Goal: Task Accomplishment & Management: Manage account settings

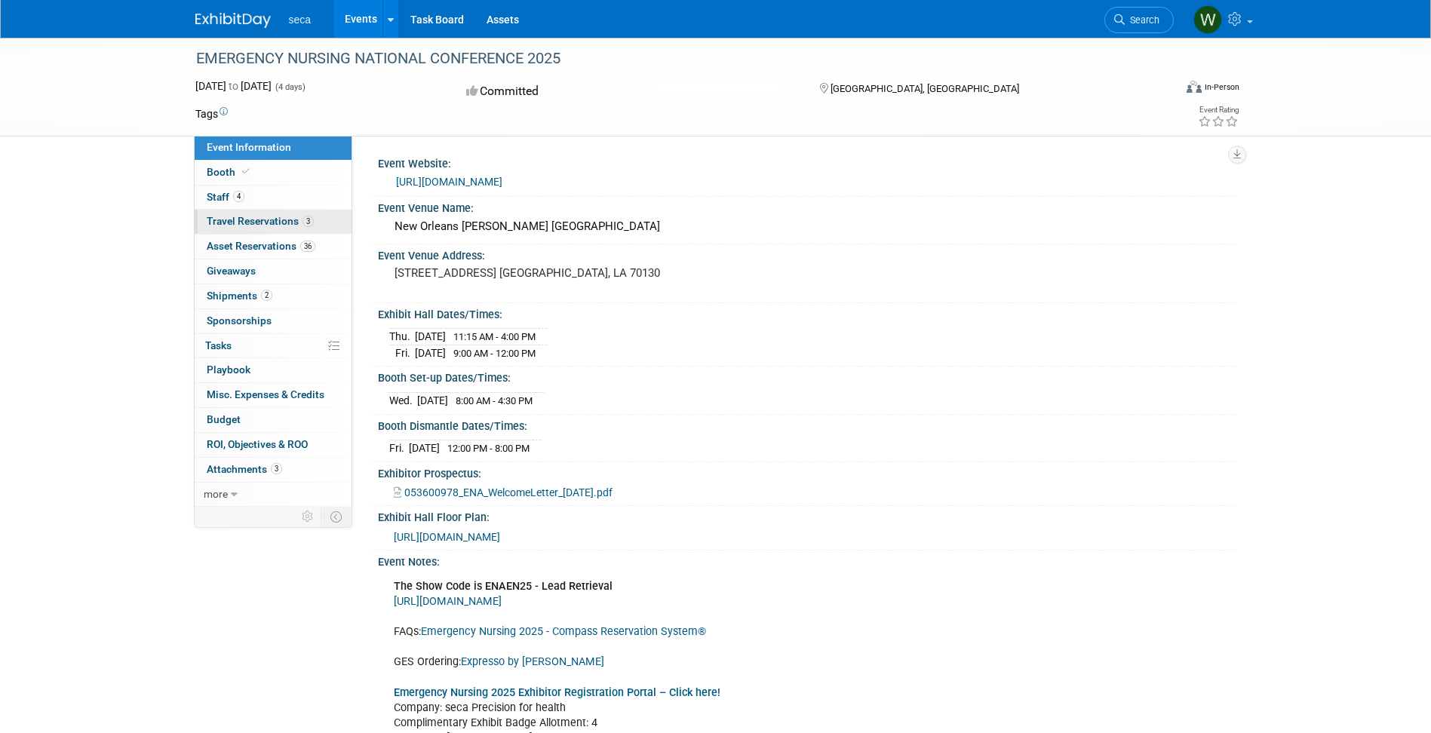
click at [251, 220] on span "Travel Reservations 3" at bounding box center [260, 221] width 107 height 12
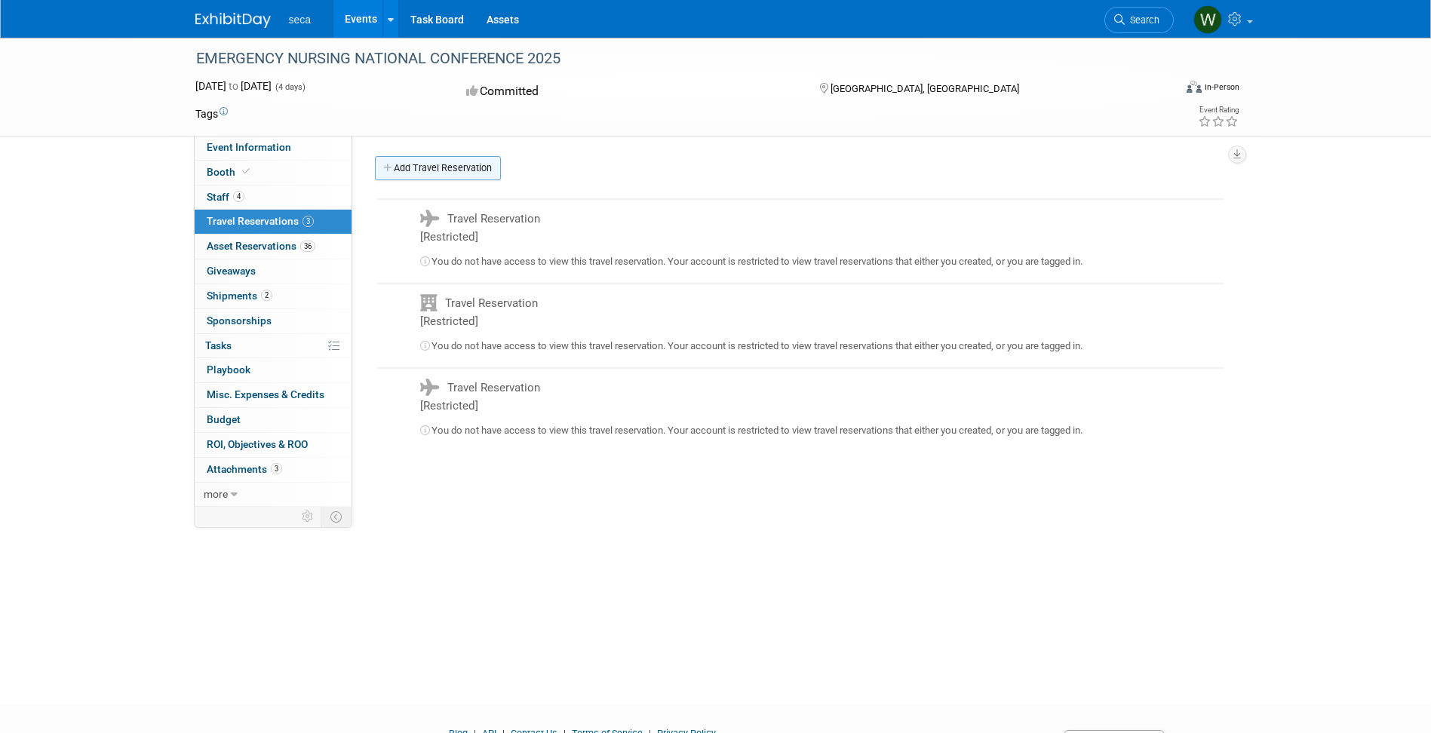
click at [433, 166] on link "Add Travel Reservation" at bounding box center [438, 168] width 126 height 24
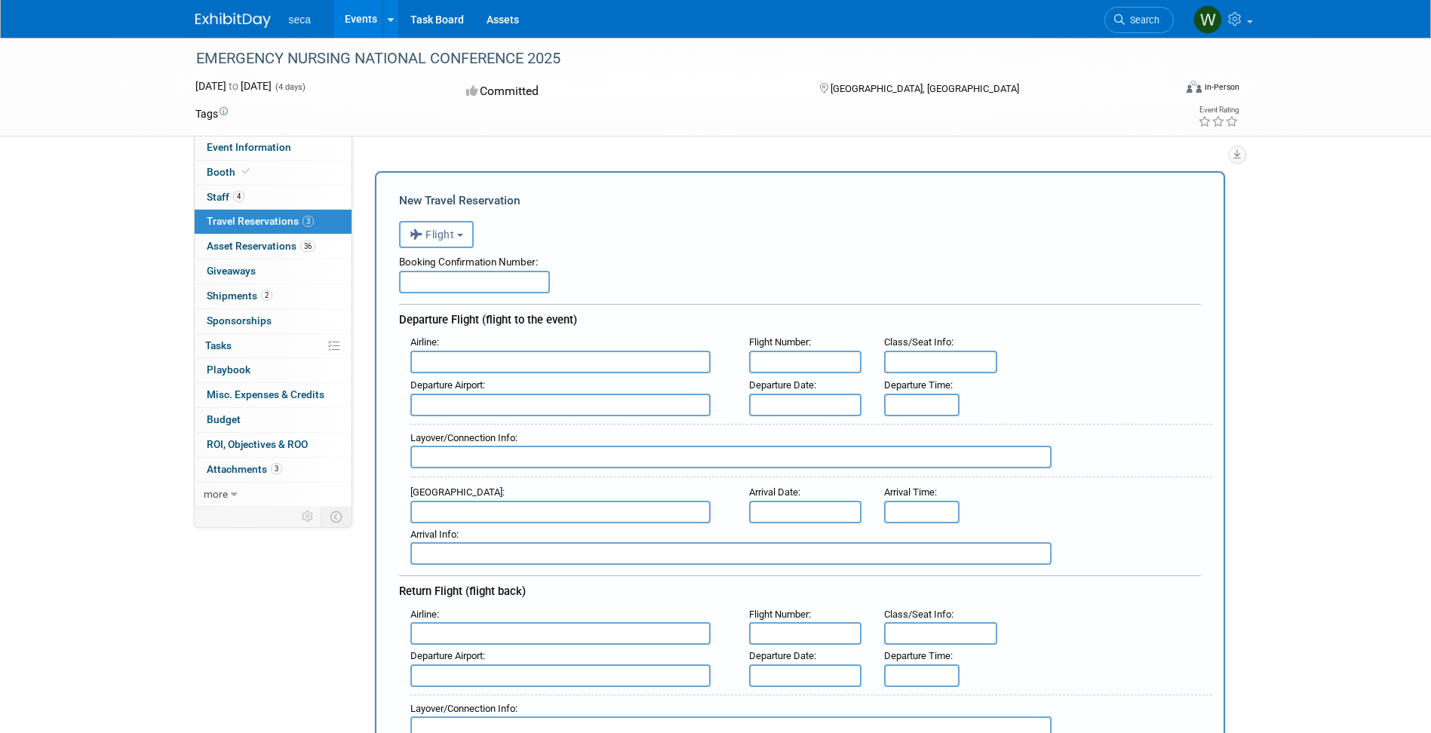
click at [468, 232] on button "Flight" at bounding box center [436, 234] width 75 height 27
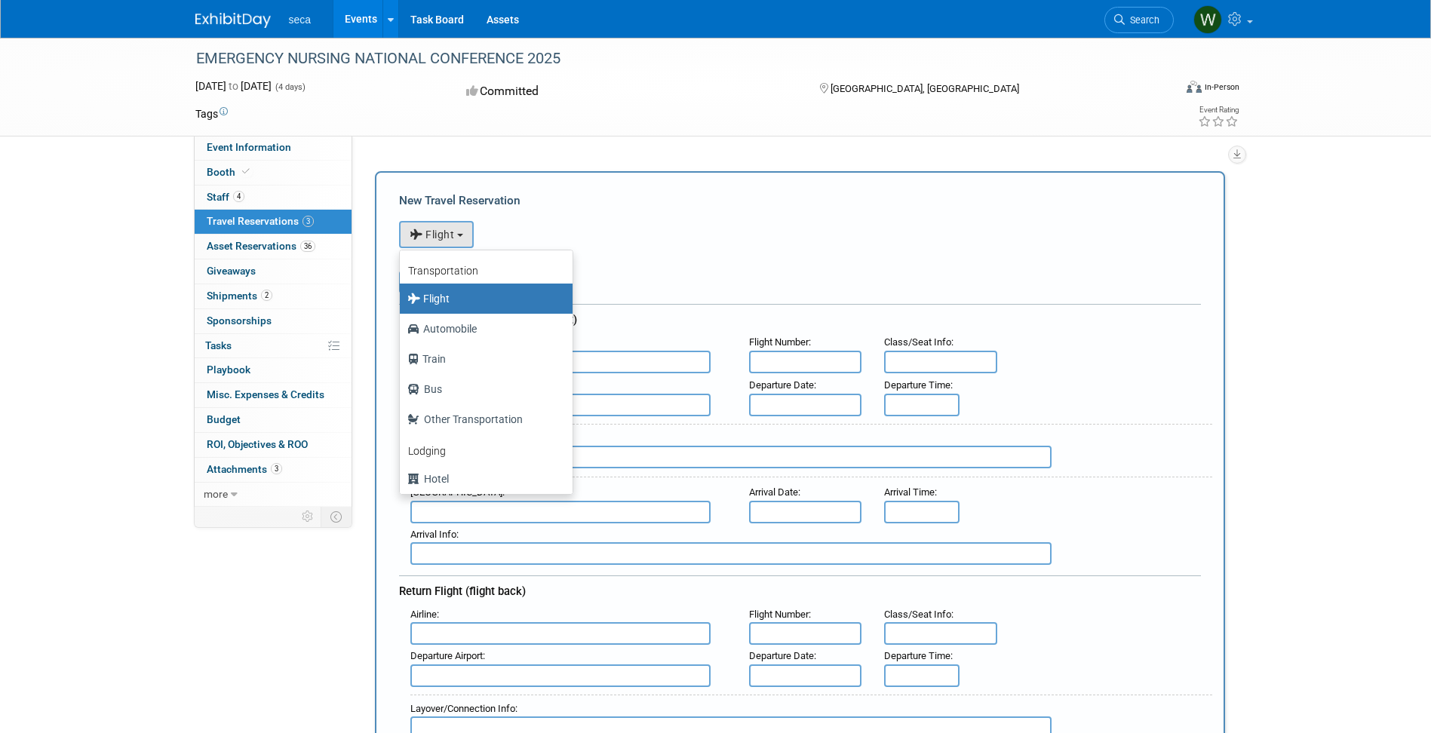
click at [446, 300] on label "Flight" at bounding box center [482, 299] width 150 height 24
click at [402, 300] on input "Flight" at bounding box center [397, 297] width 10 height 10
click at [672, 230] on div "<i class="fas fa-plane" style="padding: 6px 4px 6px 1px;"></i> Flight <i class=…" at bounding box center [800, 232] width 802 height 31
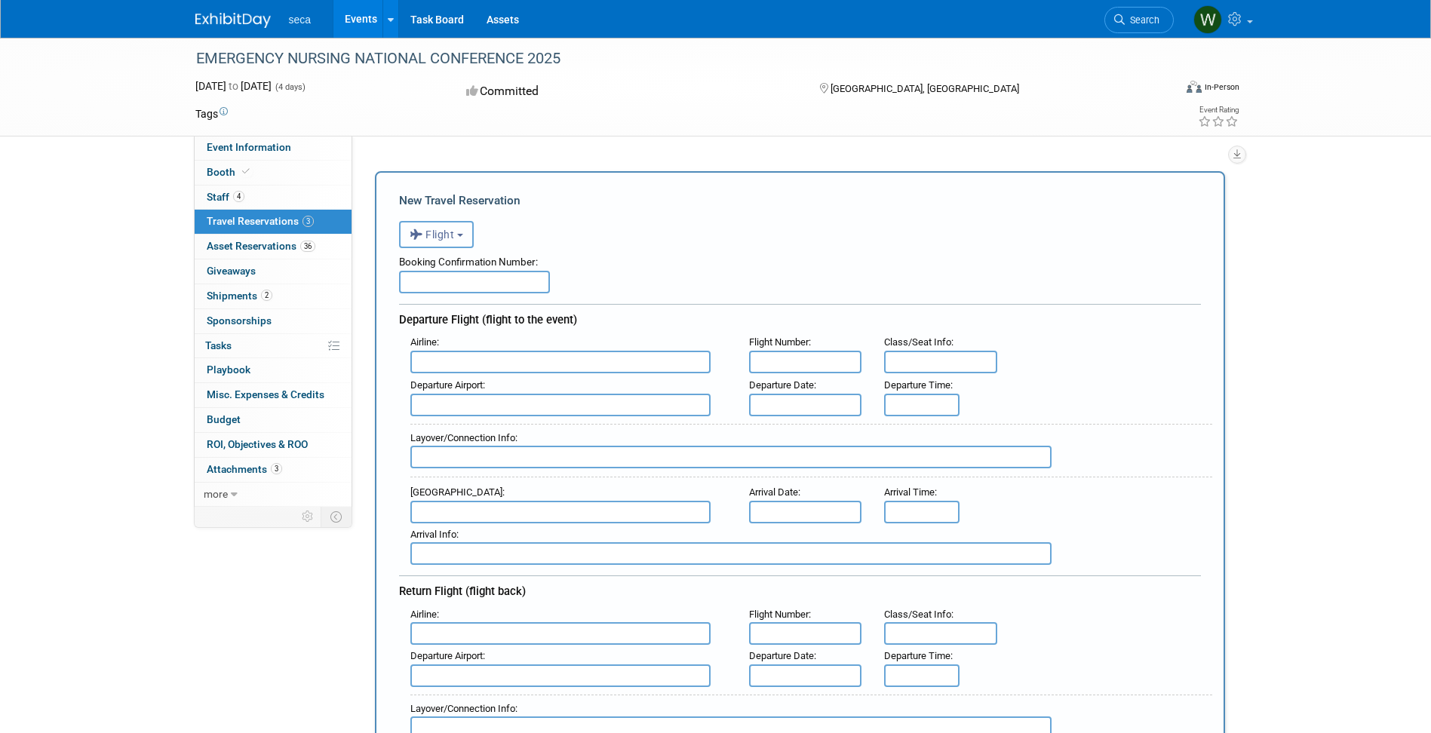
click at [464, 230] on button "Flight" at bounding box center [436, 234] width 75 height 27
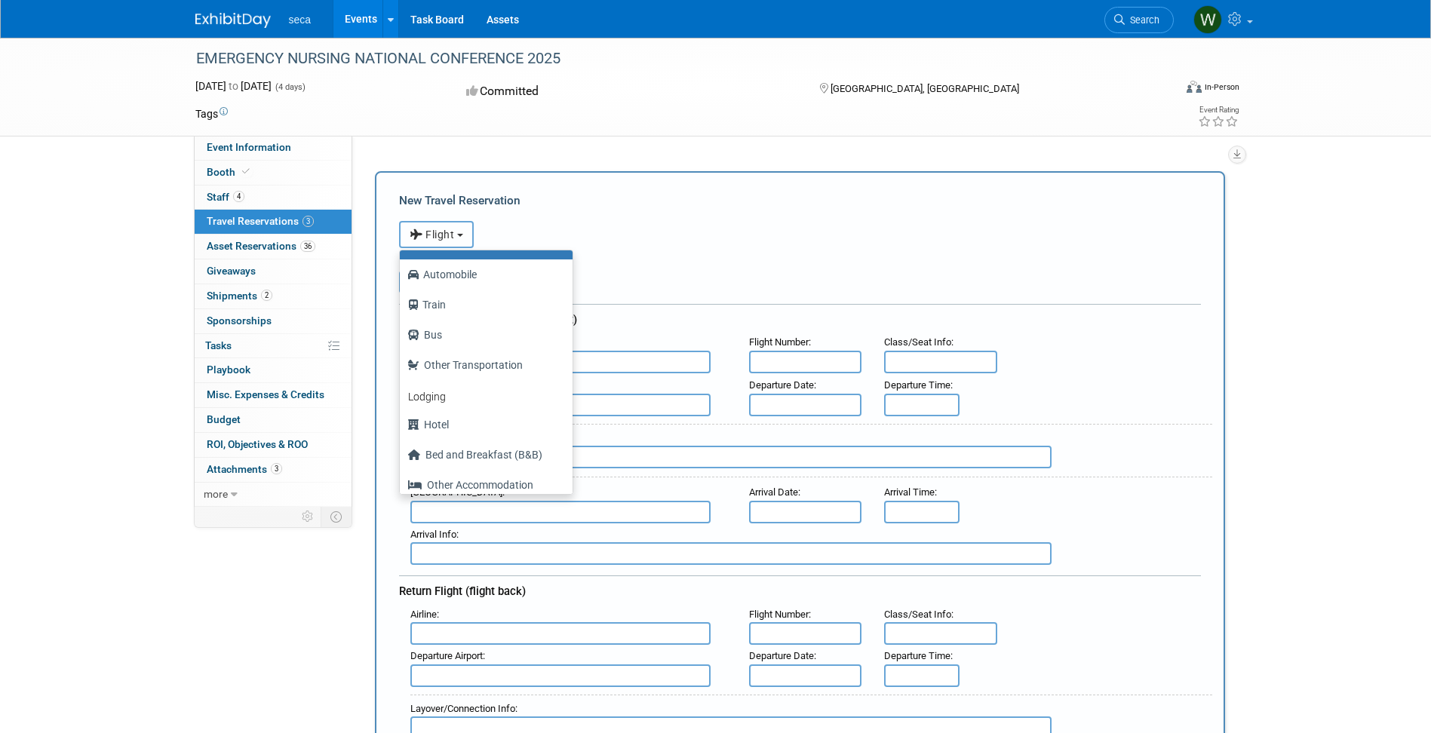
scroll to position [57, 0]
click at [438, 425] on label "Hotel" at bounding box center [482, 422] width 150 height 24
click at [402, 425] on input "Hotel" at bounding box center [397, 420] width 10 height 10
select select "6"
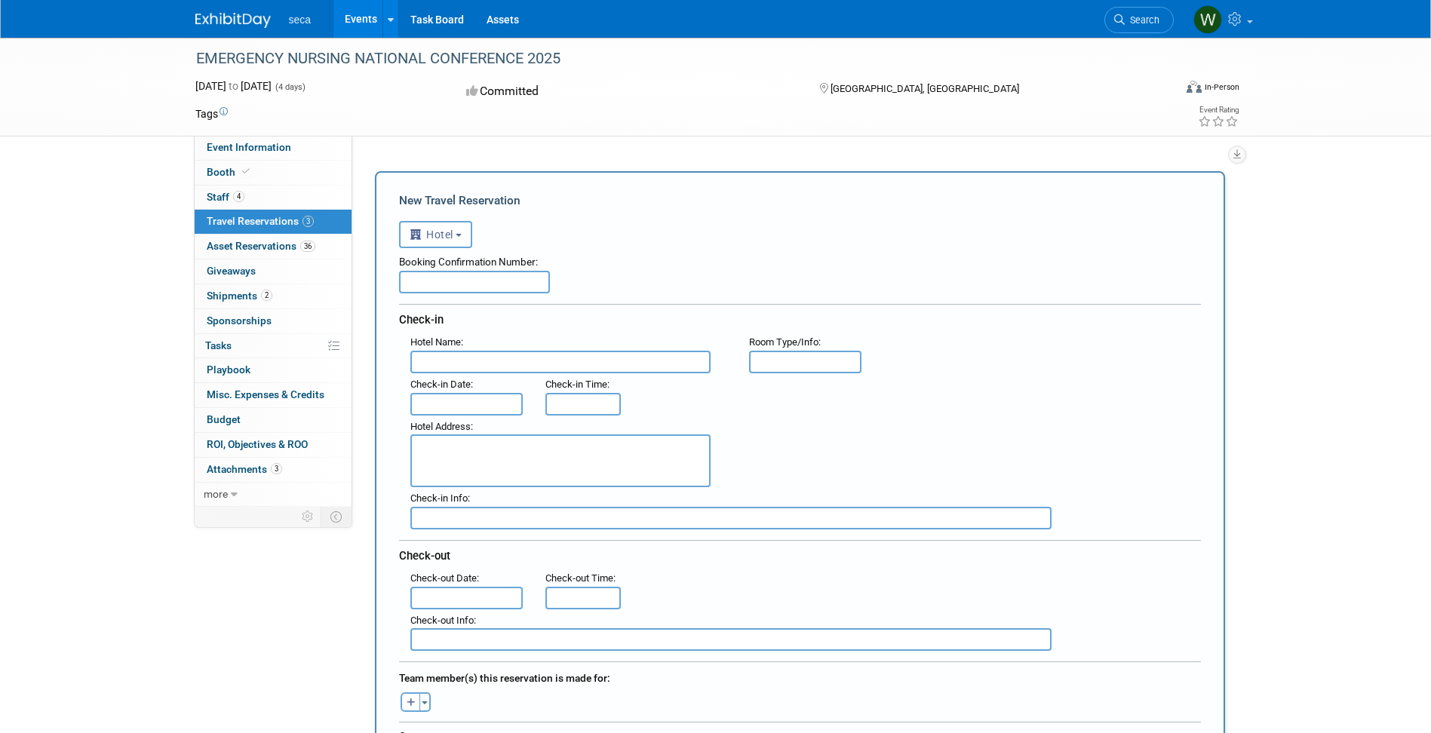
click at [483, 283] on input "text" at bounding box center [474, 282] width 151 height 23
click at [487, 284] on input "text" at bounding box center [474, 282] width 151 height 23
type input "72065319477317"
click at [469, 360] on input "text" at bounding box center [560, 362] width 300 height 23
type input "Residence Inn by Marriott New Orleans French Quarter Area"
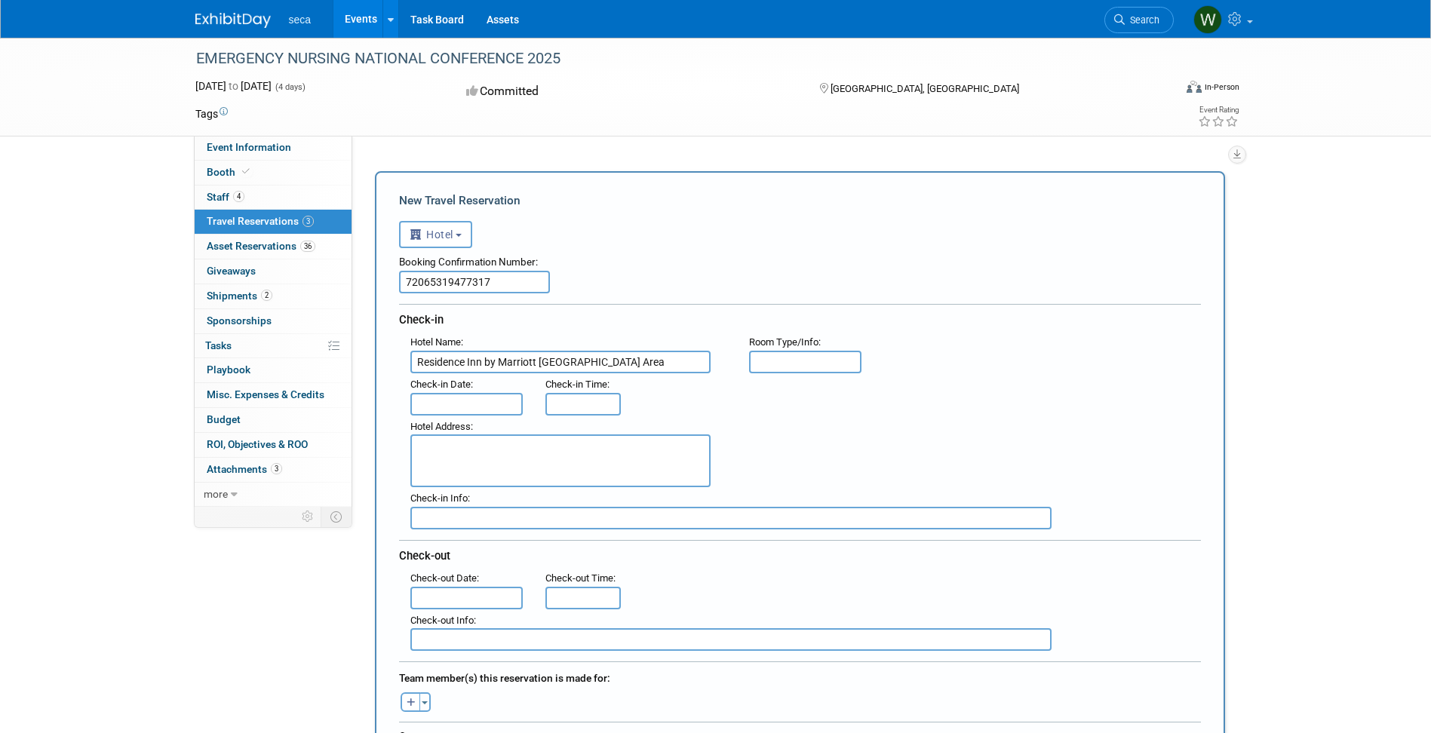
click at [800, 363] on input "text" at bounding box center [805, 362] width 113 height 23
type input "Studio Suite 1 bed"
click at [457, 395] on input "text" at bounding box center [466, 404] width 113 height 23
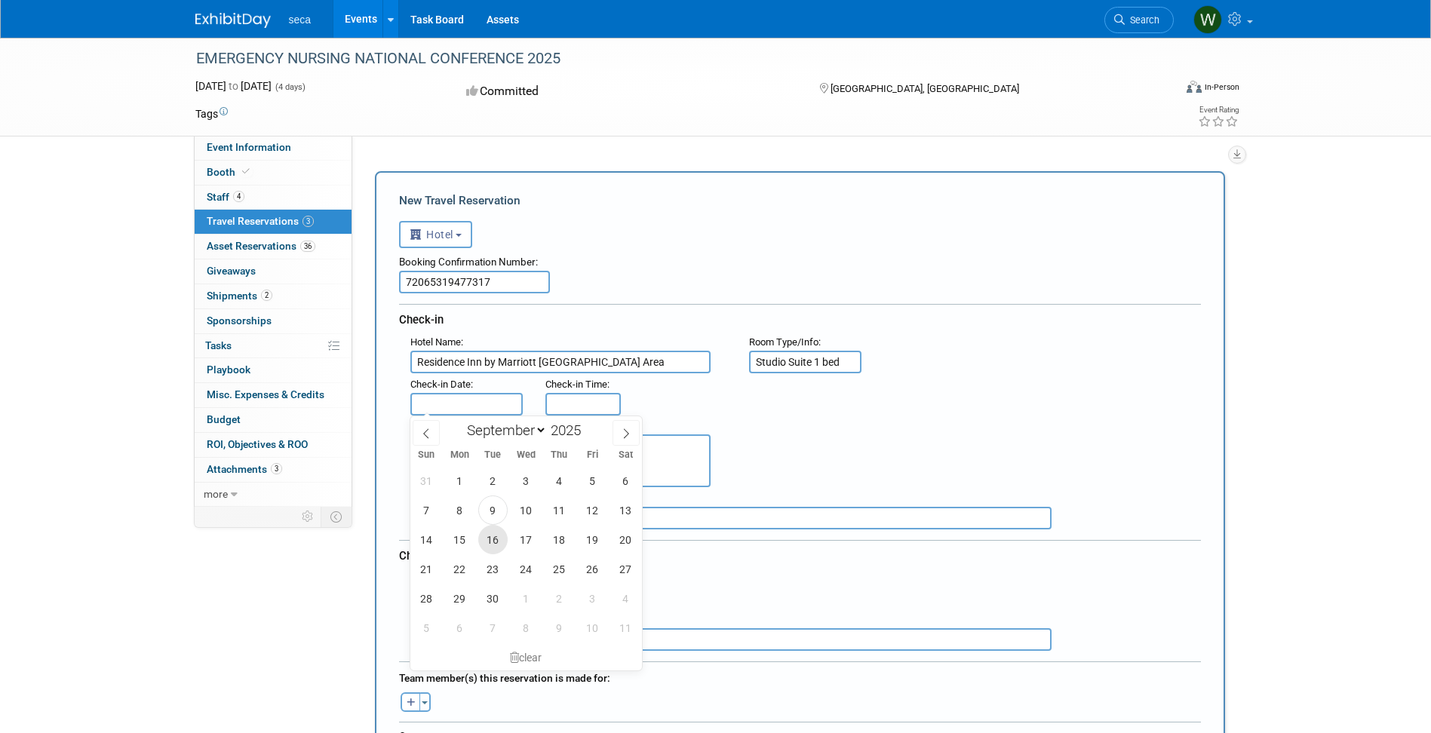
click at [498, 535] on span "16" at bounding box center [492, 539] width 29 height 29
type input "Sep 16, 2025"
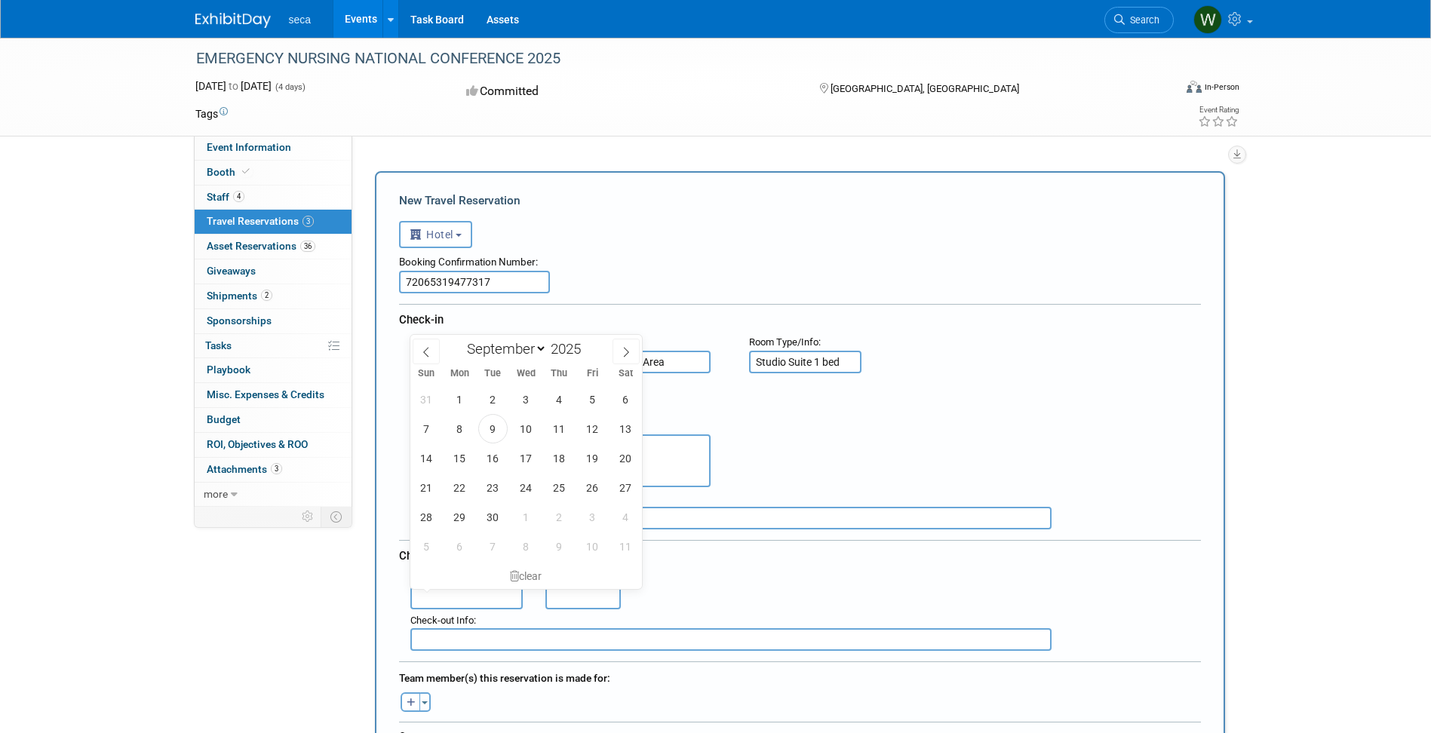
click at [479, 598] on input "text" at bounding box center [466, 598] width 113 height 23
click at [622, 468] on span "20" at bounding box center [625, 458] width 29 height 29
type input "Sep 20, 2025"
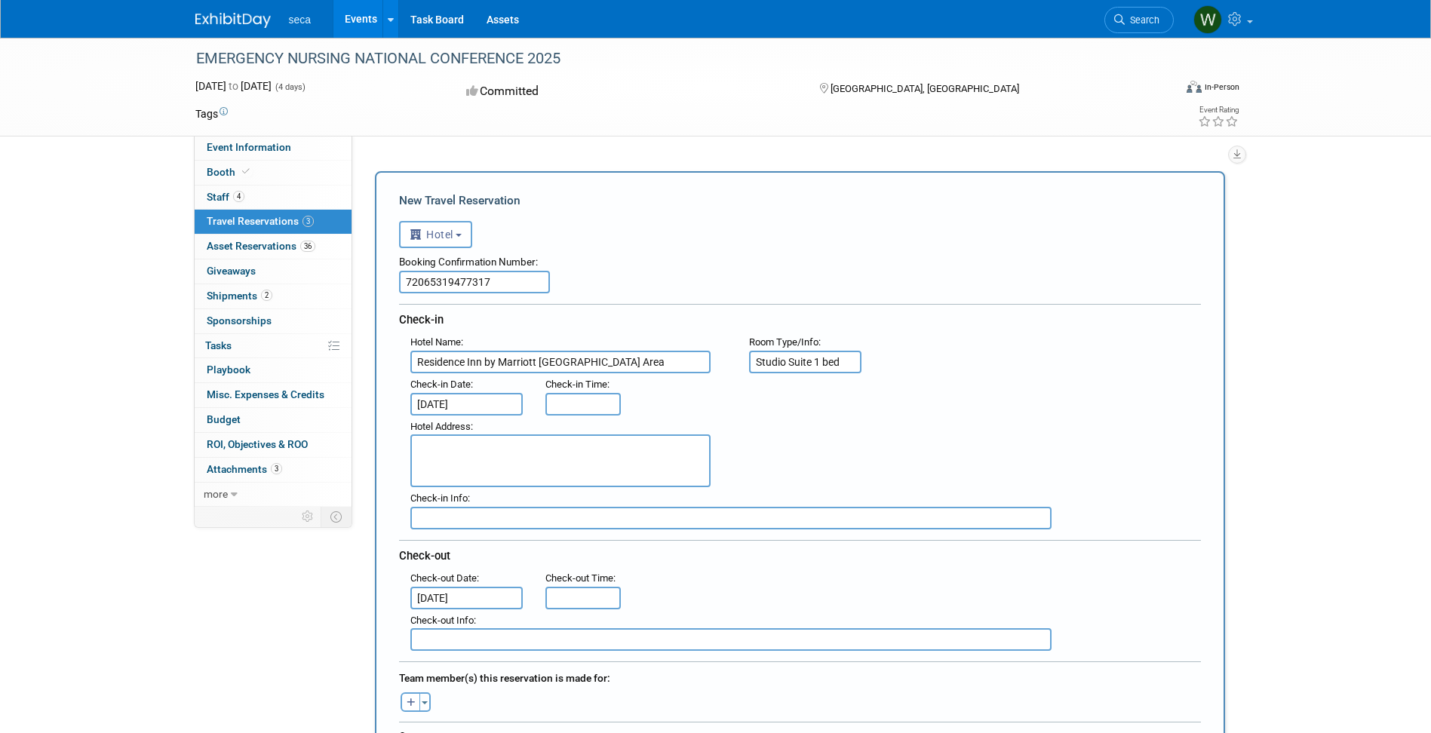
type input "11:00 AM"
click at [591, 600] on input "11:00 AM" at bounding box center [582, 598] width 75 height 23
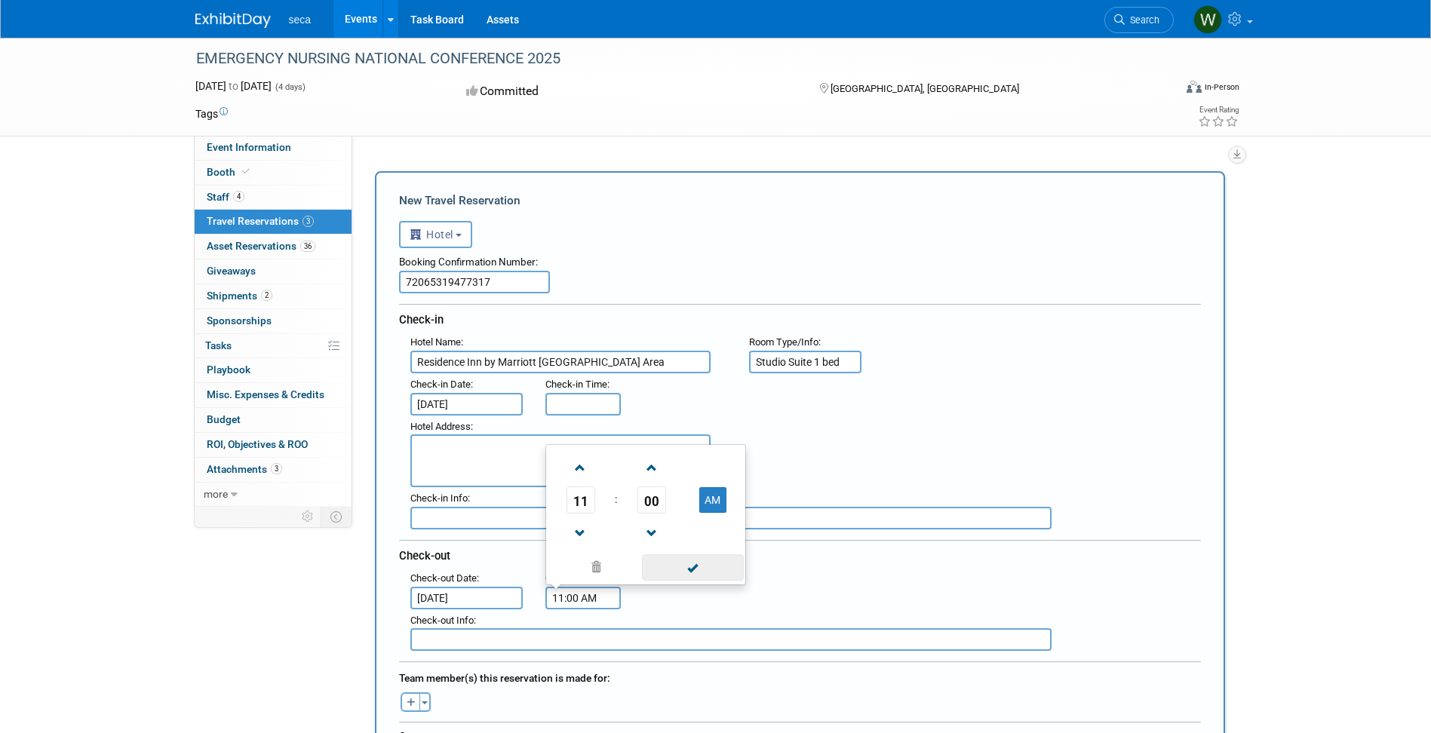
click at [699, 562] on span at bounding box center [693, 567] width 102 height 26
click at [476, 516] on input "text" at bounding box center [730, 518] width 641 height 23
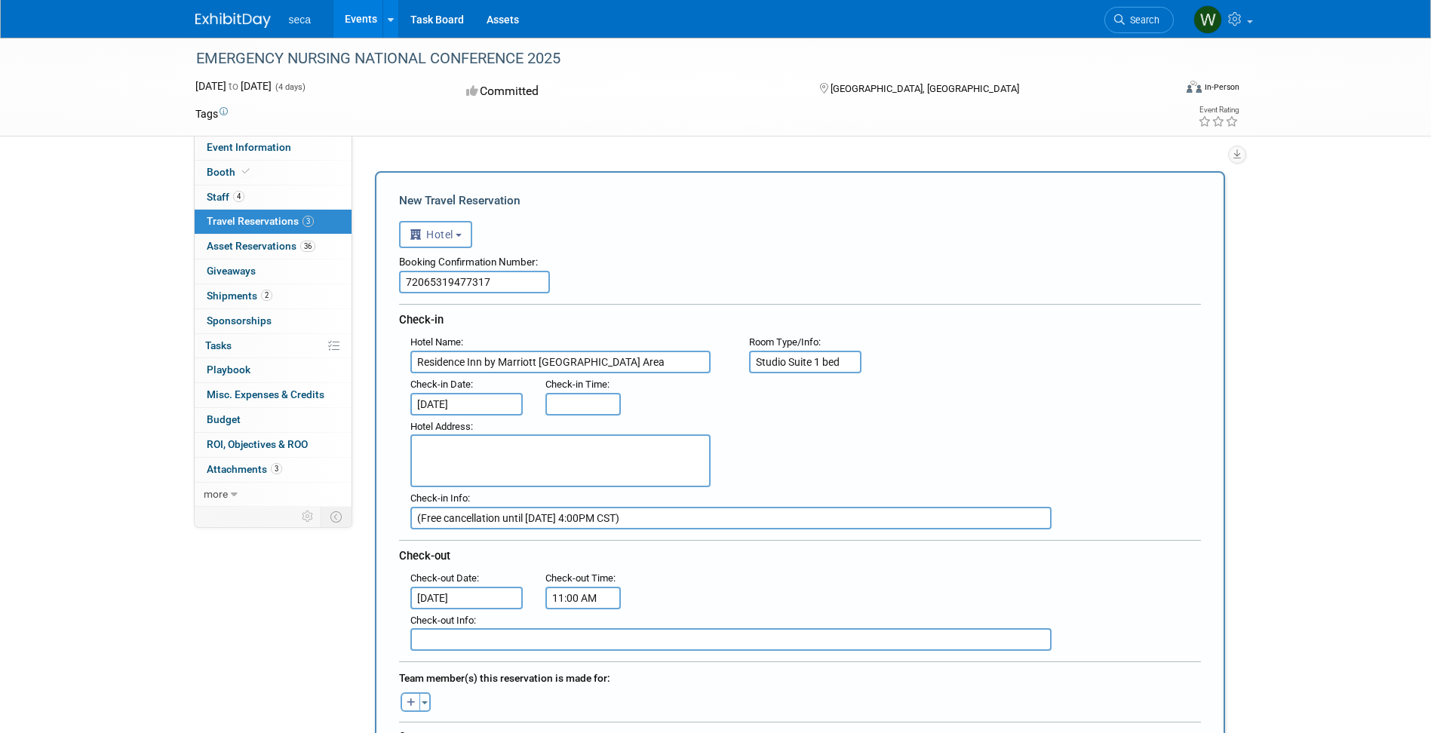
type input "(Free cancellation until Sept. 13th at 4:00PM CST)"
click at [881, 416] on div "Hotel Address :" at bounding box center [805, 452] width 813 height 72
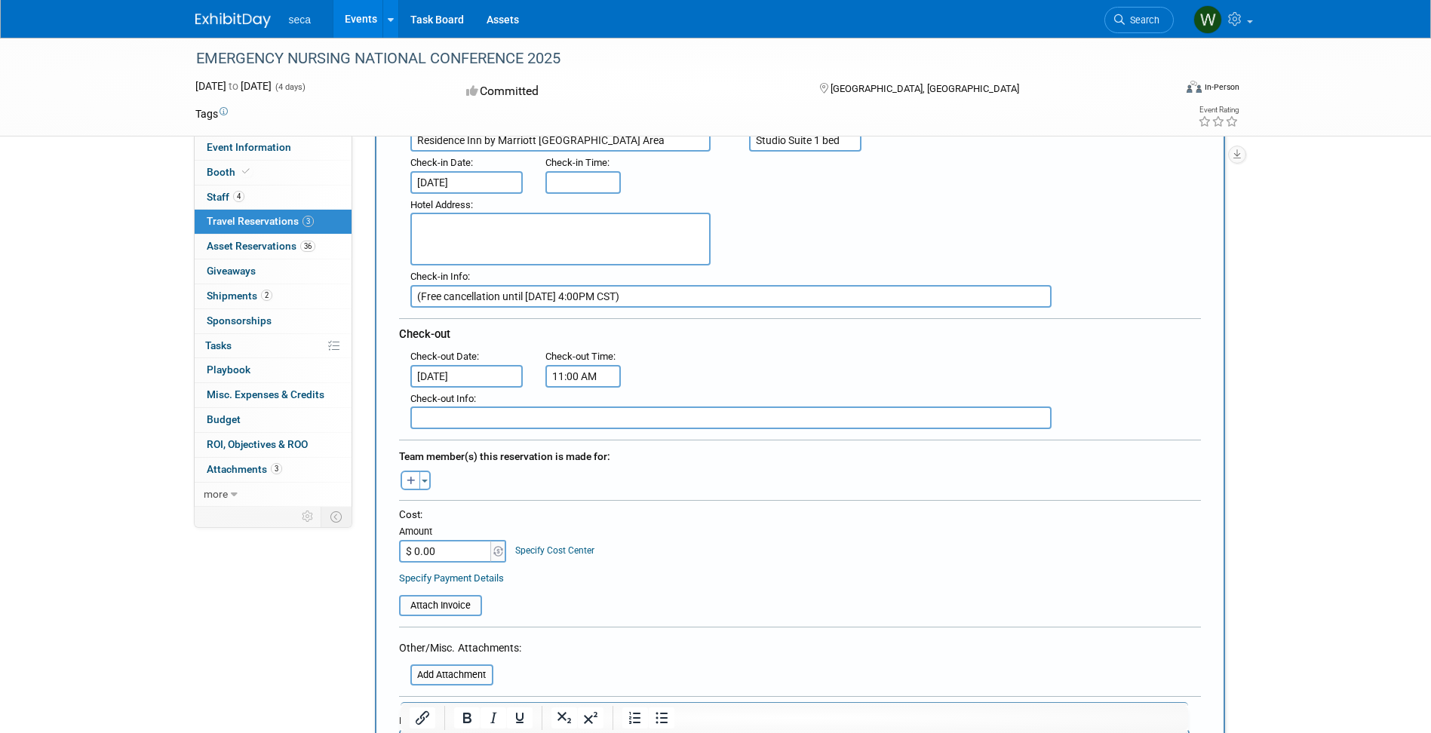
scroll to position [251, 0]
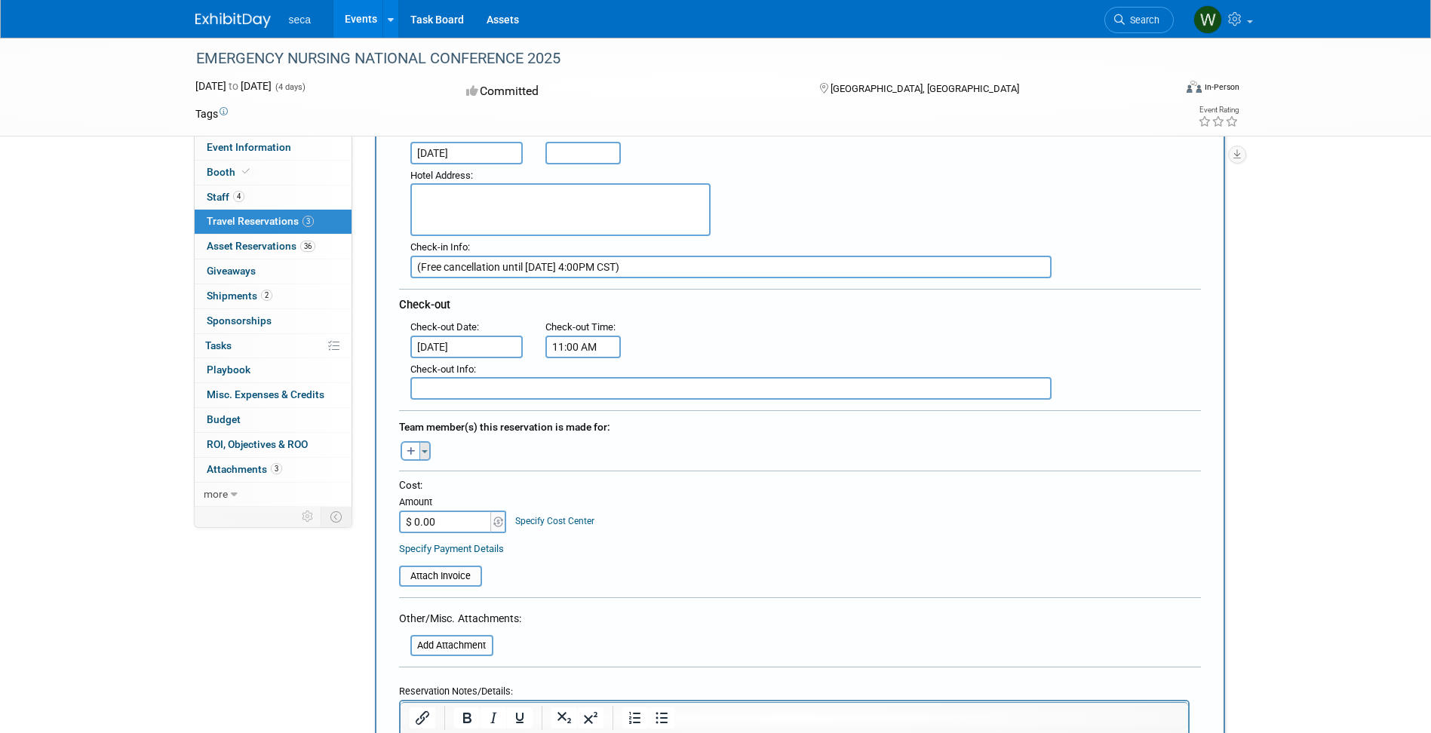
click at [427, 453] on button "Toggle Dropdown" at bounding box center [424, 451] width 11 height 20
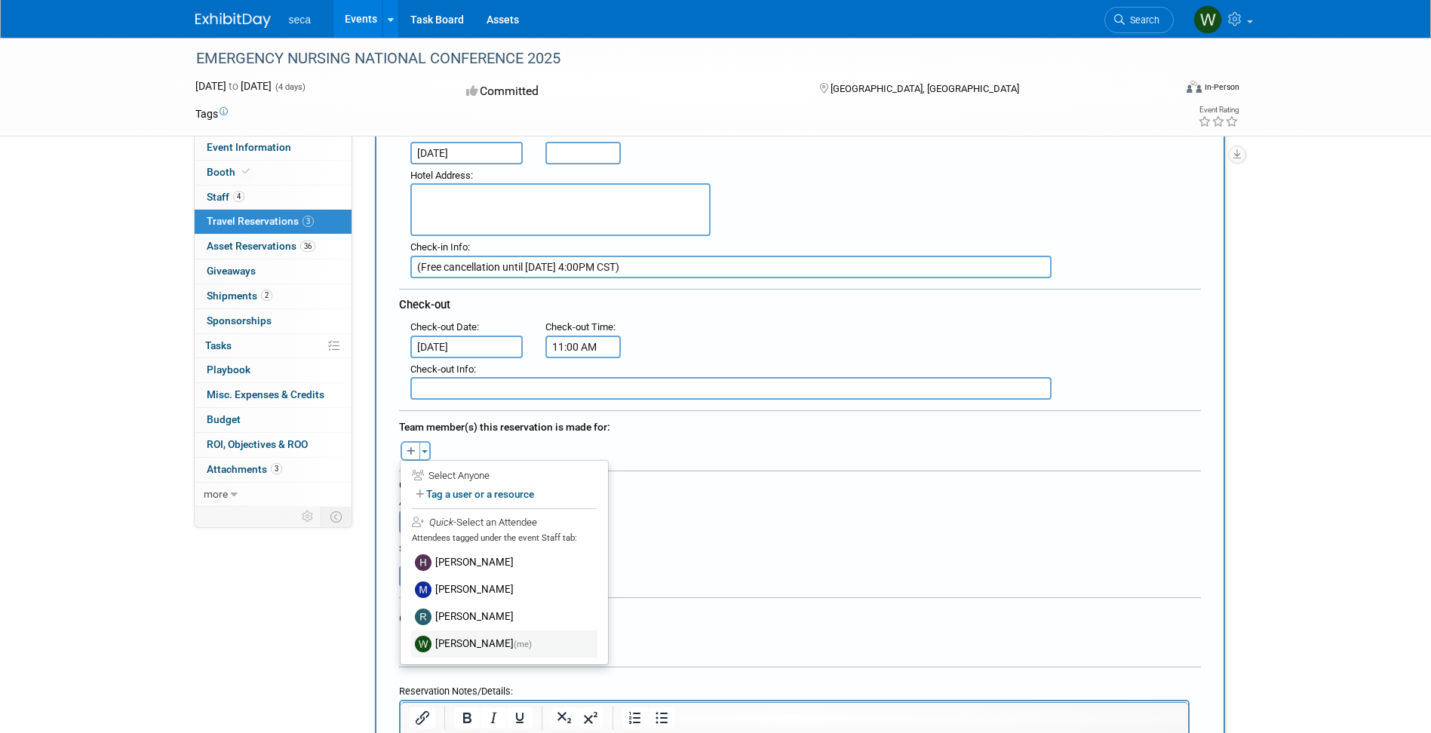
click at [468, 644] on label "William Morris (me)" at bounding box center [504, 644] width 186 height 27
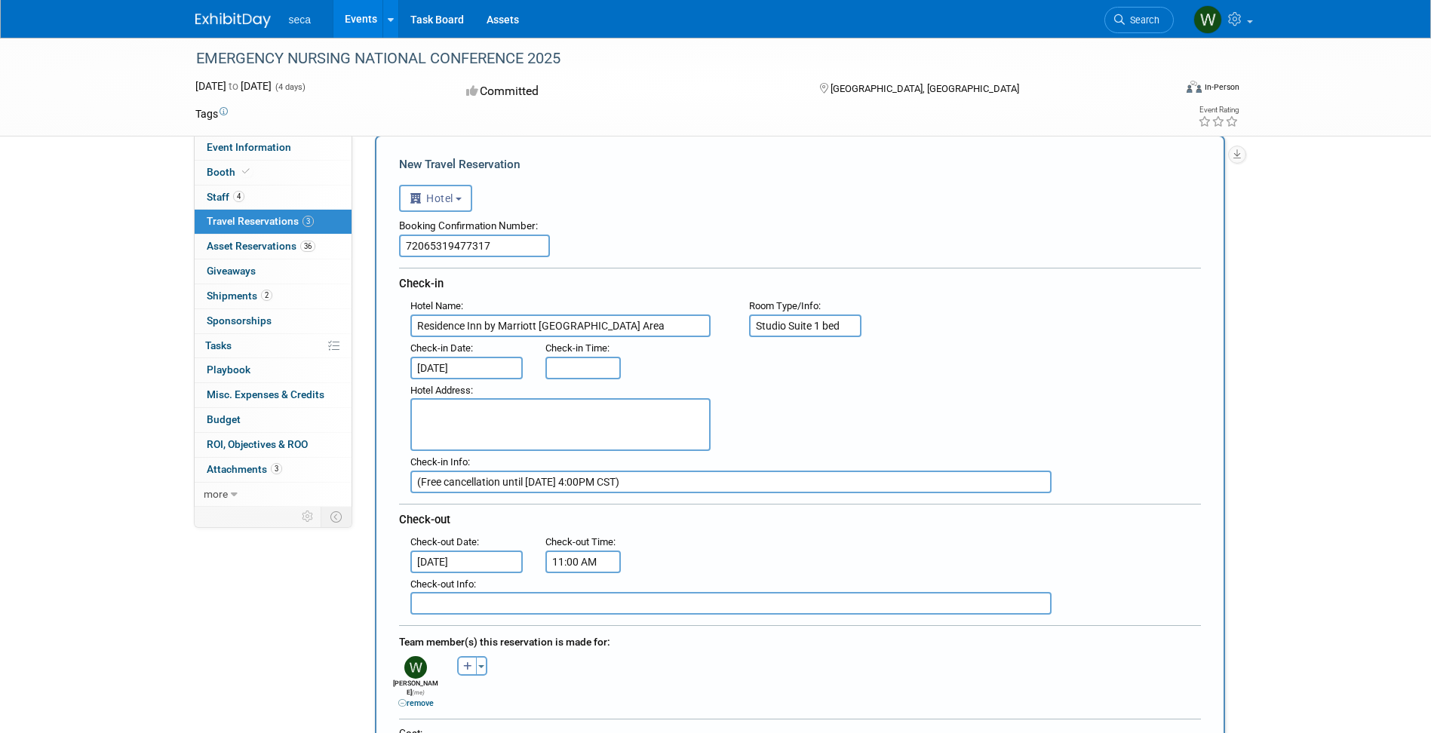
scroll to position [0, 0]
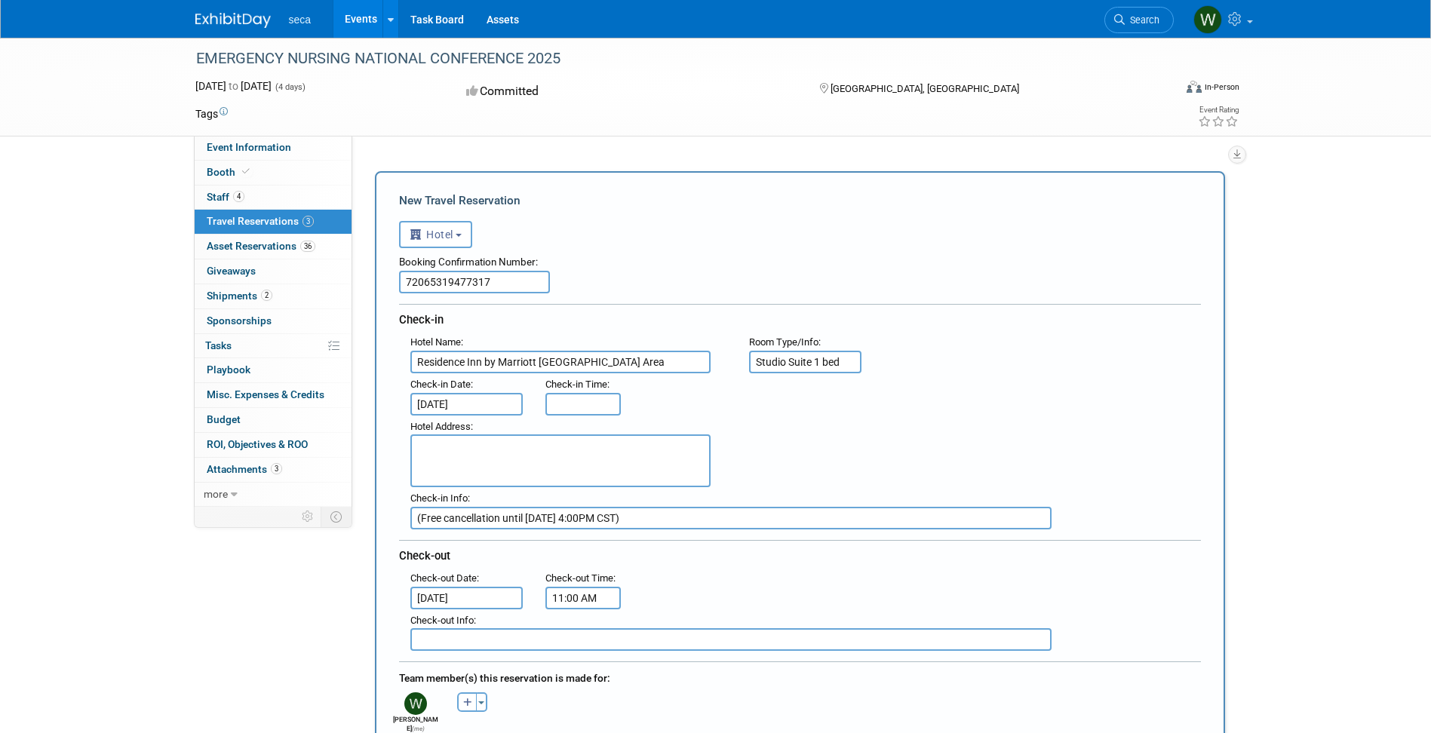
click at [700, 367] on input "Residence Inn by Marriott New Orleans French Quarter Area" at bounding box center [560, 362] width 300 height 23
type input "Residence Inn by Marriott New Orleans French Quarter"
click at [852, 418] on div "Hotel Address :" at bounding box center [805, 452] width 813 height 72
click at [542, 447] on textarea at bounding box center [560, 461] width 300 height 53
type textarea "360 St. Charles Ave New Orleans, LA 70130"
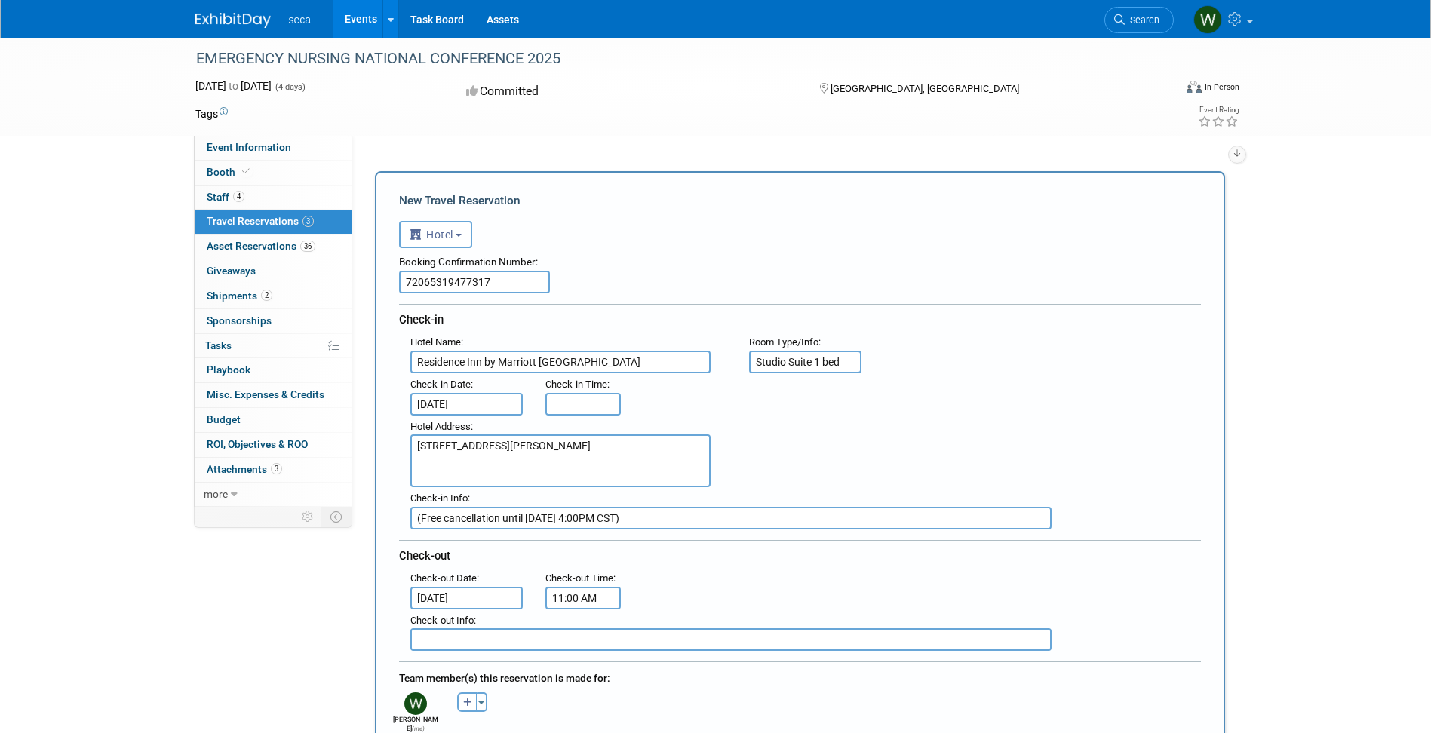
click at [1078, 432] on div "Hotel Address : 360 St. Charles Ave New Orleans, LA 70130" at bounding box center [805, 452] width 813 height 72
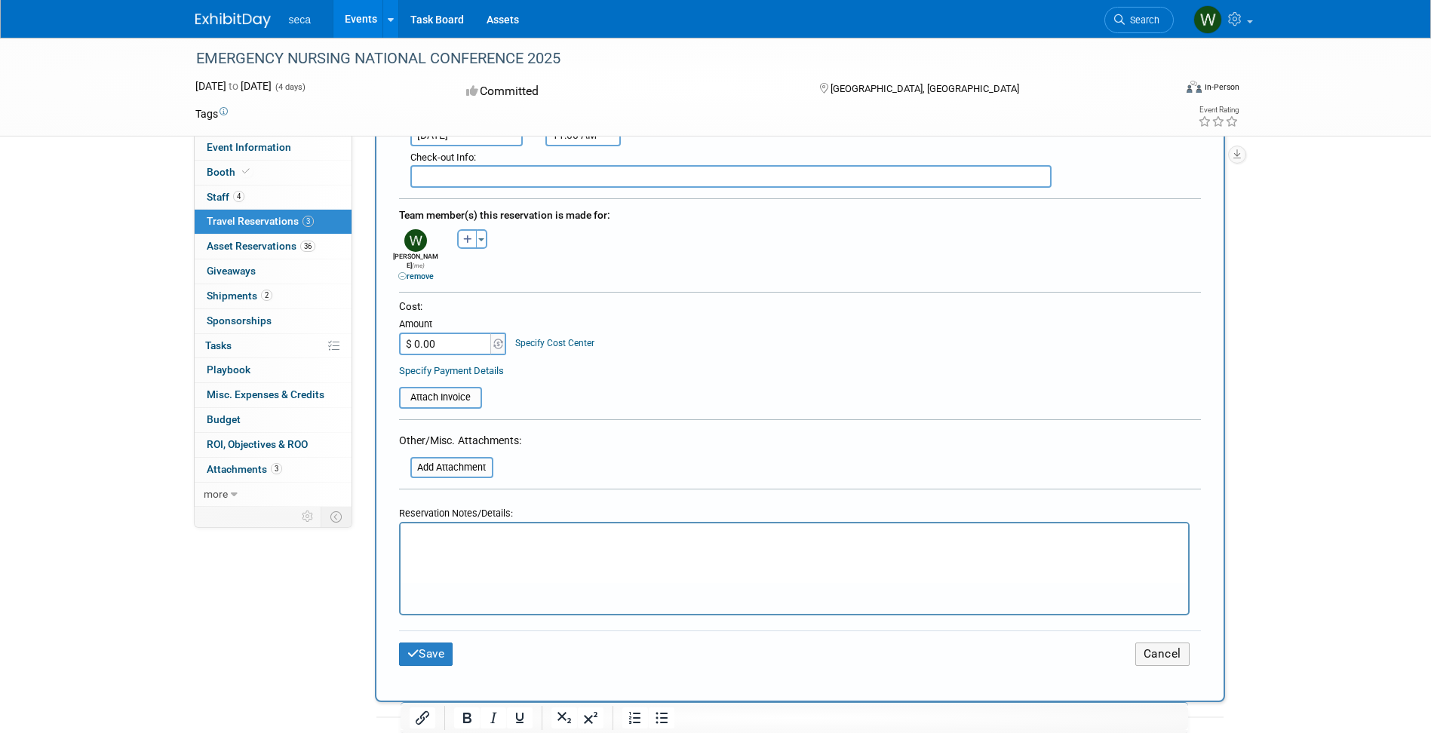
scroll to position [503, 0]
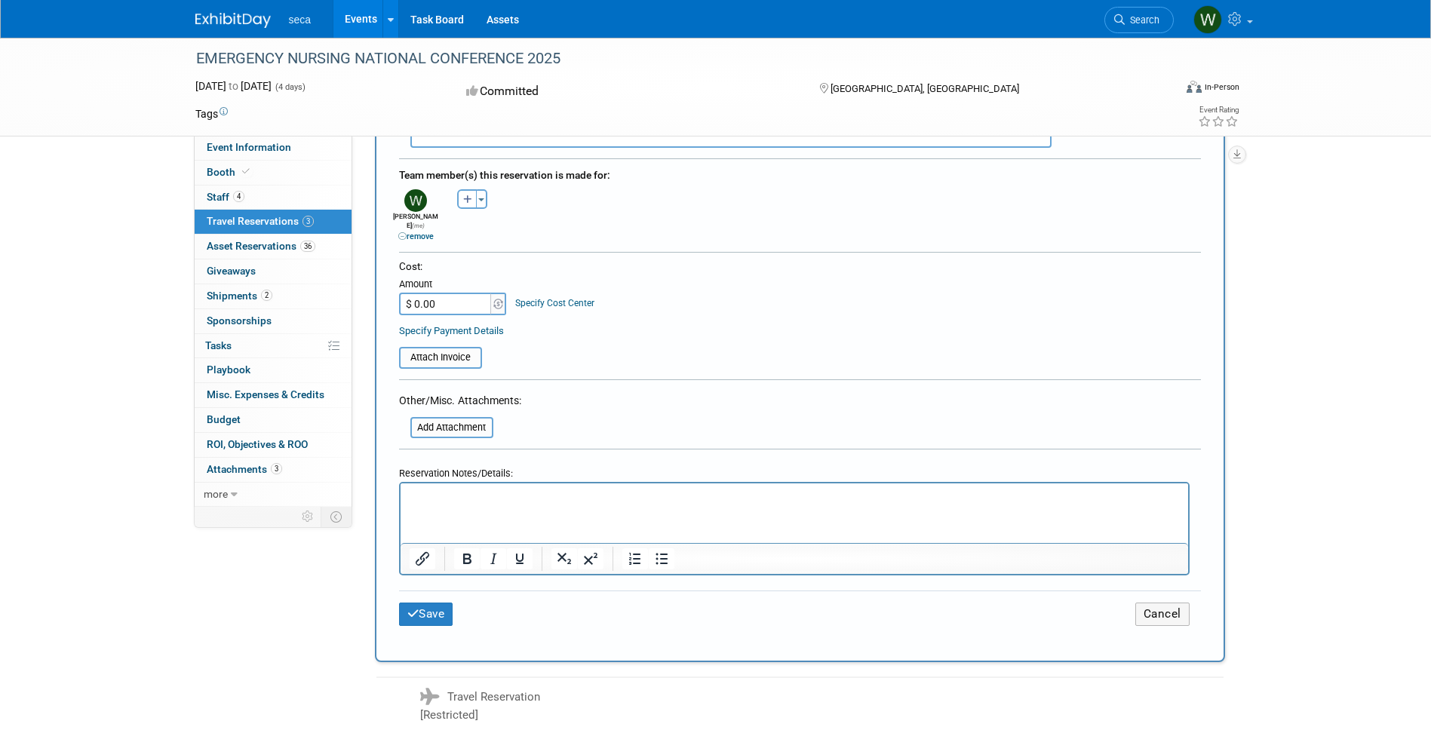
click at [455, 296] on input "$ 0.00" at bounding box center [446, 304] width 94 height 23
type input "$ 769.90"
click at [564, 298] on link "Specify Cost Center" at bounding box center [554, 303] width 79 height 11
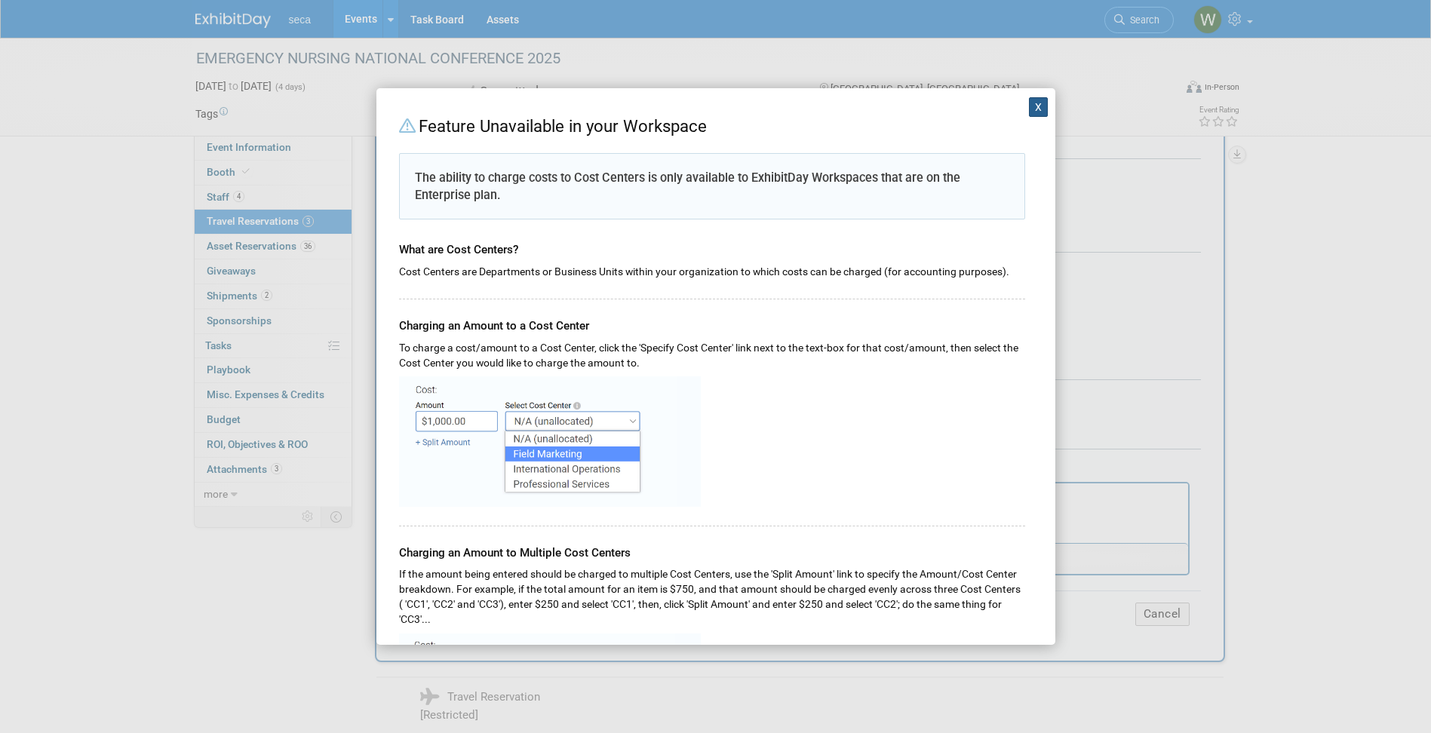
click at [1029, 109] on button "X" at bounding box center [1039, 107] width 20 height 20
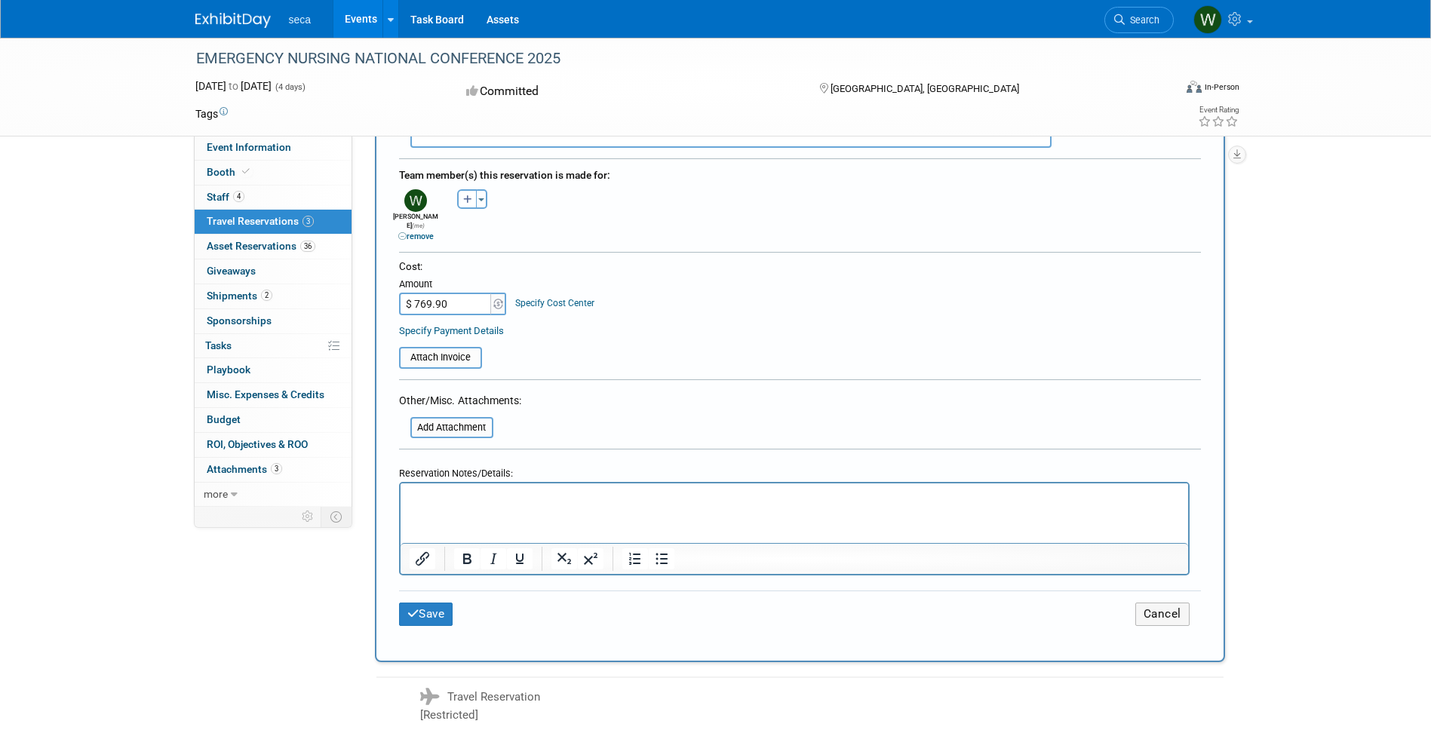
click at [545, 502] on p "Rich Text Area. Press ALT-0 for help." at bounding box center [794, 498] width 770 height 16
click at [463, 495] on p "$769.00" at bounding box center [794, 498] width 770 height 16
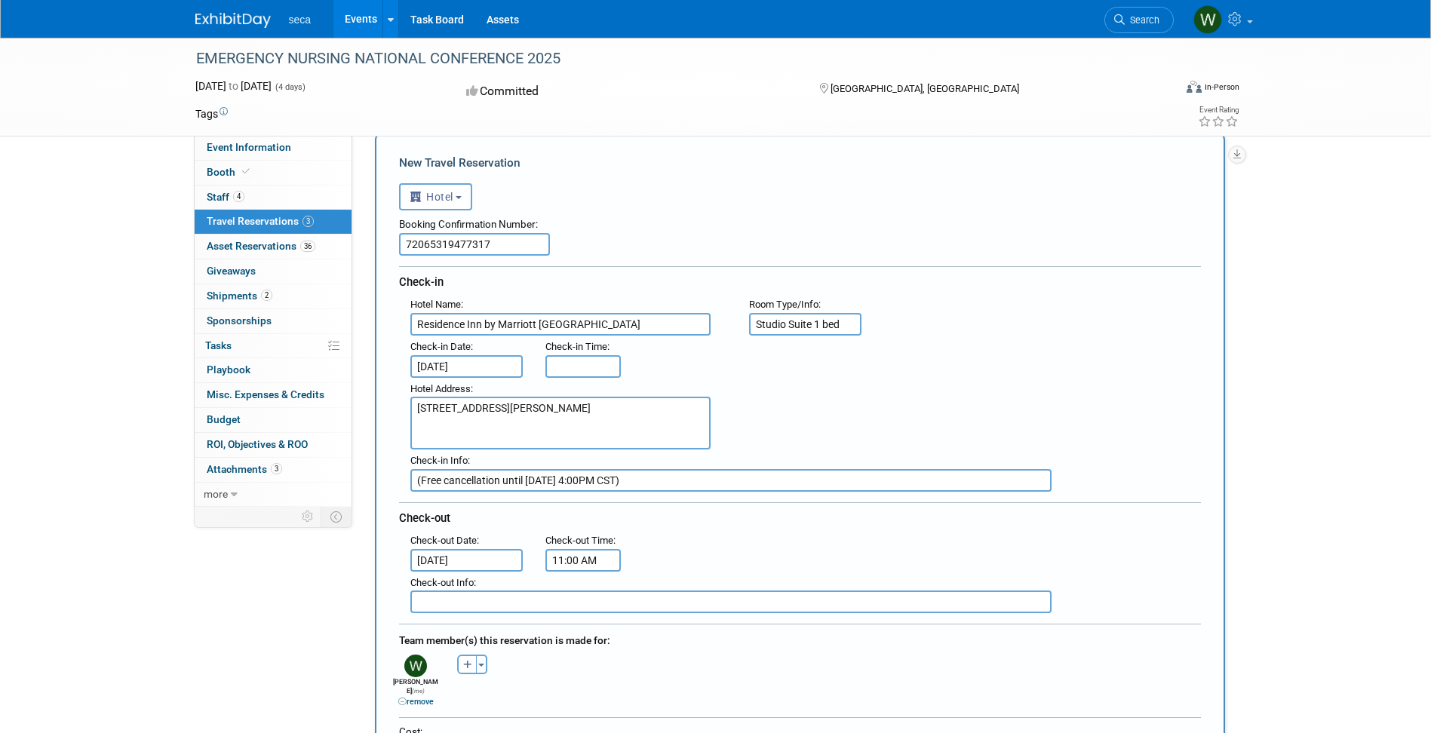
scroll to position [0, 0]
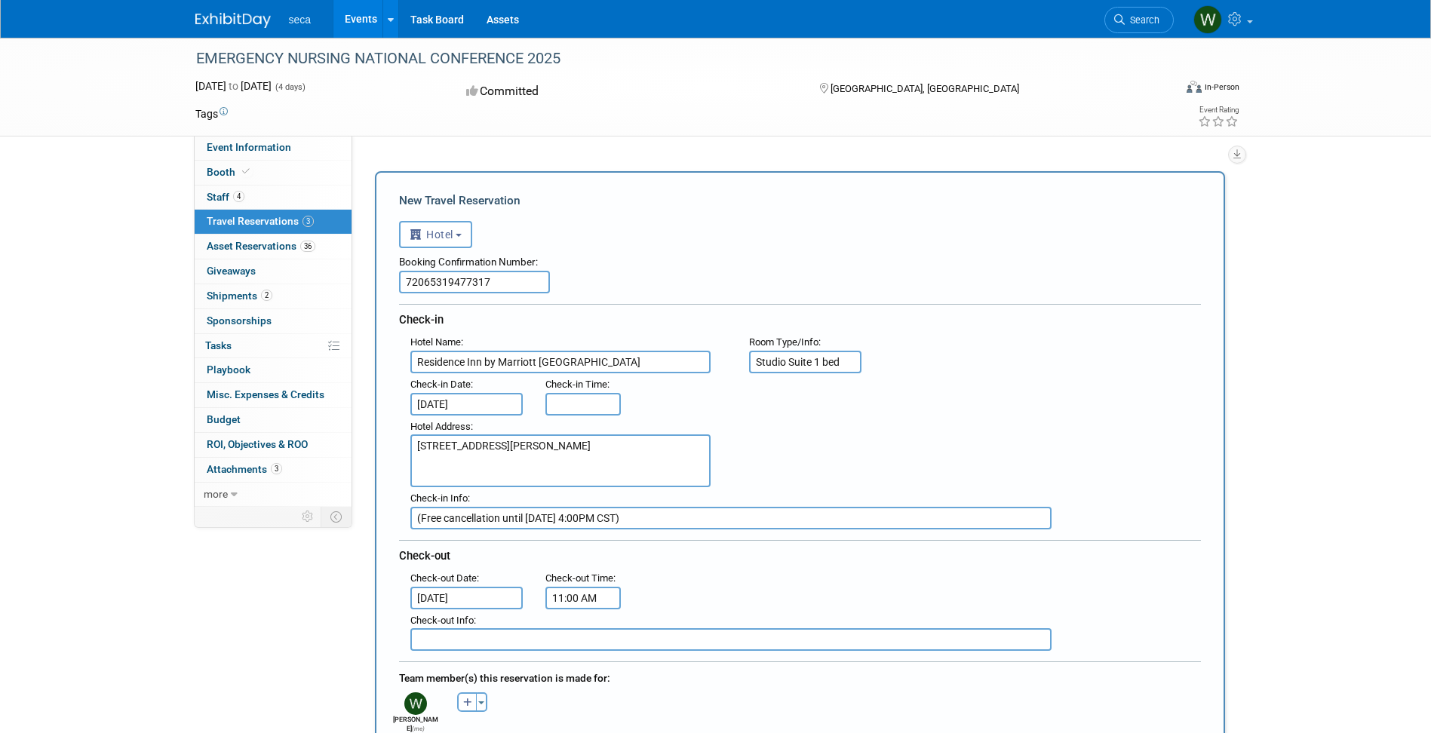
click at [574, 640] on input "text" at bounding box center [730, 639] width 641 height 23
click at [573, 405] on input "3:00 PM" at bounding box center [582, 404] width 75 height 23
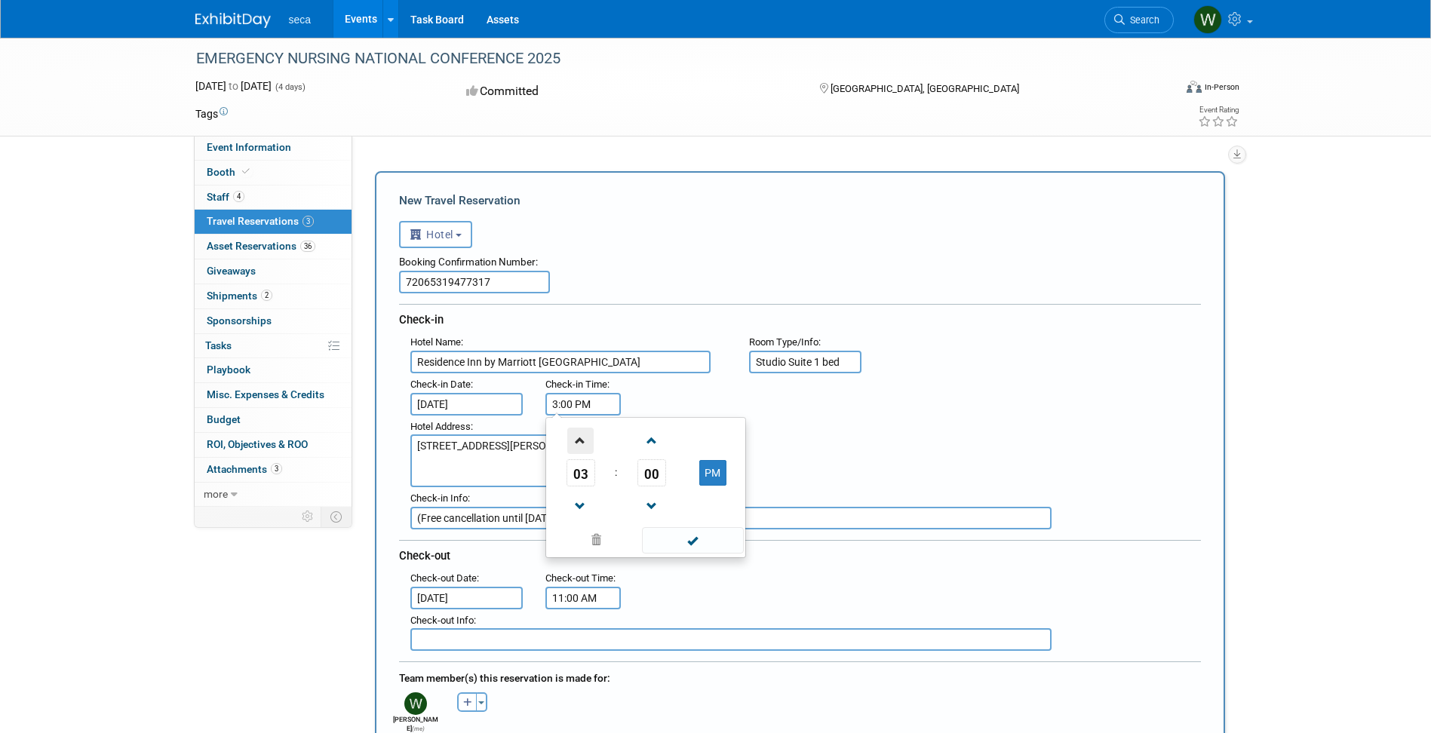
click at [582, 442] on span at bounding box center [580, 441] width 26 height 26
click at [650, 508] on span at bounding box center [651, 506] width 26 height 26
click at [647, 441] on span at bounding box center [651, 441] width 26 height 26
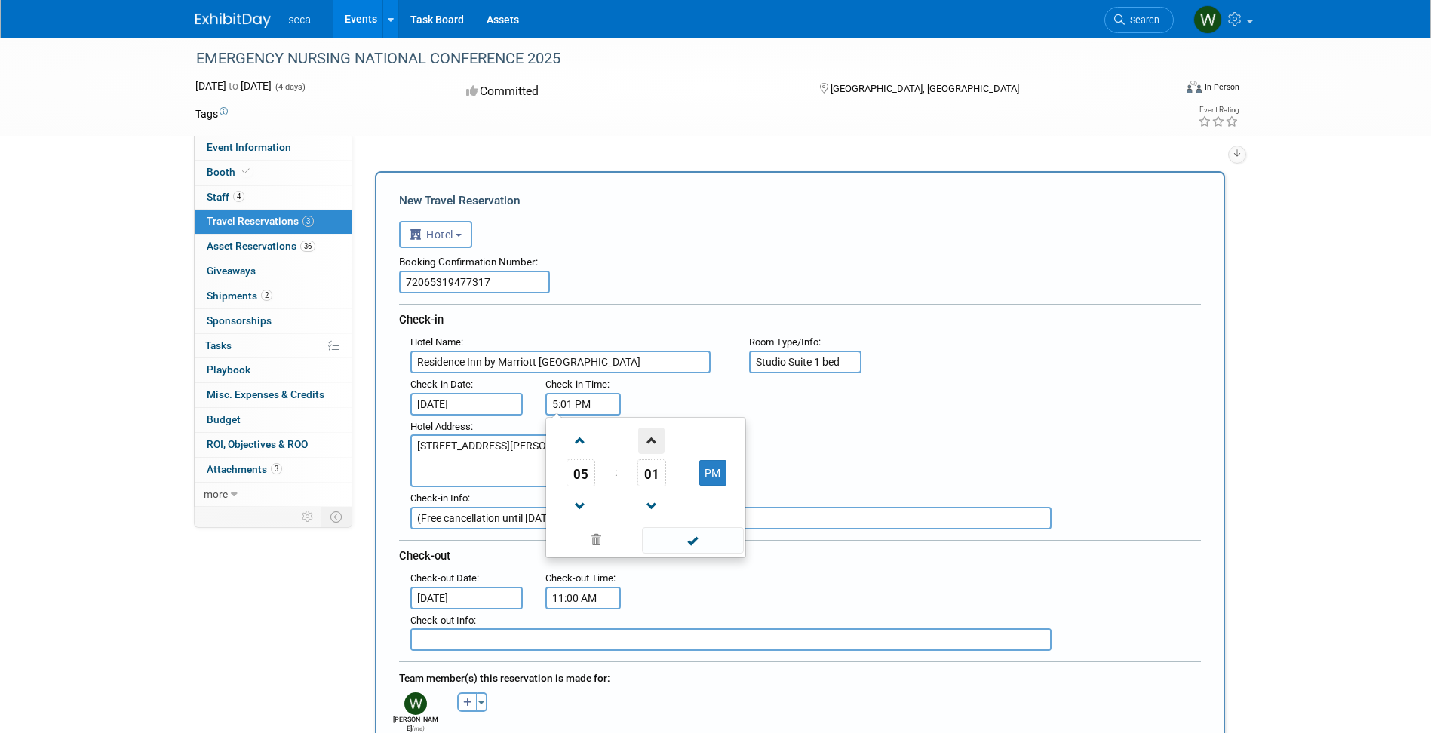
click at [647, 441] on span at bounding box center [651, 441] width 26 height 26
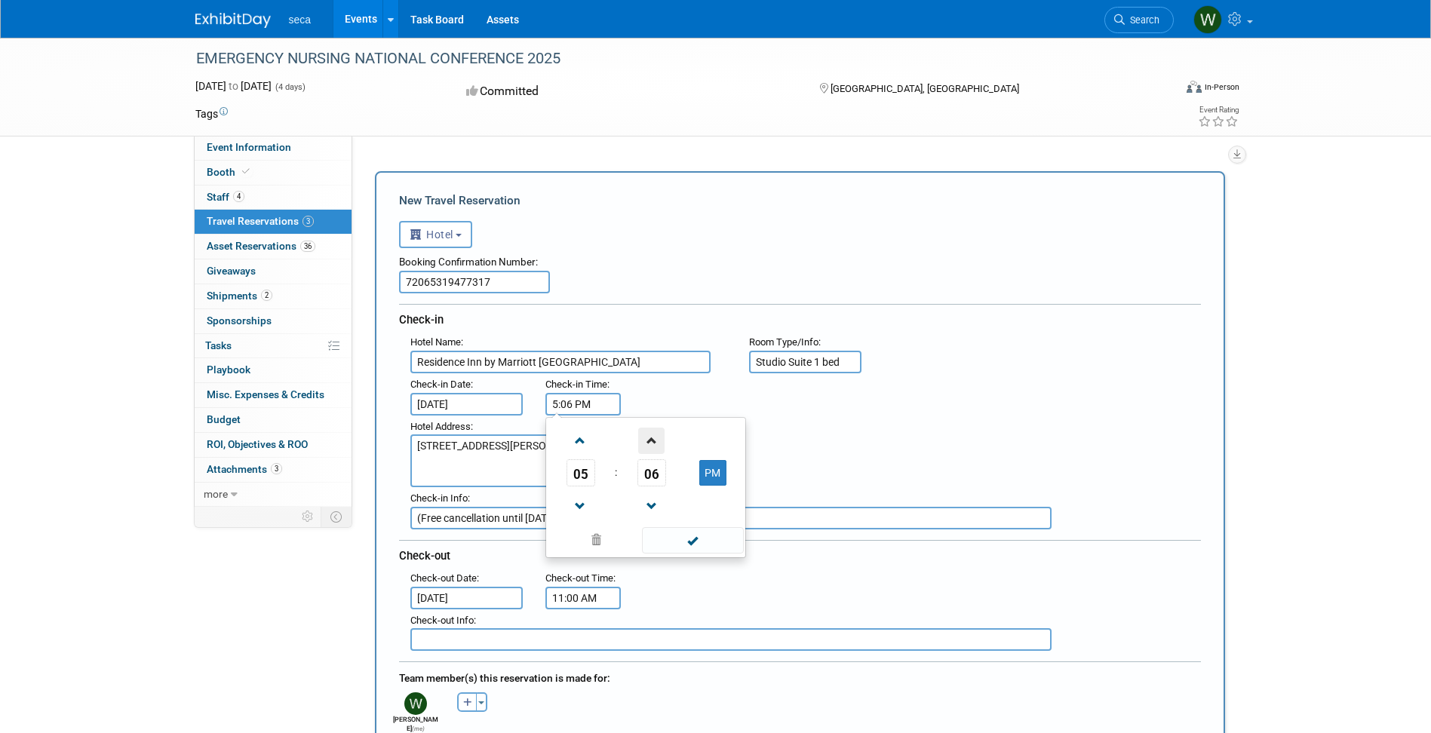
click at [647, 441] on span at bounding box center [651, 441] width 26 height 26
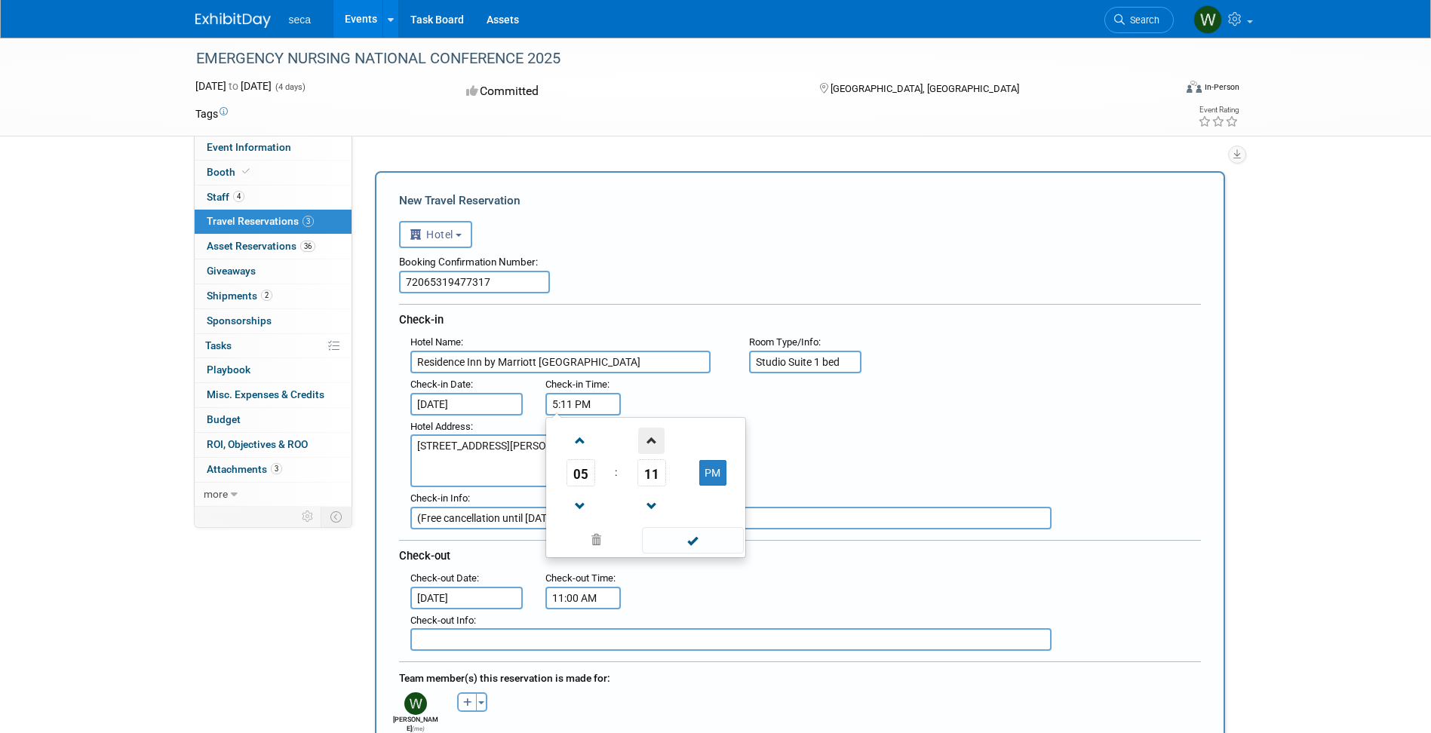
click at [647, 441] on span at bounding box center [651, 441] width 26 height 26
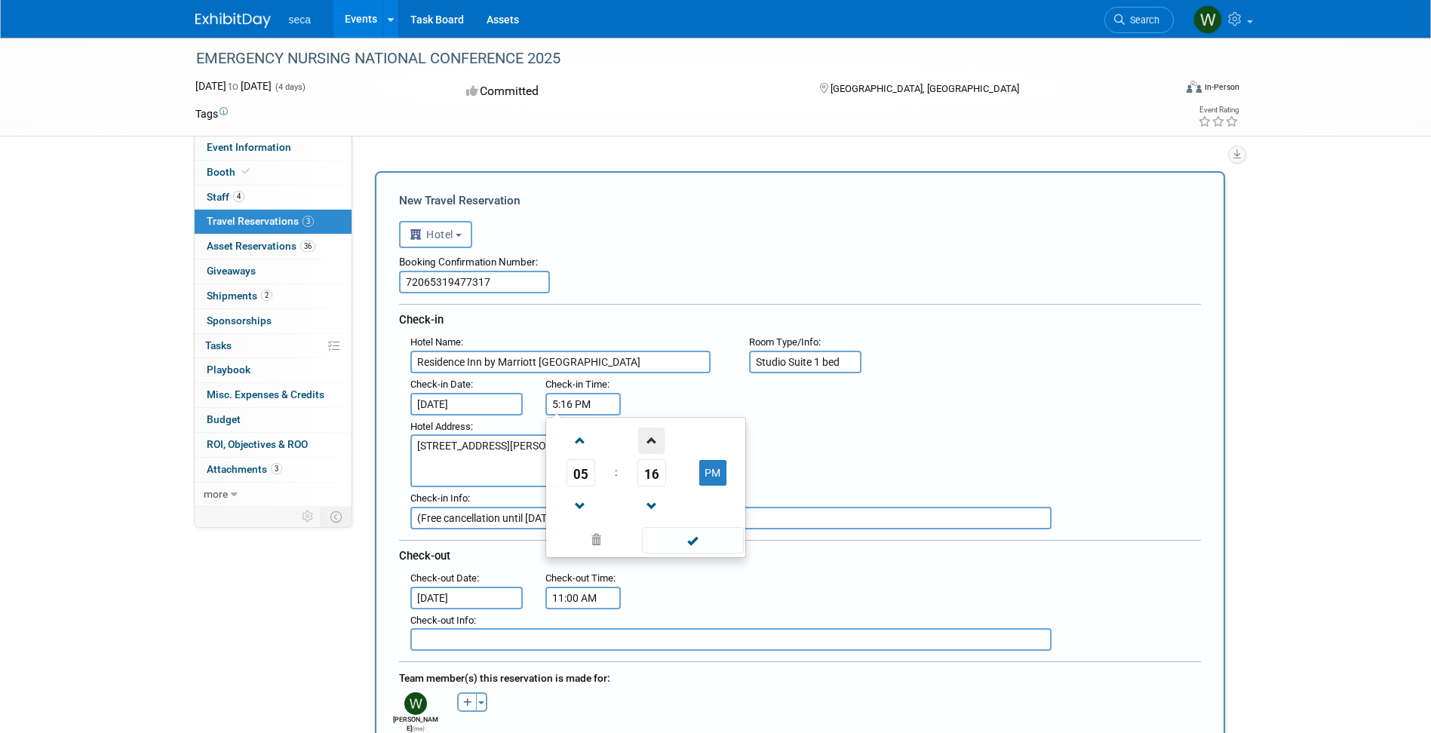
click at [649, 443] on span at bounding box center [651, 441] width 26 height 26
click at [648, 443] on span at bounding box center [651, 441] width 26 height 26
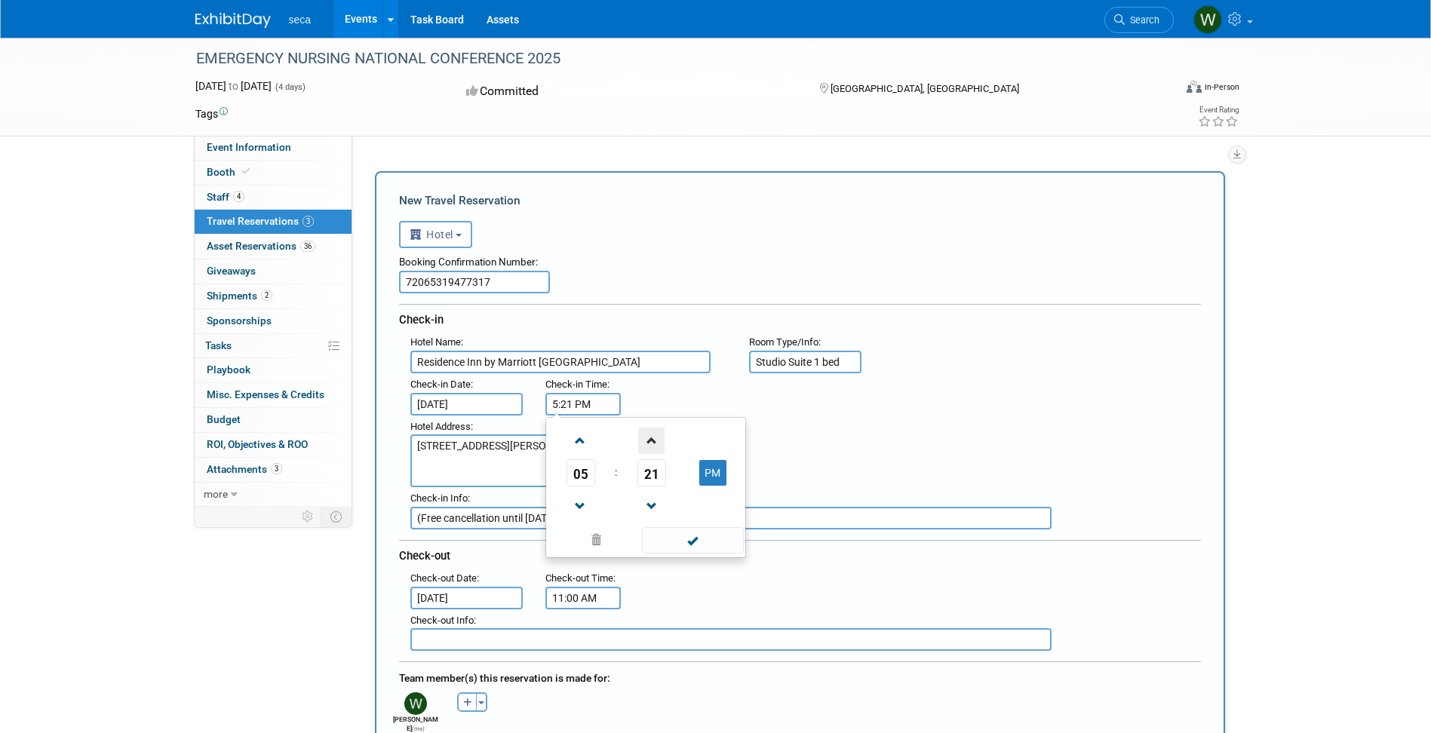
click at [648, 443] on span at bounding box center [651, 441] width 26 height 26
click at [651, 508] on span at bounding box center [651, 506] width 26 height 26
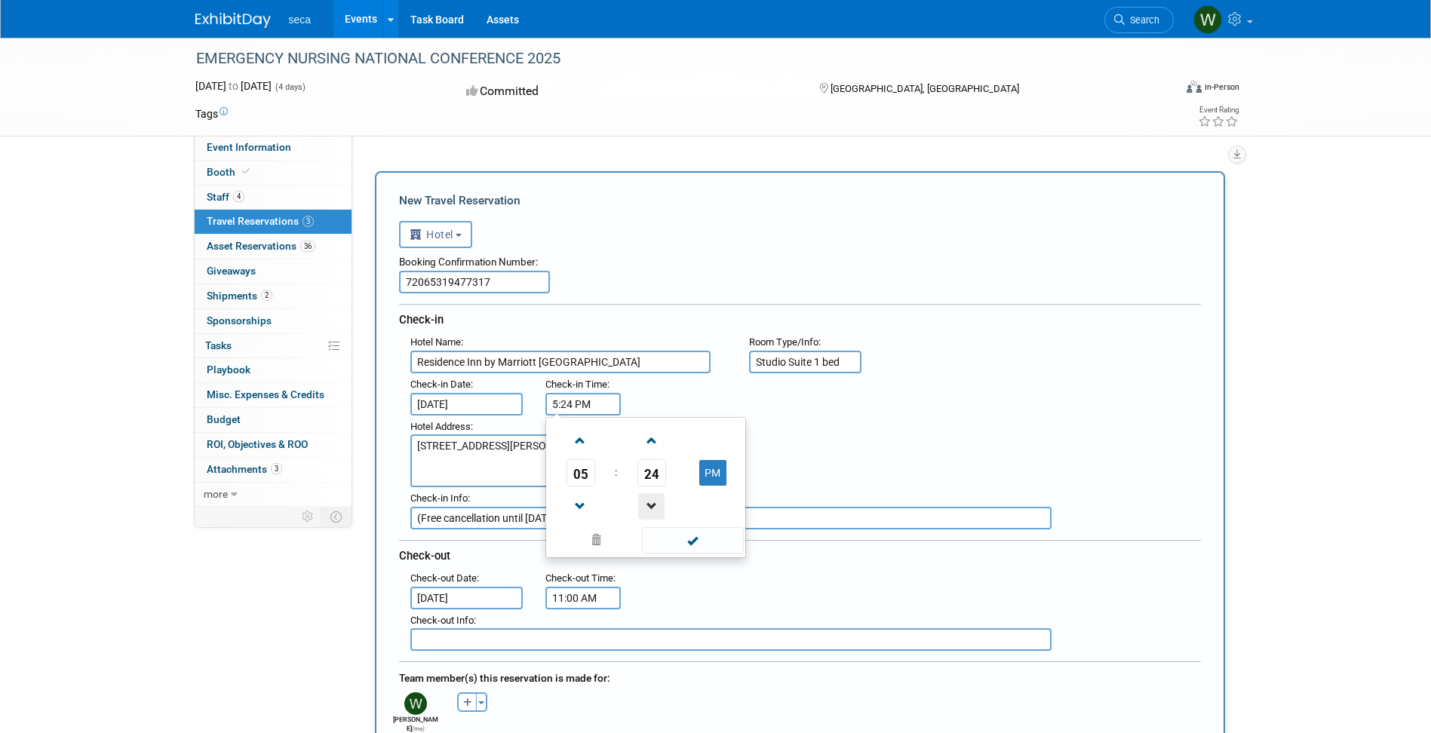
click at [651, 508] on span at bounding box center [651, 506] width 26 height 26
click at [654, 446] on span at bounding box center [651, 441] width 26 height 26
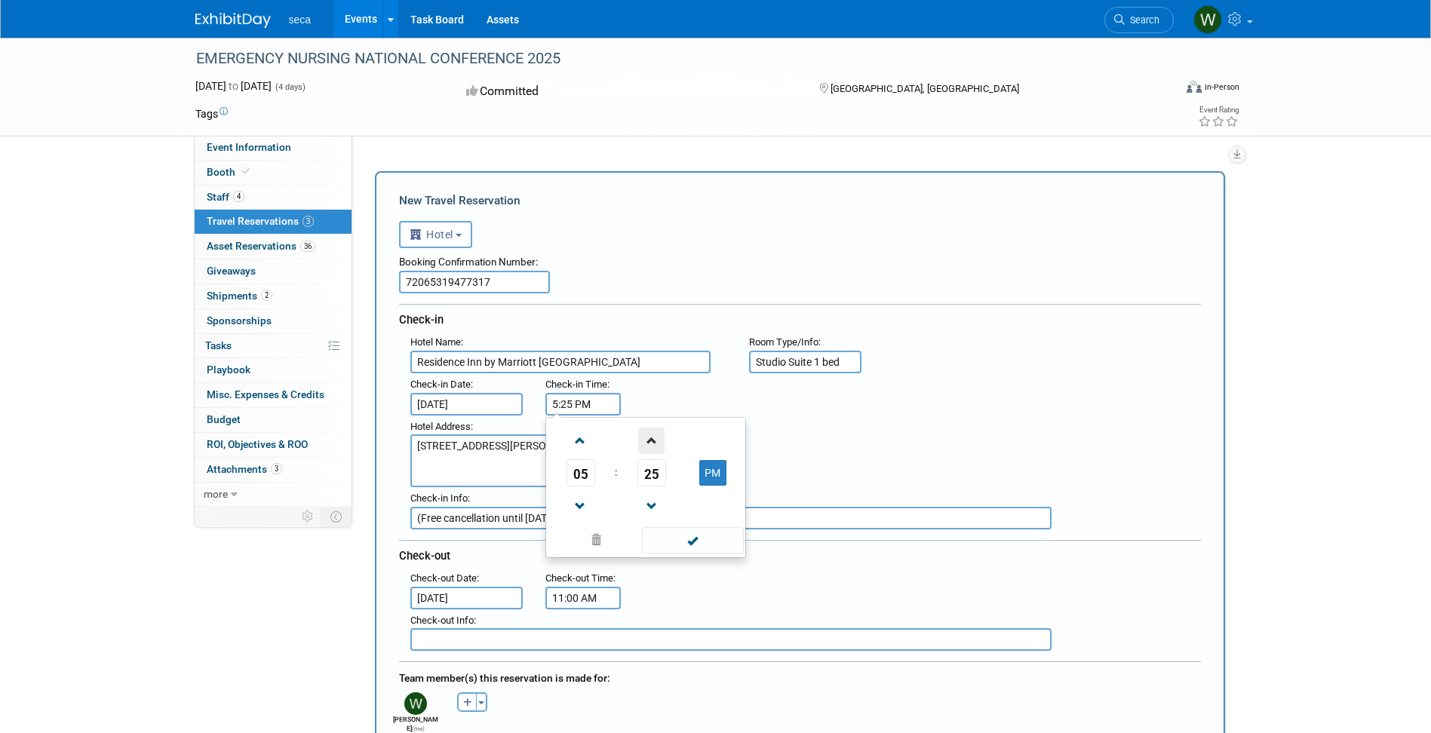
click at [654, 446] on span at bounding box center [651, 441] width 26 height 26
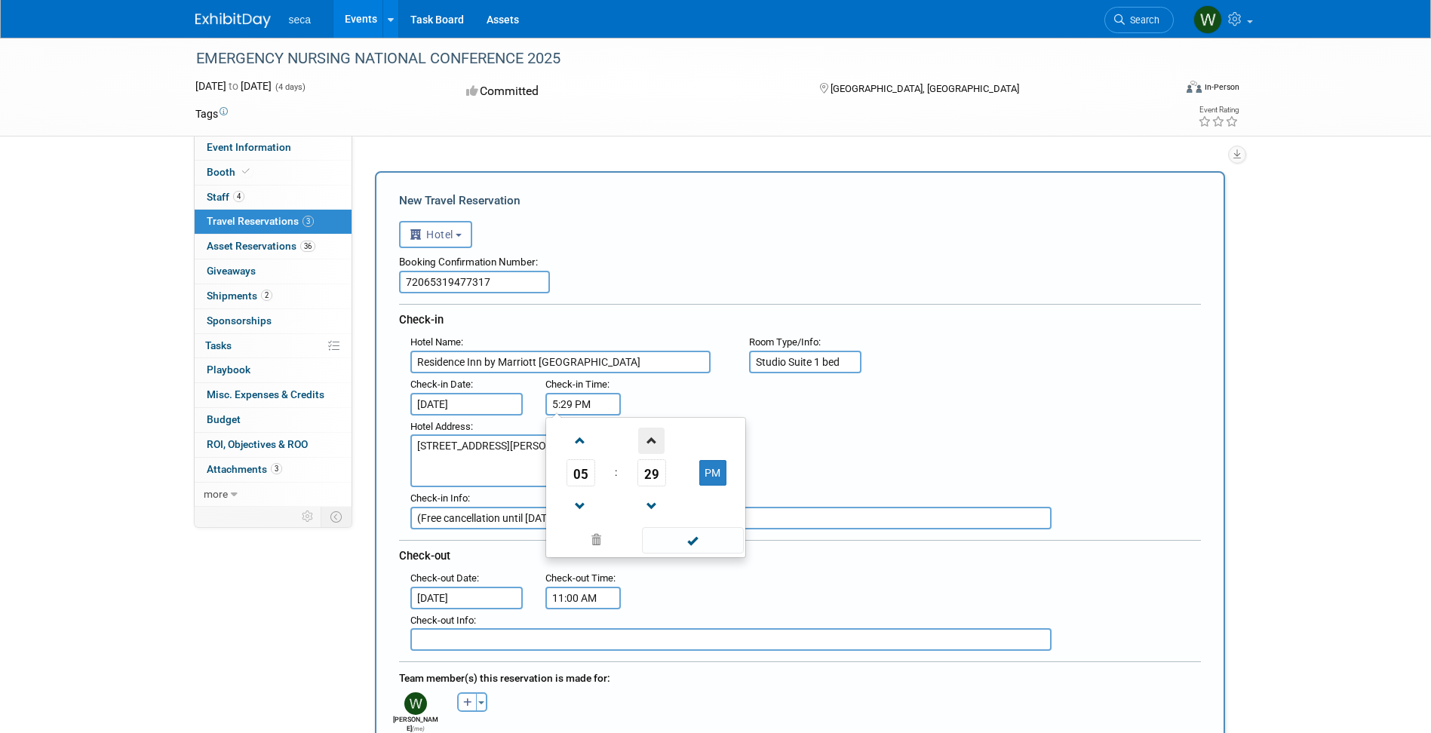
type input "5:30 PM"
click at [697, 534] on span at bounding box center [693, 540] width 102 height 26
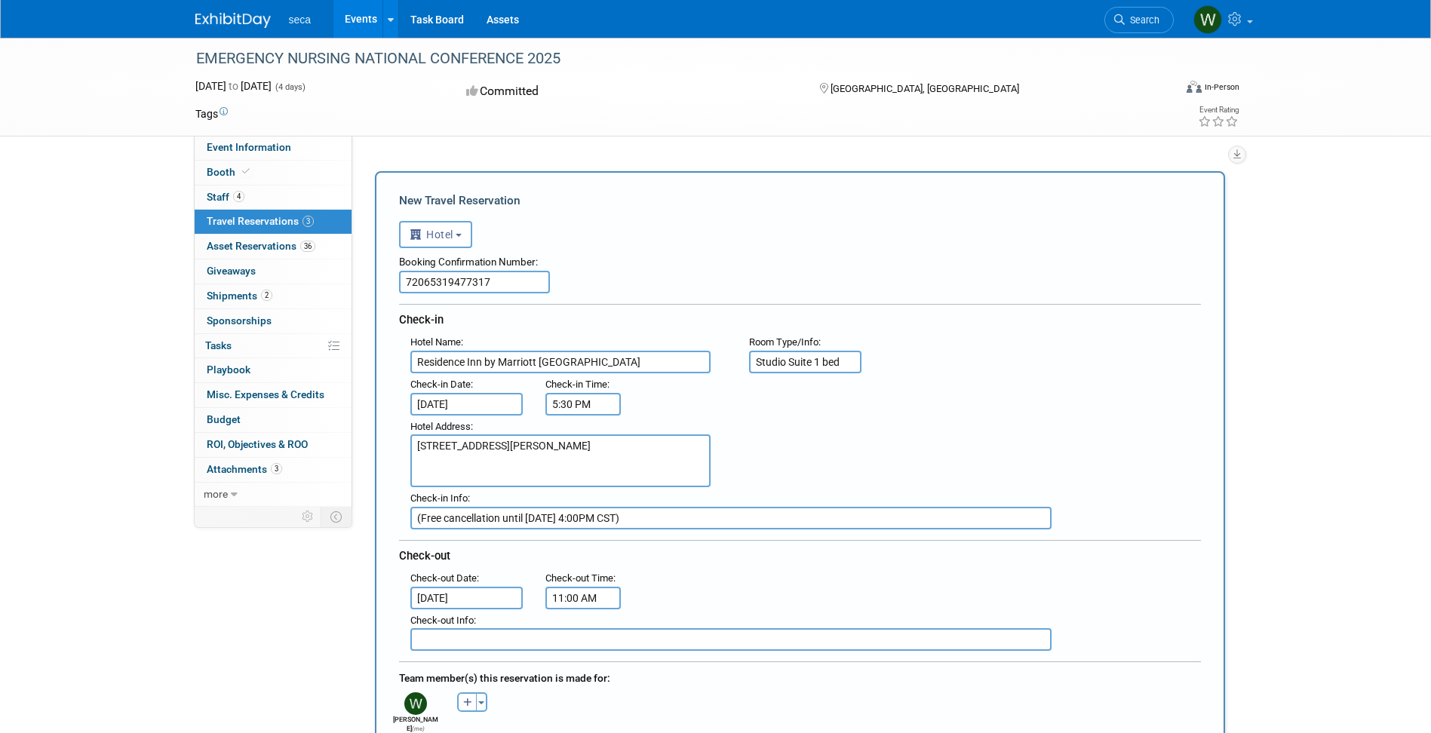
click at [523, 634] on input "text" at bounding box center [730, 639] width 641 height 23
click at [600, 594] on input "11:00 AM" at bounding box center [582, 598] width 75 height 23
click at [584, 535] on span at bounding box center [580, 534] width 26 height 26
click at [582, 535] on span at bounding box center [580, 534] width 26 height 26
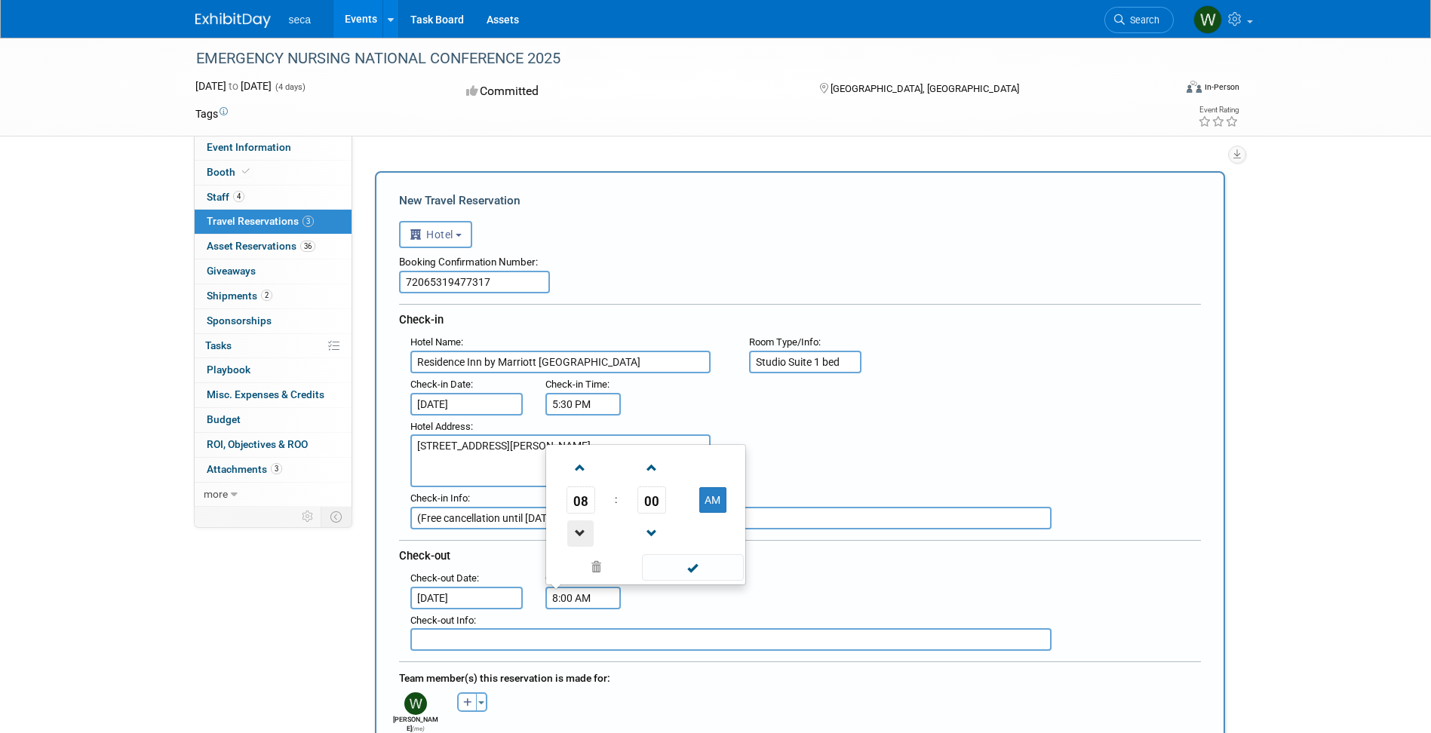
click at [582, 535] on span at bounding box center [580, 534] width 26 height 26
click at [650, 472] on span at bounding box center [651, 468] width 26 height 26
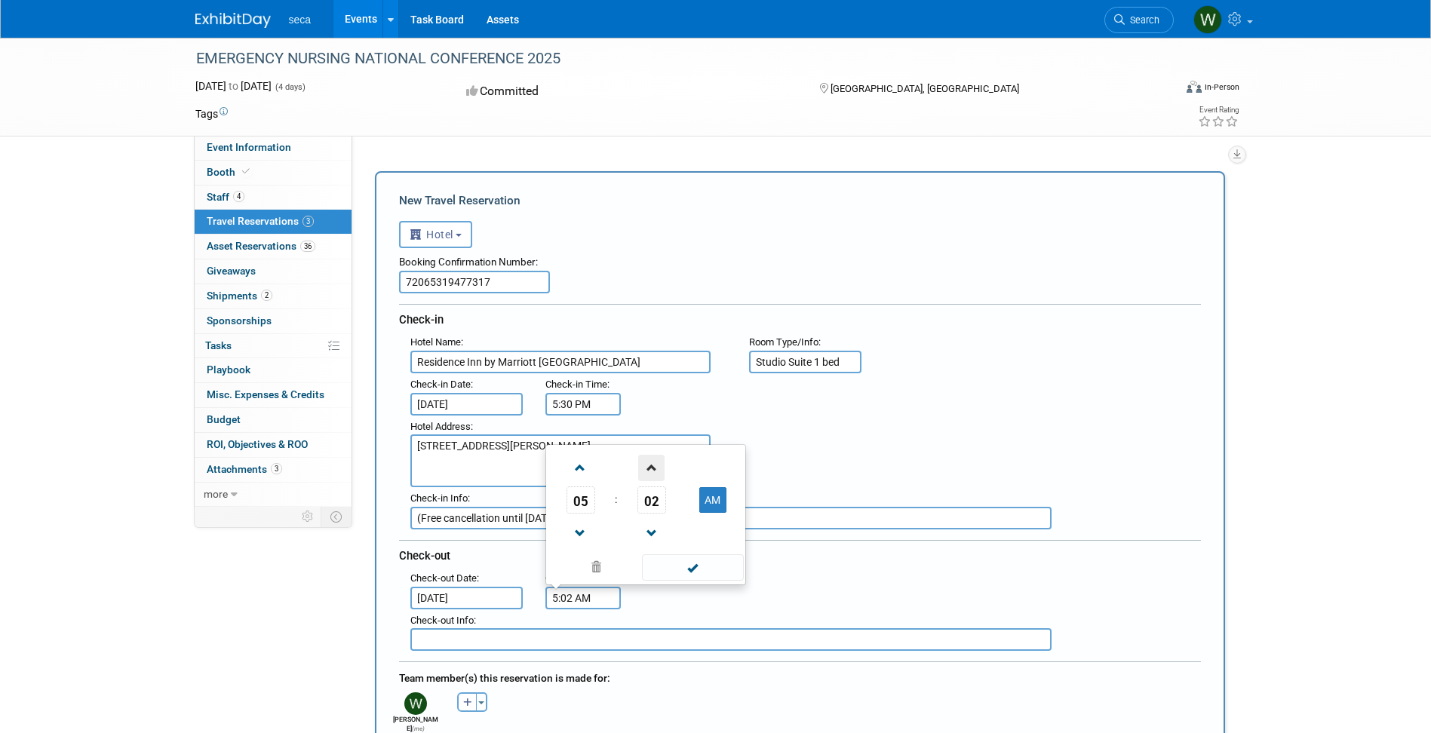
click at [650, 472] on span at bounding box center [651, 468] width 26 height 26
click at [659, 498] on span "05" at bounding box center [651, 500] width 29 height 27
click at [667, 501] on td "30" at bounding box center [670, 491] width 48 height 41
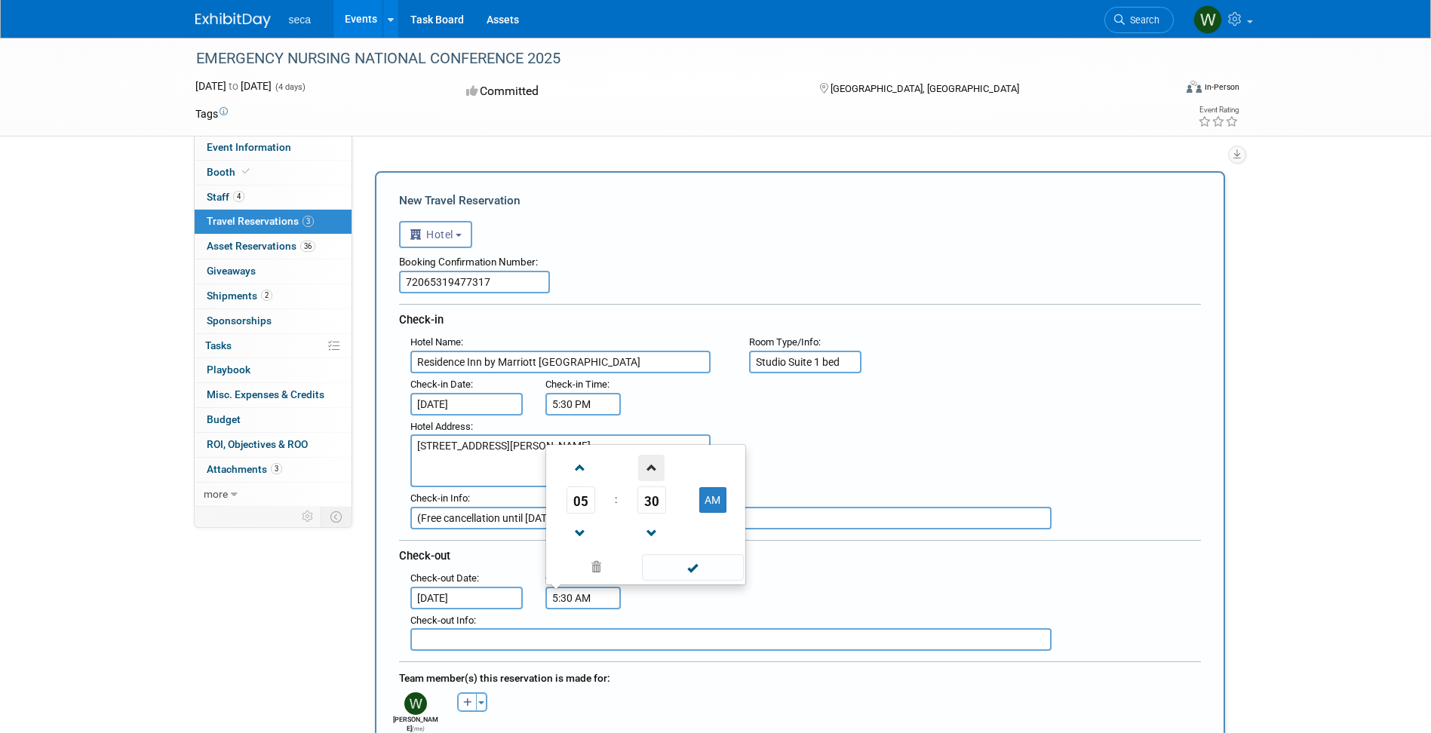
click at [653, 471] on span at bounding box center [651, 468] width 26 height 26
click at [652, 471] on span at bounding box center [651, 468] width 26 height 26
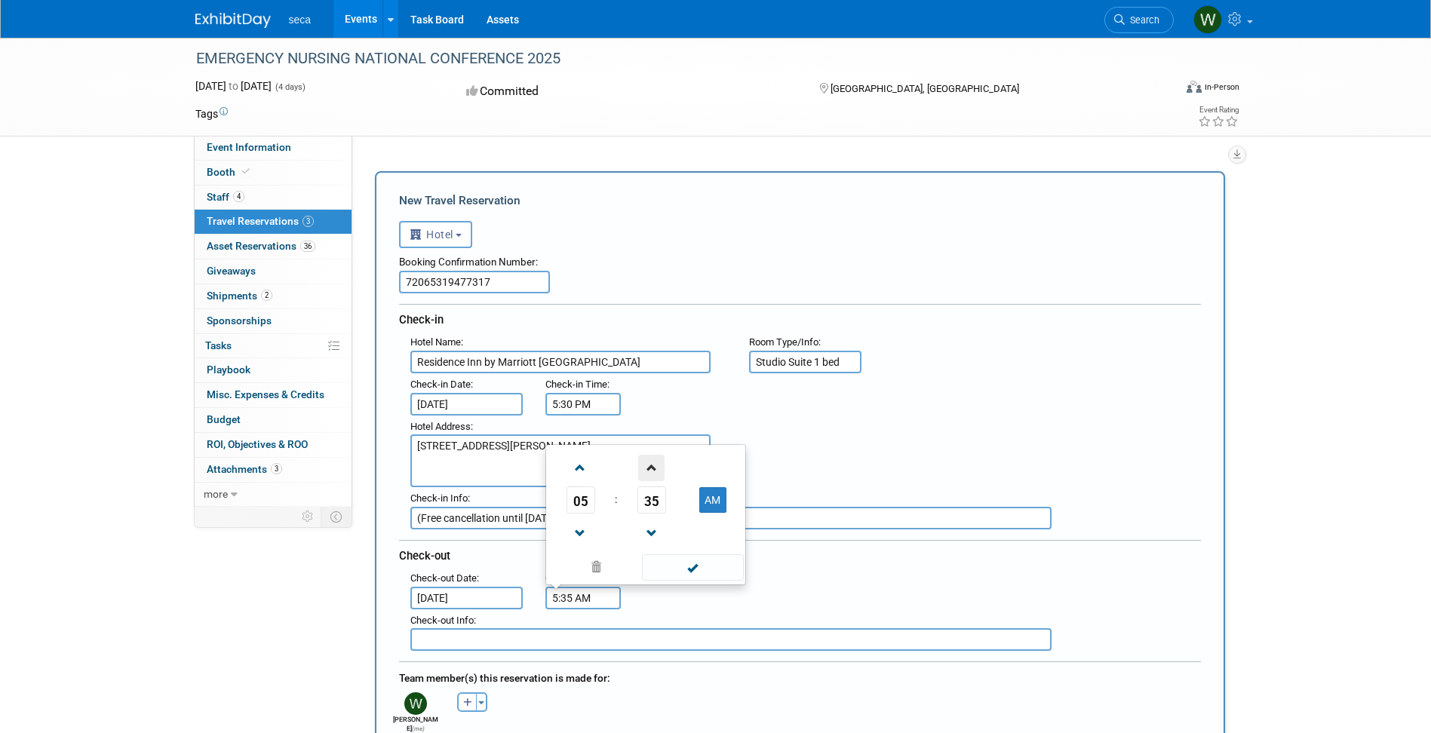
click at [652, 471] on span at bounding box center [651, 468] width 26 height 26
click at [650, 530] on span at bounding box center [651, 534] width 26 height 26
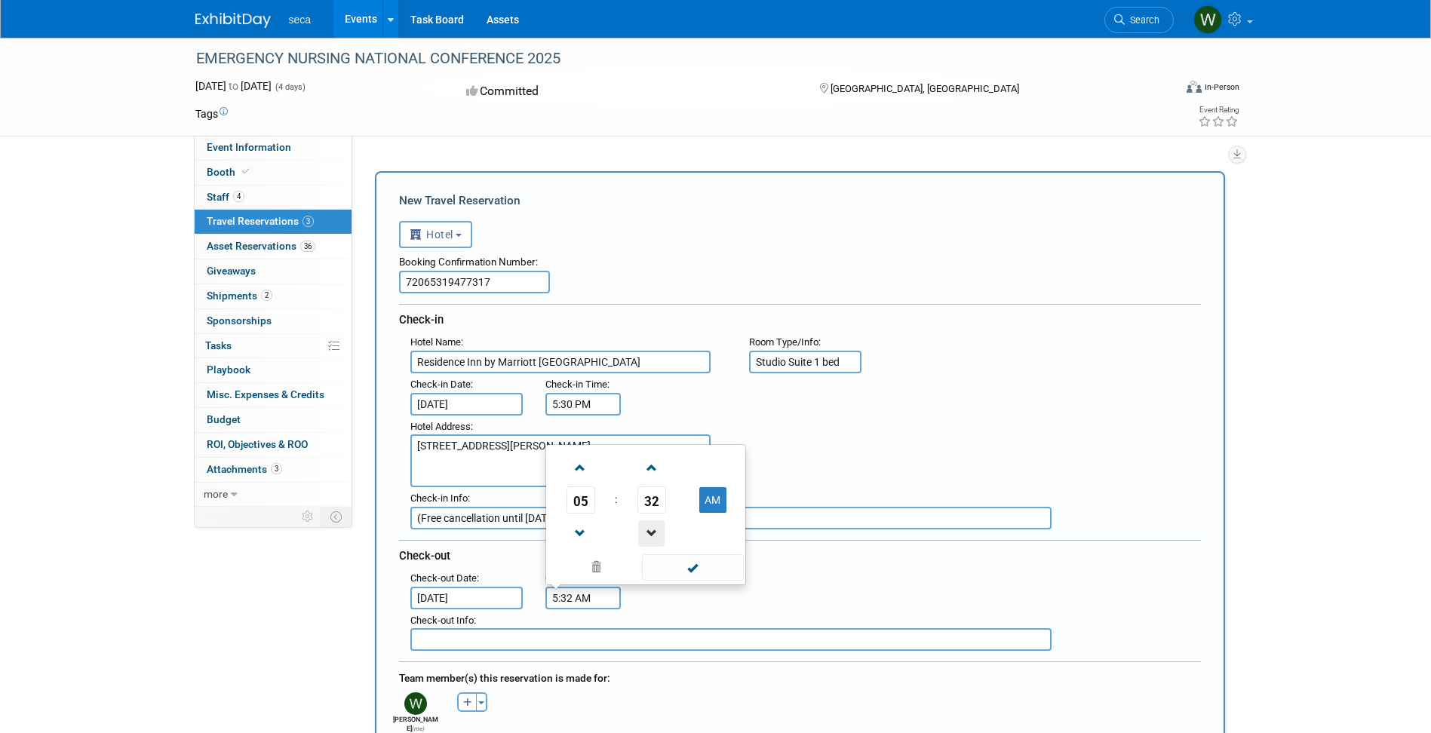
click at [650, 530] on span at bounding box center [651, 534] width 26 height 26
type input "5:30 AM"
click at [708, 564] on span at bounding box center [693, 567] width 102 height 26
click at [984, 410] on div ": Check-in Date : Sep 16, 2025 Check-in Time : 5:30 PM" at bounding box center [805, 394] width 813 height 42
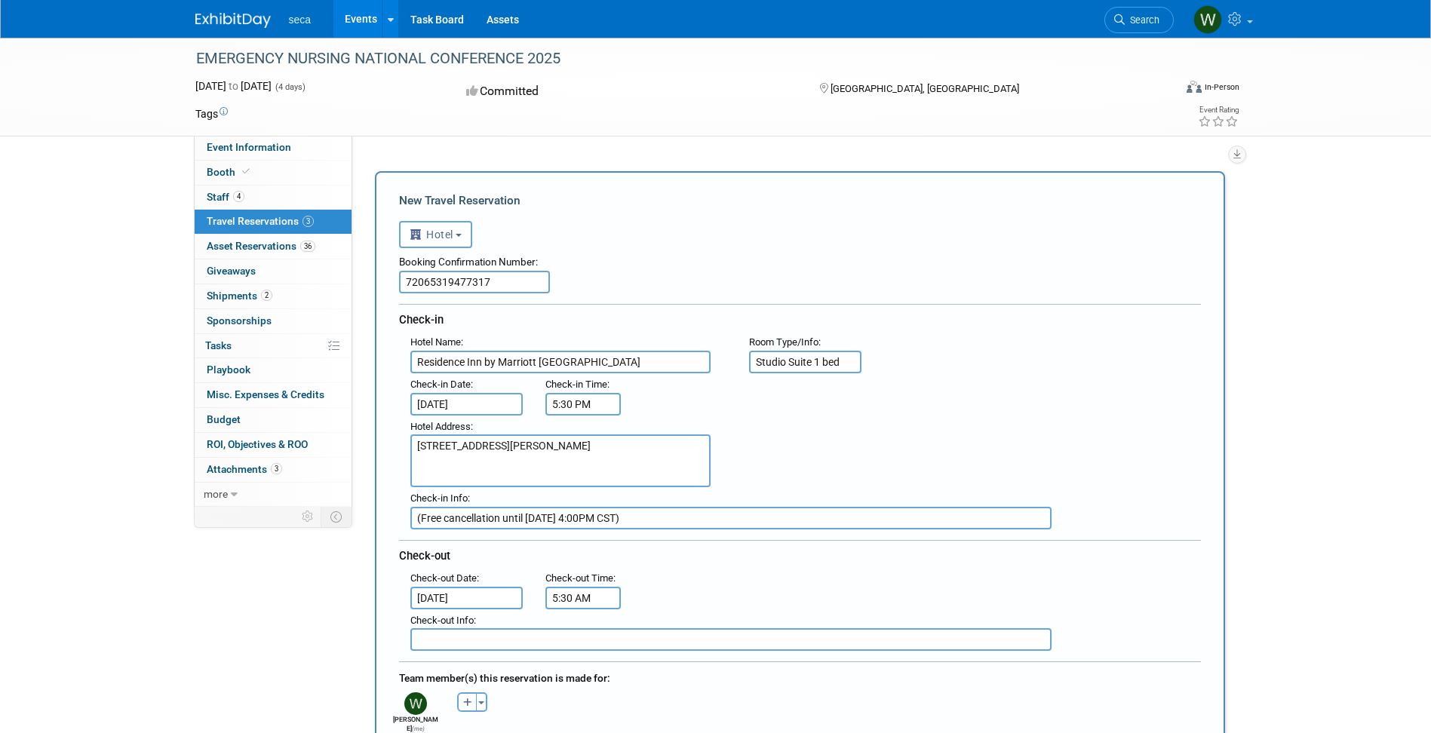
click at [486, 641] on input "text" at bounding box center [730, 639] width 641 height 23
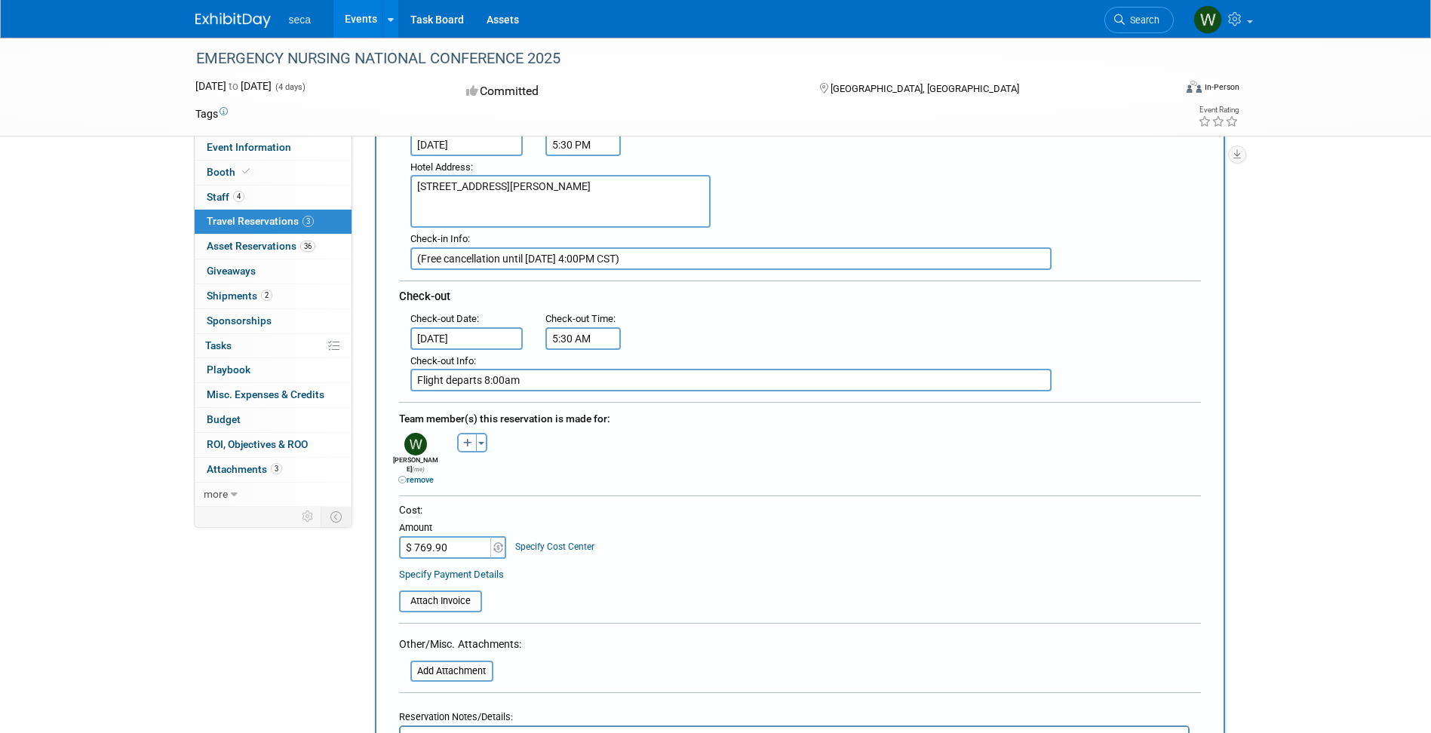
scroll to position [251, 0]
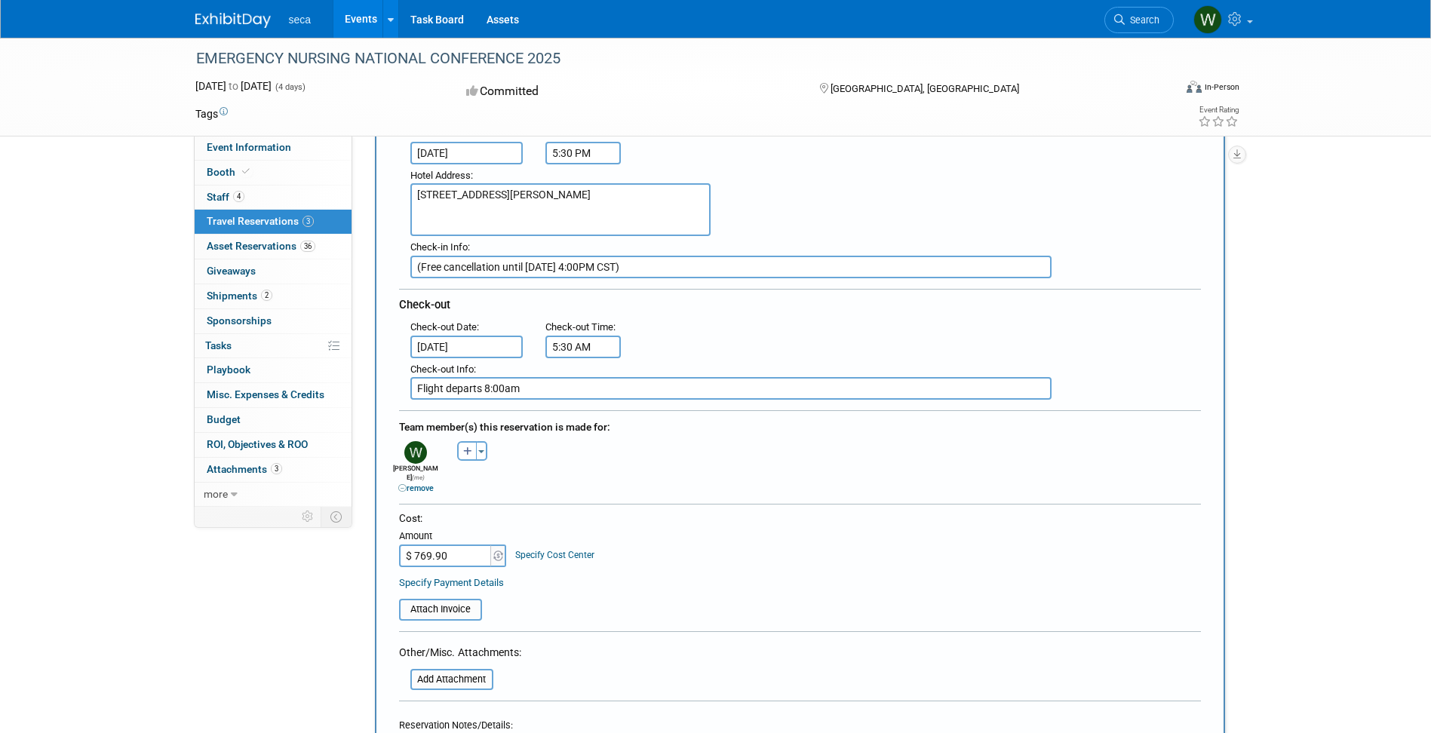
click at [484, 387] on input "Flight departs 8:00am" at bounding box center [730, 388] width 641 height 23
type input "Flight departs at 8:00 AM"
click at [724, 337] on div ": Check-out Date : Sep 20, 2025 Check-out Time : 5:30 AM" at bounding box center [805, 337] width 813 height 42
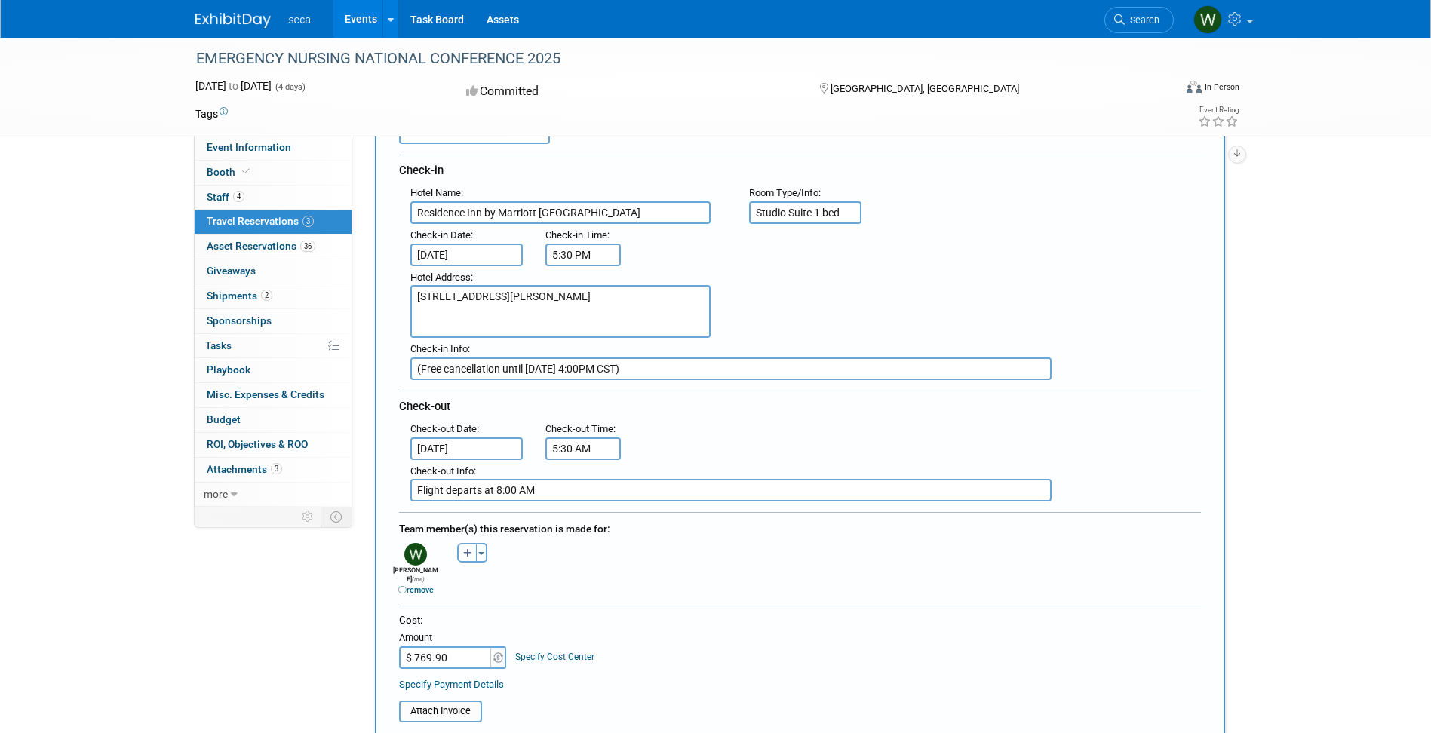
scroll to position [0, 0]
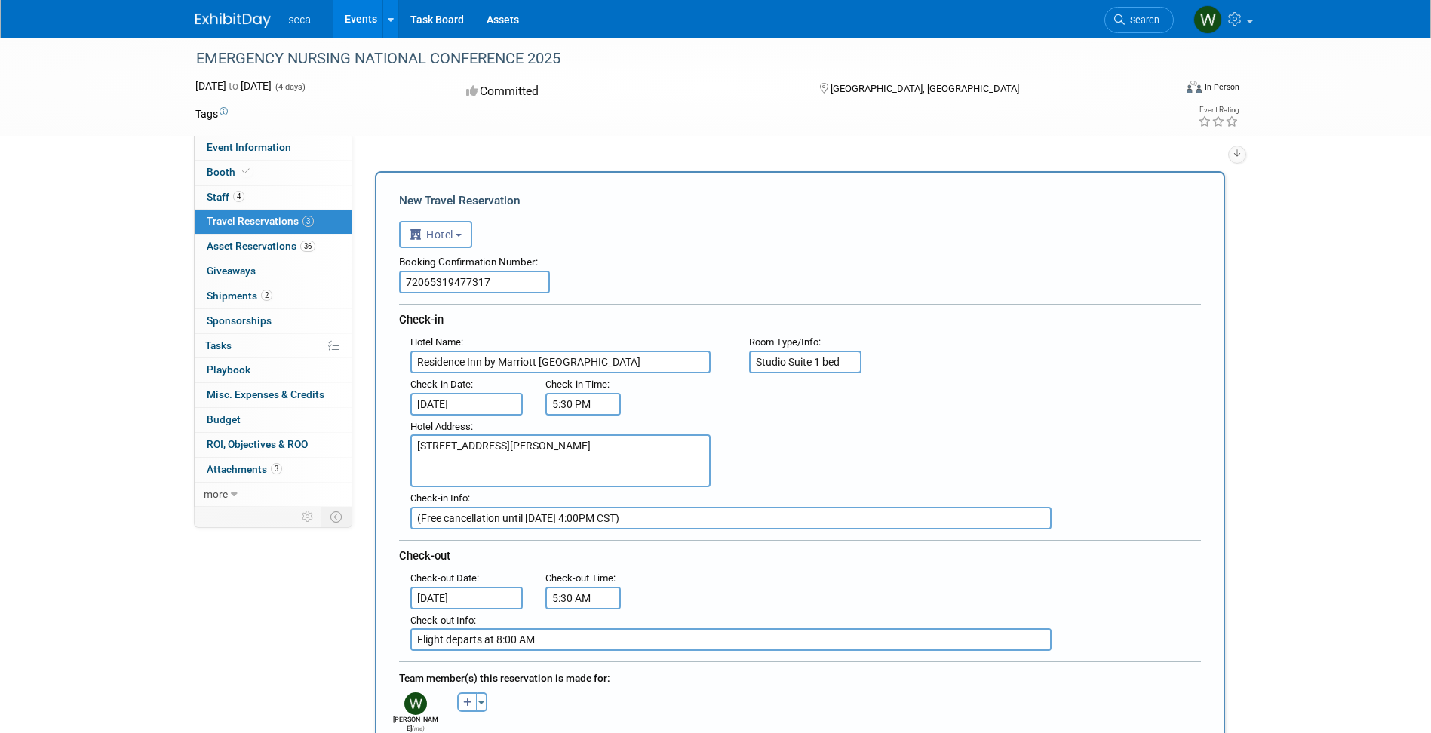
click at [478, 464] on textarea "360 St. Charles Ave New Orleans, LA 70130" at bounding box center [560, 461] width 300 height 53
type textarea "360 St. Charles Ave New Orleans LA 70130"
click at [1132, 349] on div "Hotel Name : Residence Inn by Marriott New Orleans French Quarter Flight Number…" at bounding box center [805, 352] width 813 height 42
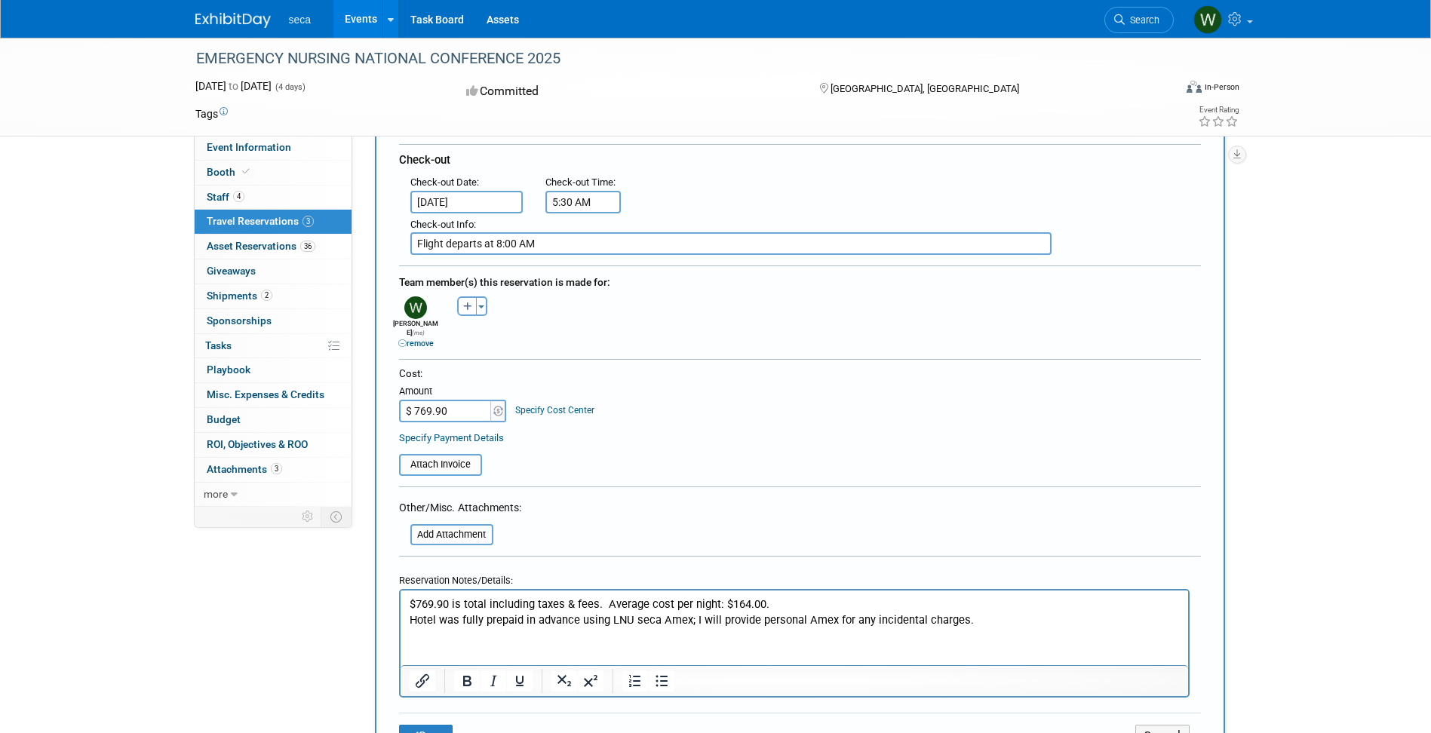
scroll to position [503, 0]
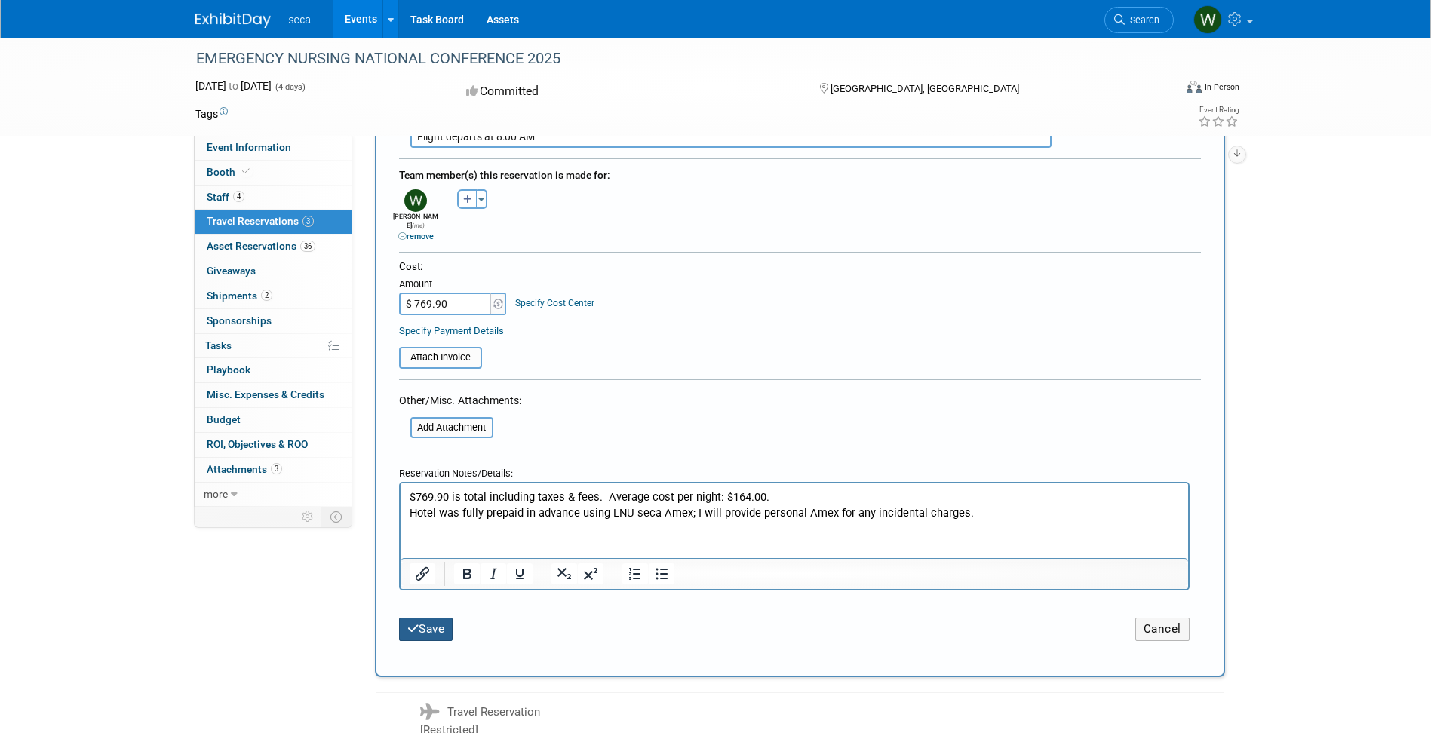
click at [433, 619] on button "Save" at bounding box center [426, 629] width 54 height 23
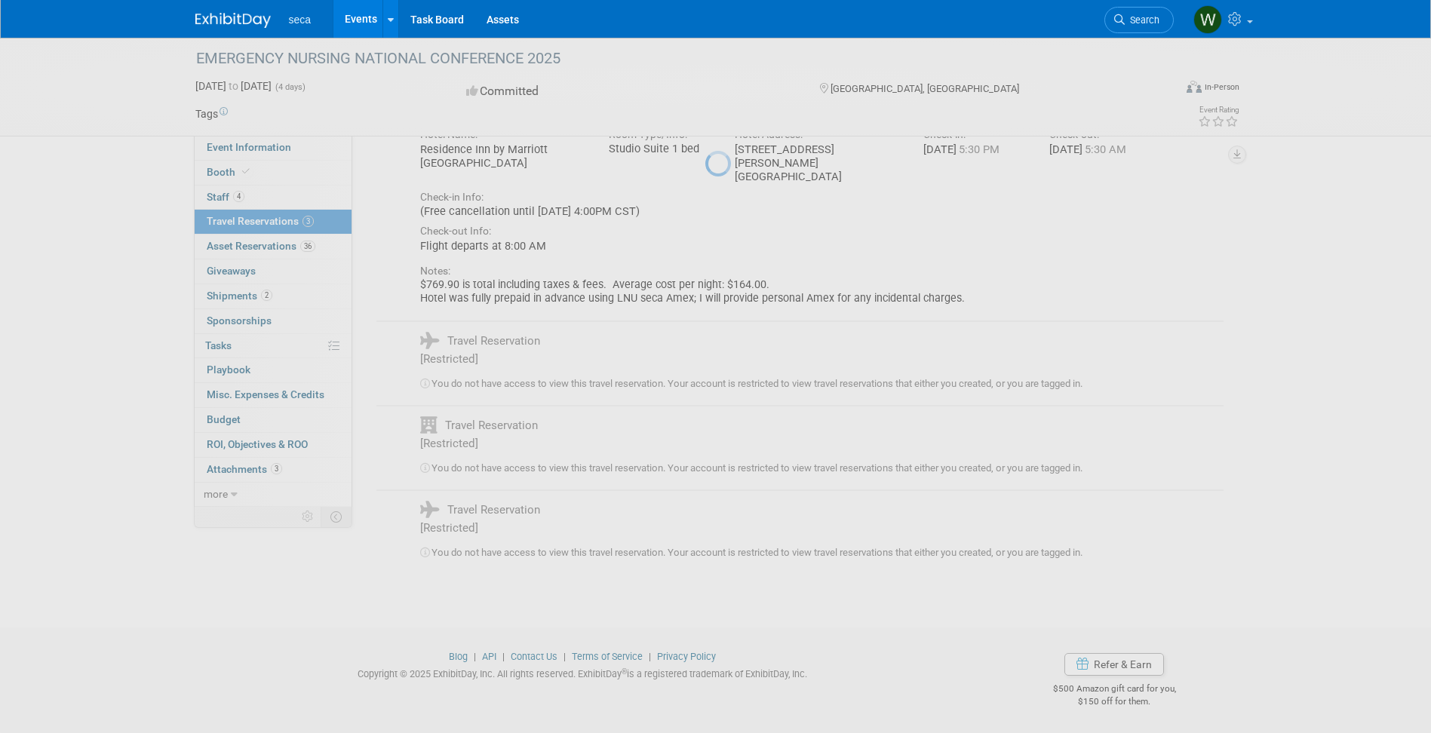
scroll to position [0, 0]
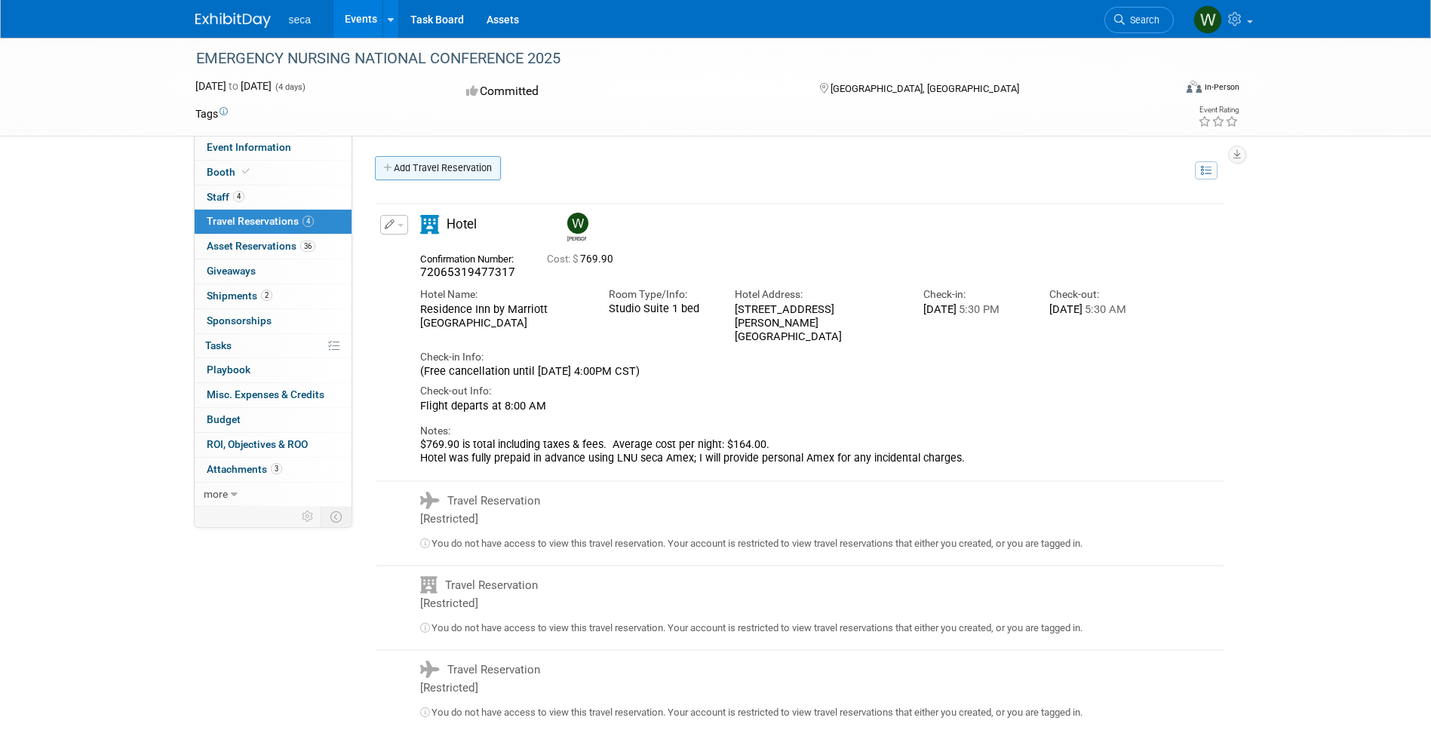
click at [404, 174] on link "Add Travel Reservation" at bounding box center [438, 168] width 126 height 24
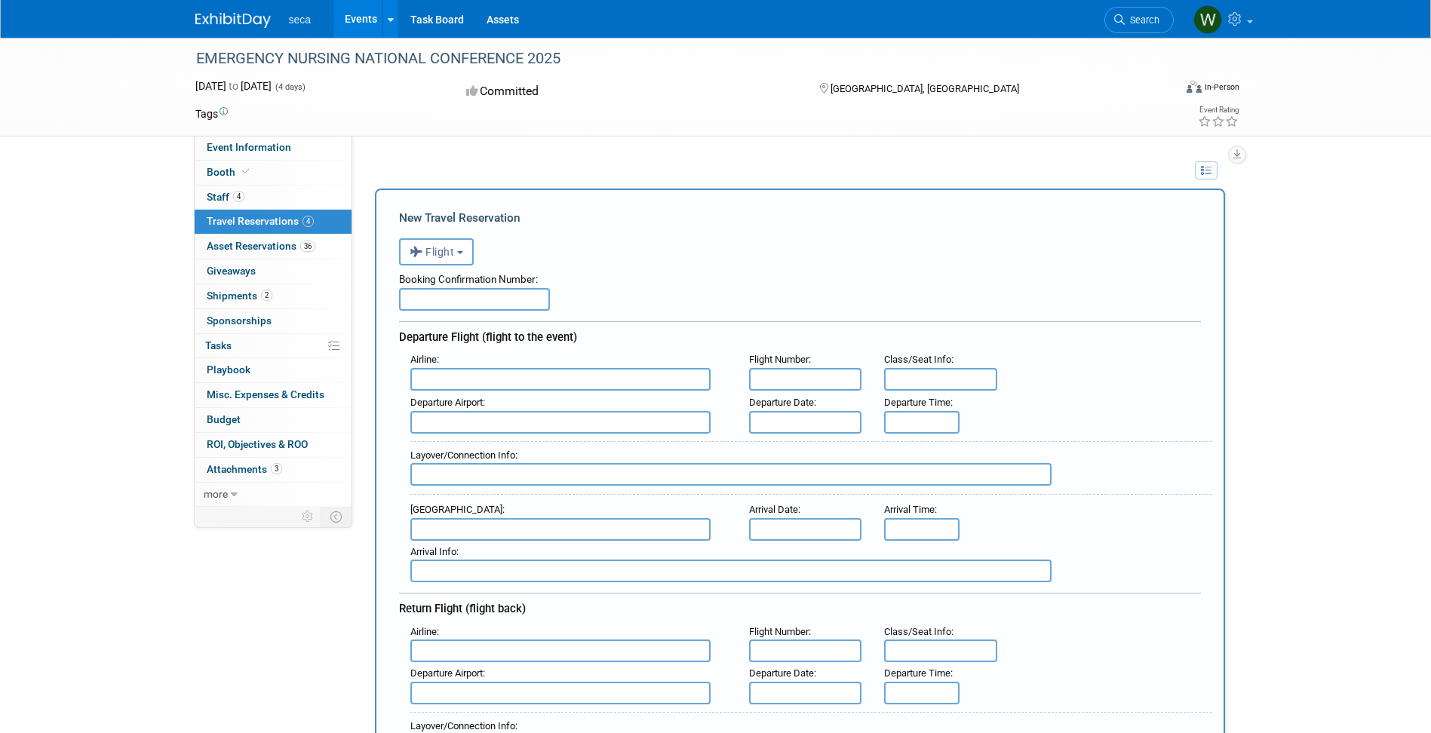
click at [483, 305] on input "text" at bounding box center [474, 299] width 151 height 23
click at [815, 388] on input "text" at bounding box center [805, 379] width 113 height 23
type input "2322"
click at [551, 389] on input "text" at bounding box center [560, 379] width 300 height 23
click at [525, 404] on span "Southwest Airlines (SWA)" at bounding box center [568, 404] width 314 height 24
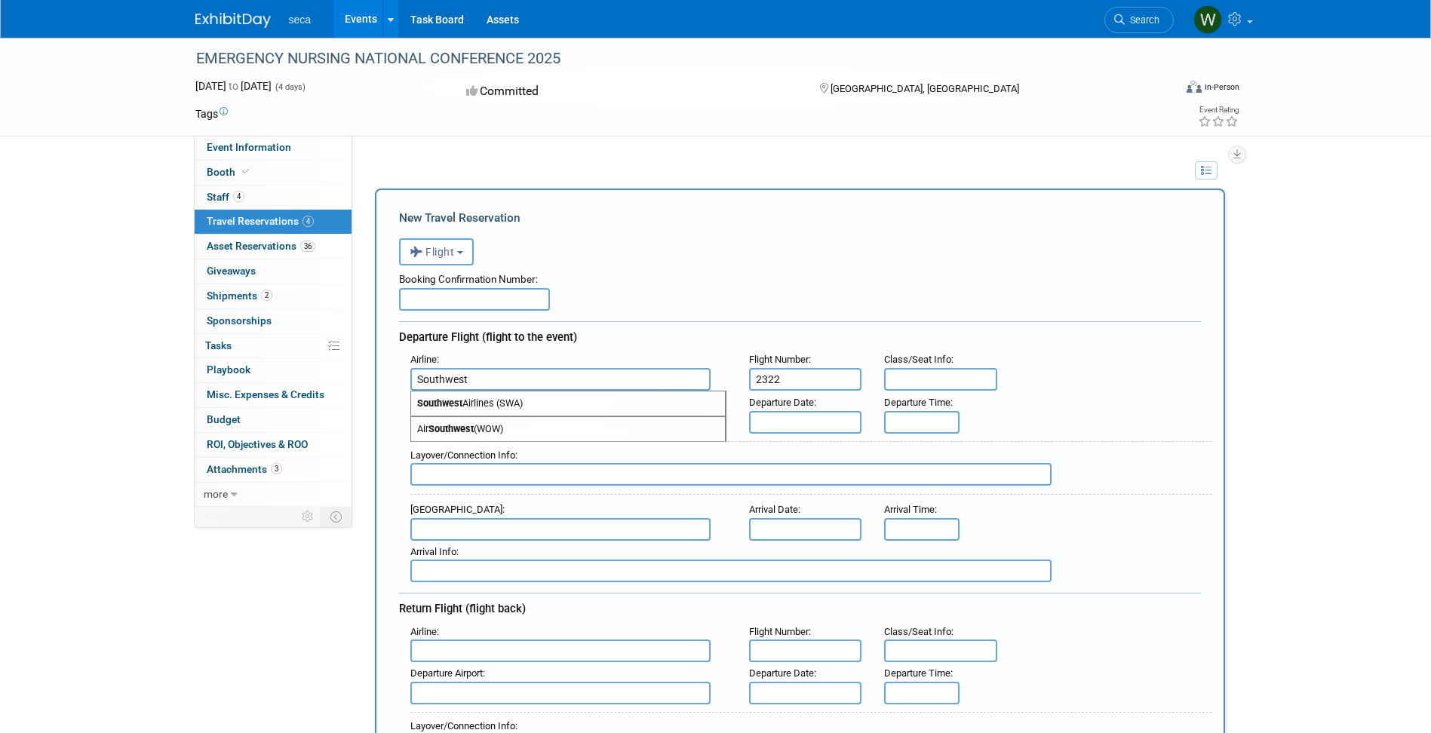
type input "Southwest Airlines (SWA)"
click at [932, 385] on input "text" at bounding box center [940, 379] width 113 height 23
type input "(open)"
click at [494, 421] on input "text" at bounding box center [560, 422] width 300 height 23
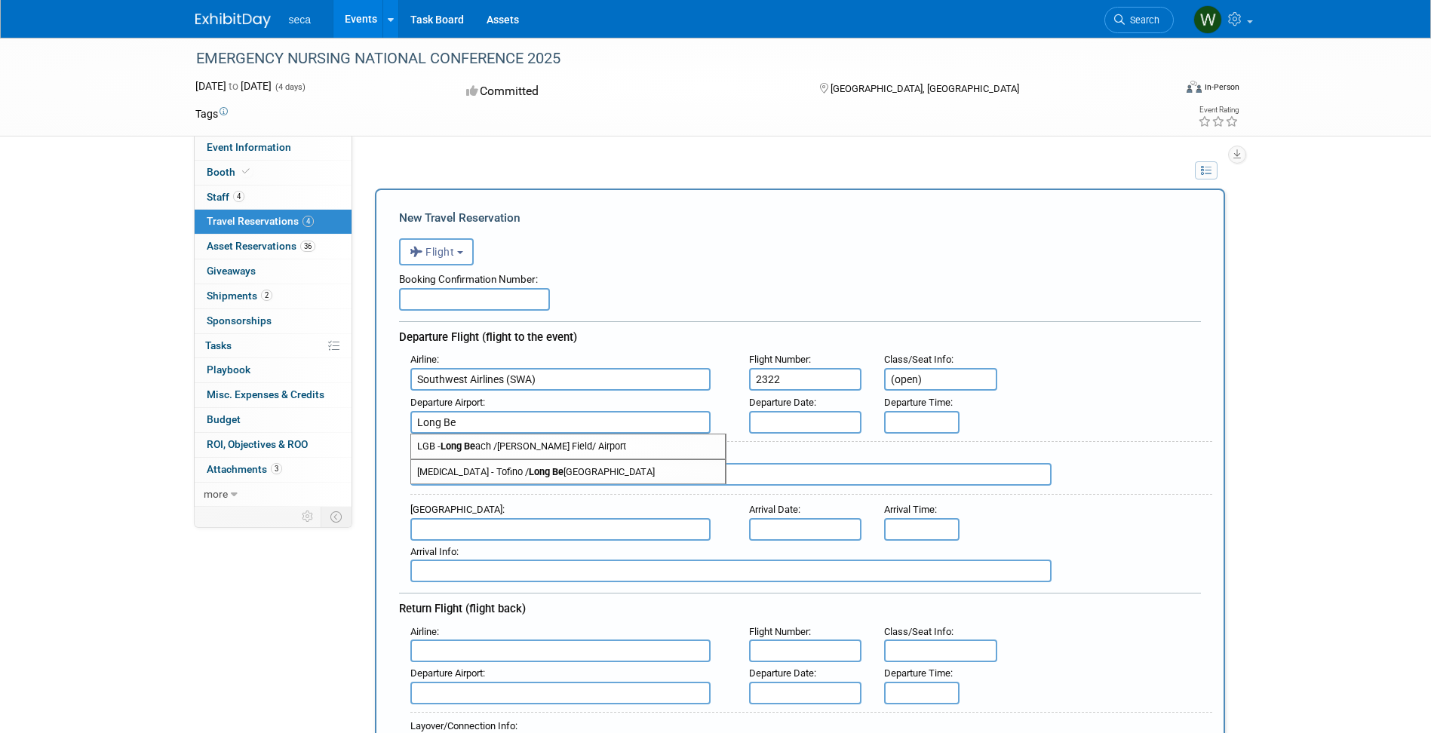
click at [493, 442] on span "LGB - Long Be ach /Daugherty Field/ Airport" at bounding box center [568, 447] width 314 height 24
type input "LGB - Long Beach /Daugherty Field/ Airport"
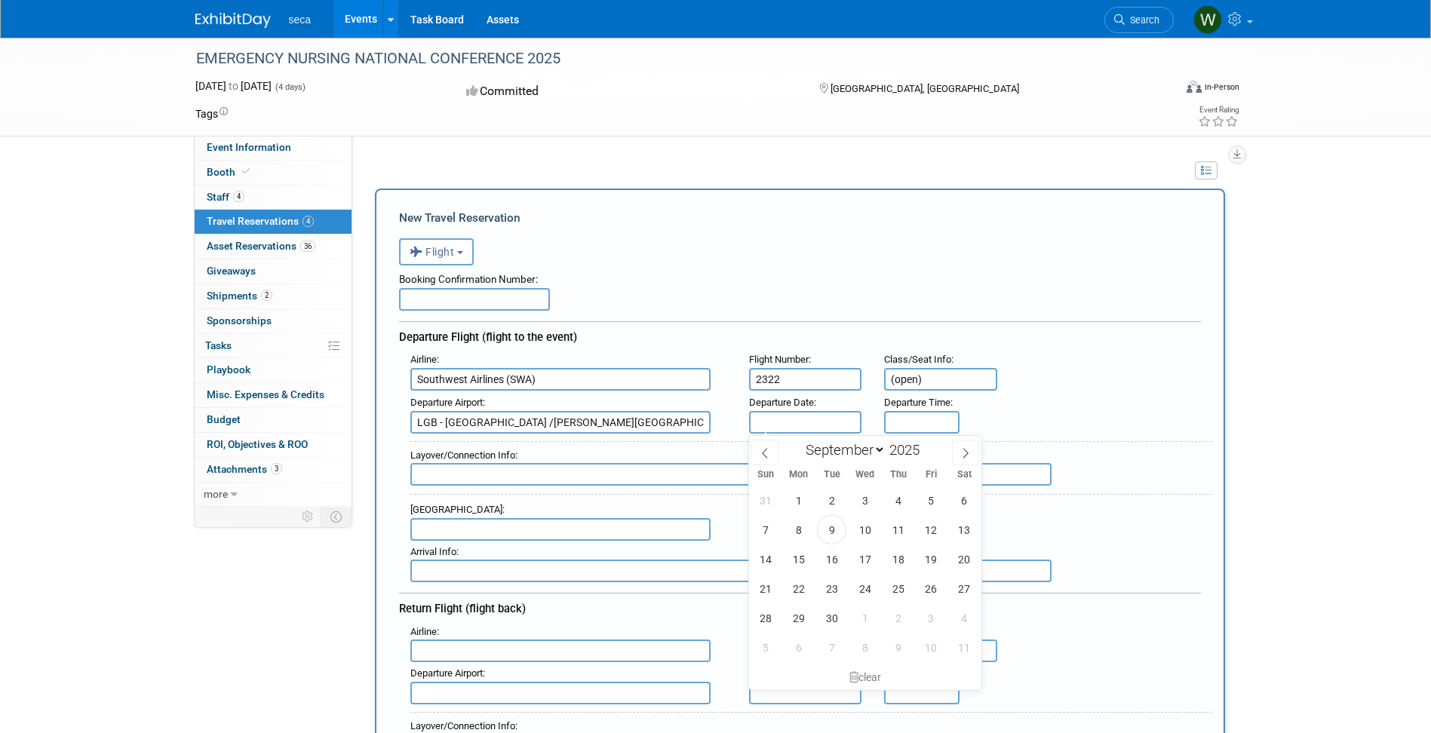
click at [810, 421] on input "text" at bounding box center [805, 422] width 113 height 23
click at [834, 567] on span "16" at bounding box center [831, 559] width 29 height 29
type input "Sep 16, 2025"
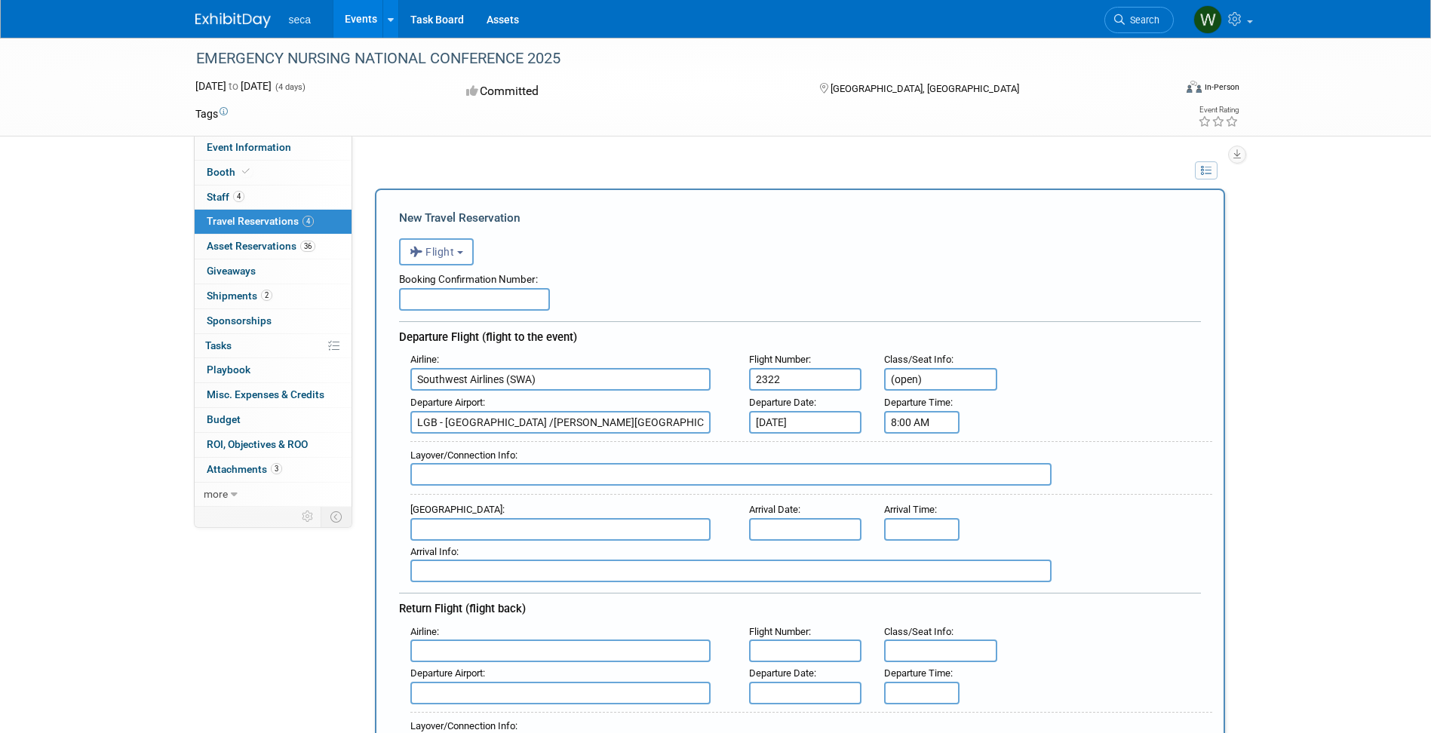
click at [920, 427] on input "8:00 AM" at bounding box center [921, 422] width 75 height 23
click at [995, 465] on span at bounding box center [990, 459] width 26 height 26
click at [996, 465] on span at bounding box center [990, 459] width 26 height 26
click at [998, 464] on span at bounding box center [990, 459] width 26 height 26
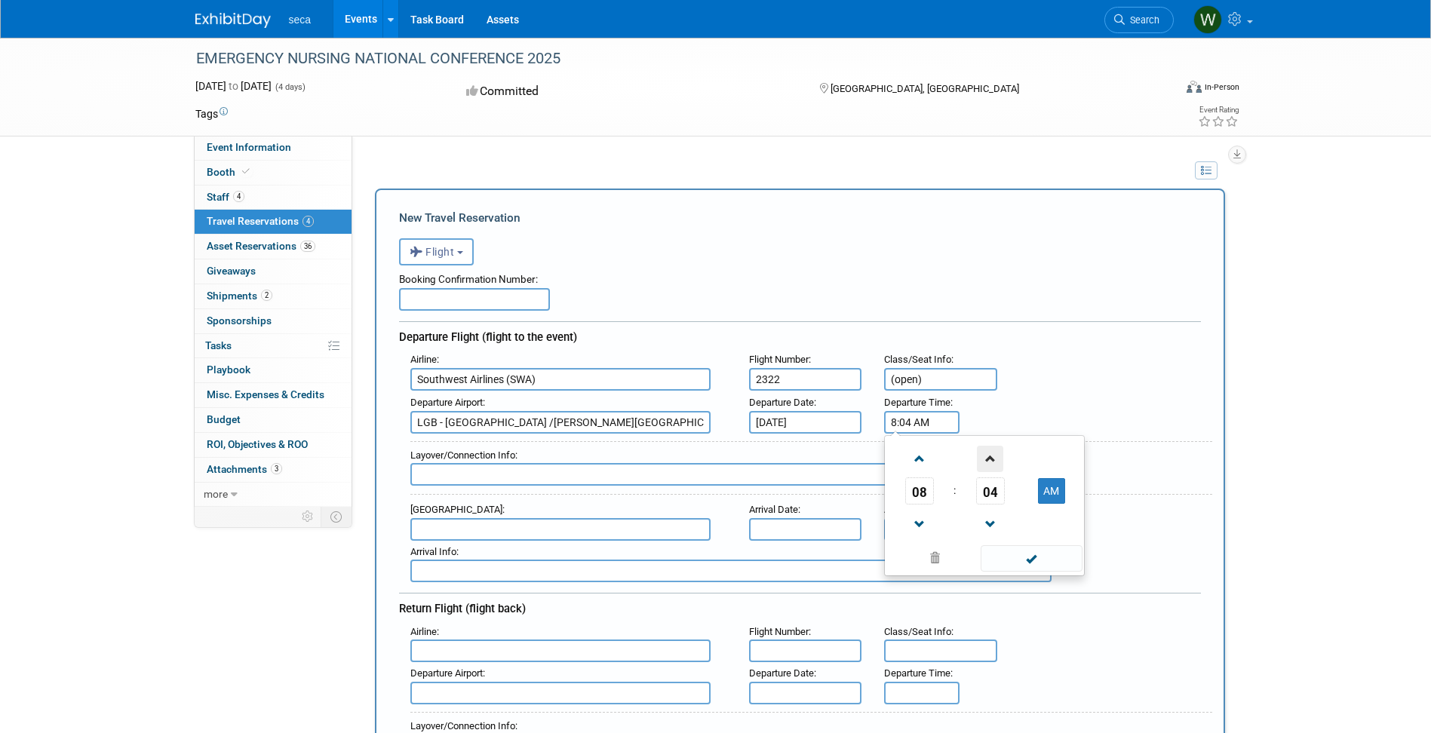
click at [992, 468] on span at bounding box center [990, 459] width 26 height 26
type input "8:05 AM"
click at [1039, 558] on span at bounding box center [1032, 558] width 102 height 26
click at [514, 478] on input "text" at bounding box center [730, 474] width 641 height 23
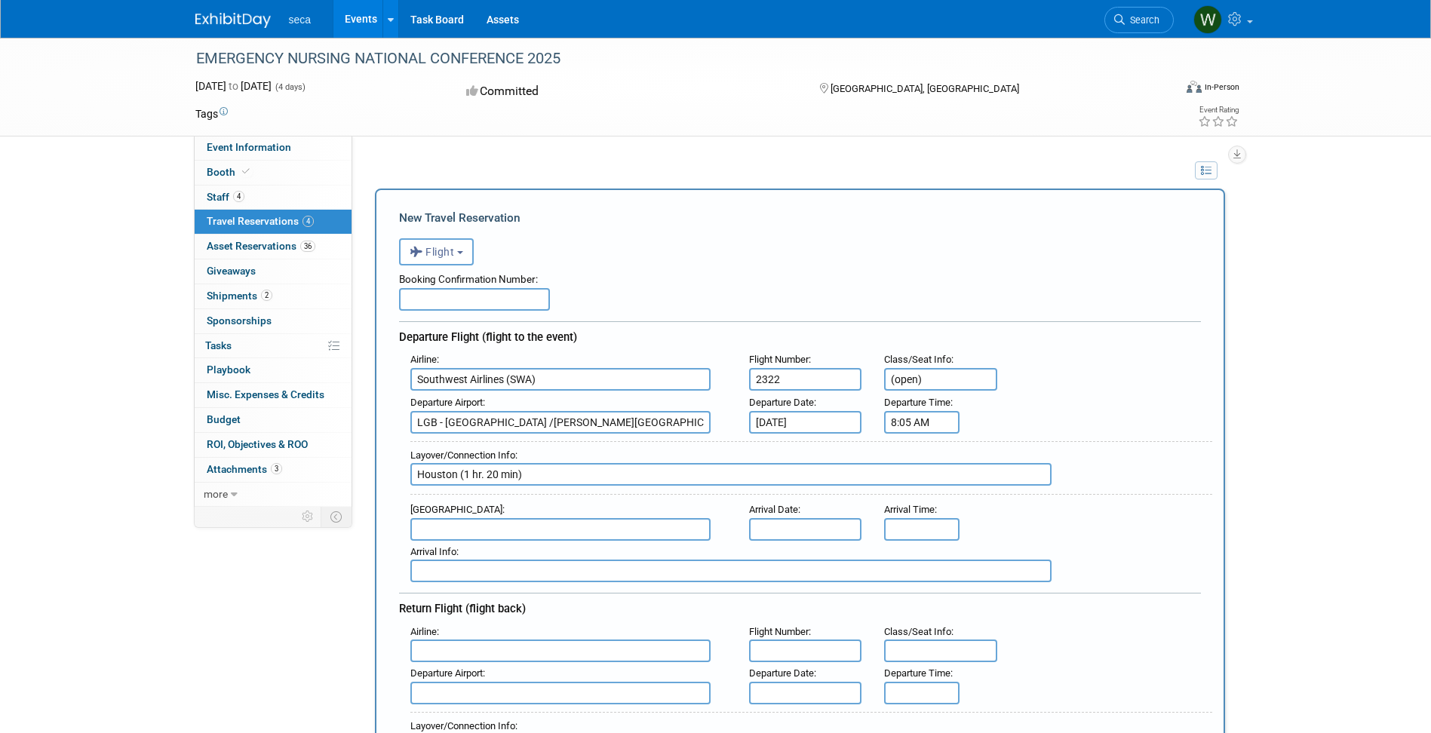
type input "Houston (1 hr. 20 min)"
click at [458, 530] on input "text" at bounding box center [560, 529] width 300 height 23
click at [613, 553] on span "MSY - Louis Armstrong New Orleans International Airport" at bounding box center [568, 554] width 314 height 24
type input "MSY - Louis Armstrong New Orleans International Airport"
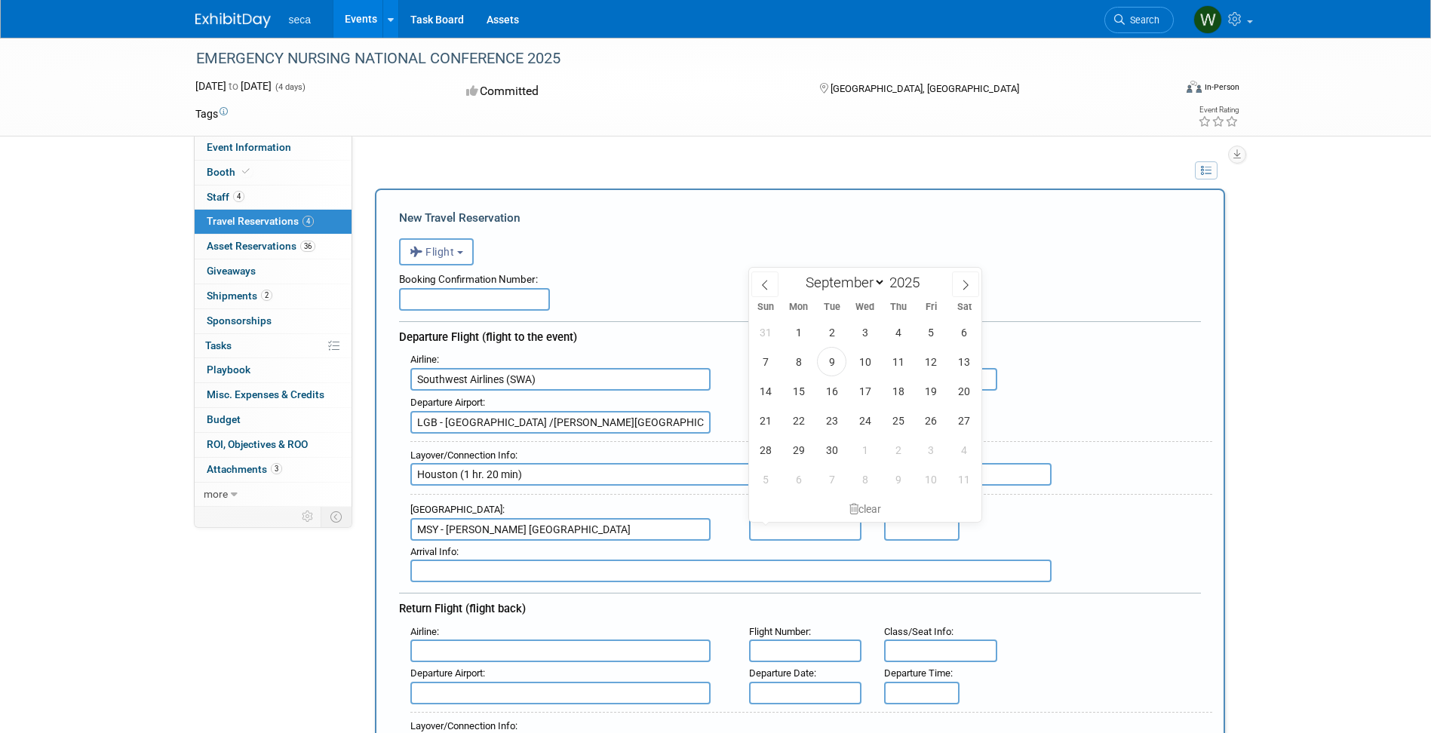
click at [786, 533] on input "text" at bounding box center [805, 529] width 113 height 23
click at [841, 392] on span "16" at bounding box center [831, 390] width 29 height 29
type input "Sep 16, 2025"
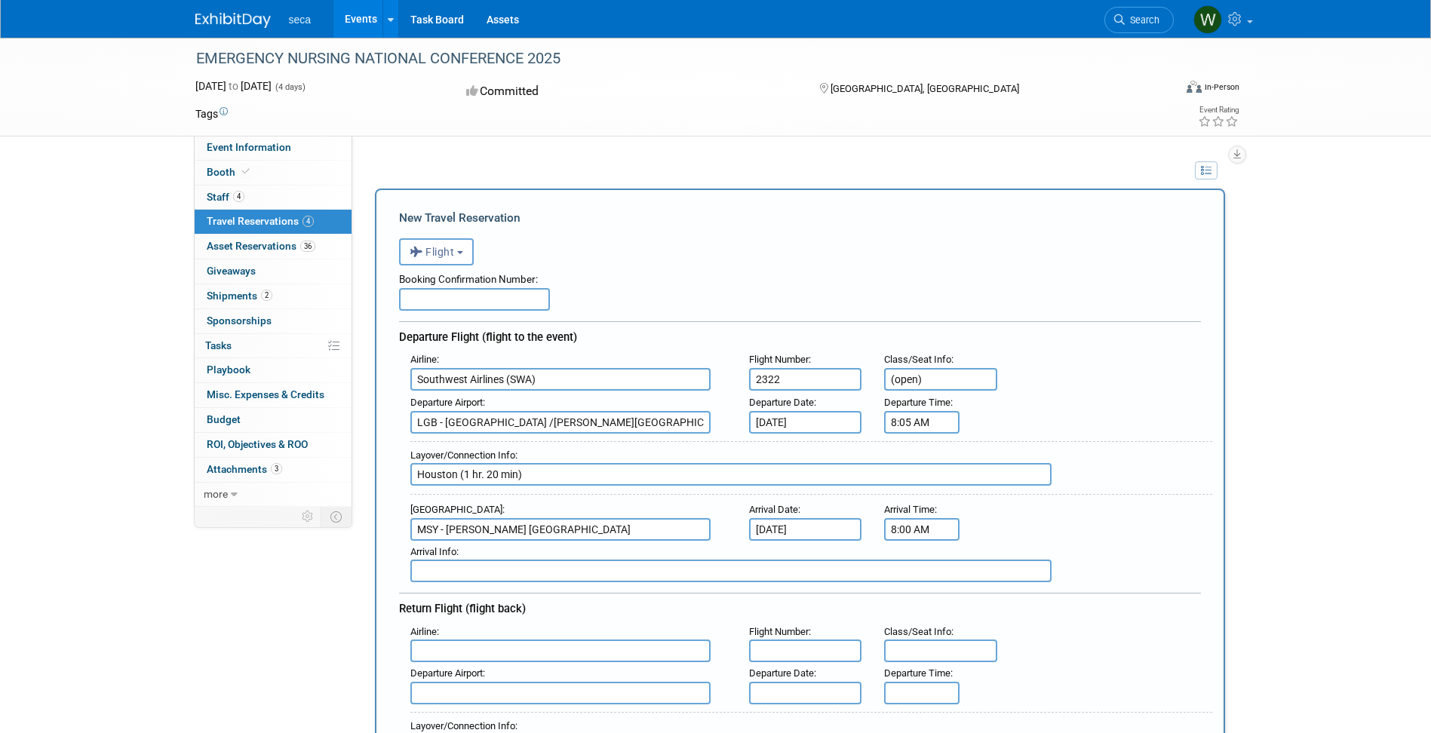
click at [926, 536] on input "8:00 AM" at bounding box center [921, 529] width 75 height 23
click at [919, 574] on span at bounding box center [919, 566] width 26 height 26
click at [919, 622] on span at bounding box center [919, 632] width 26 height 26
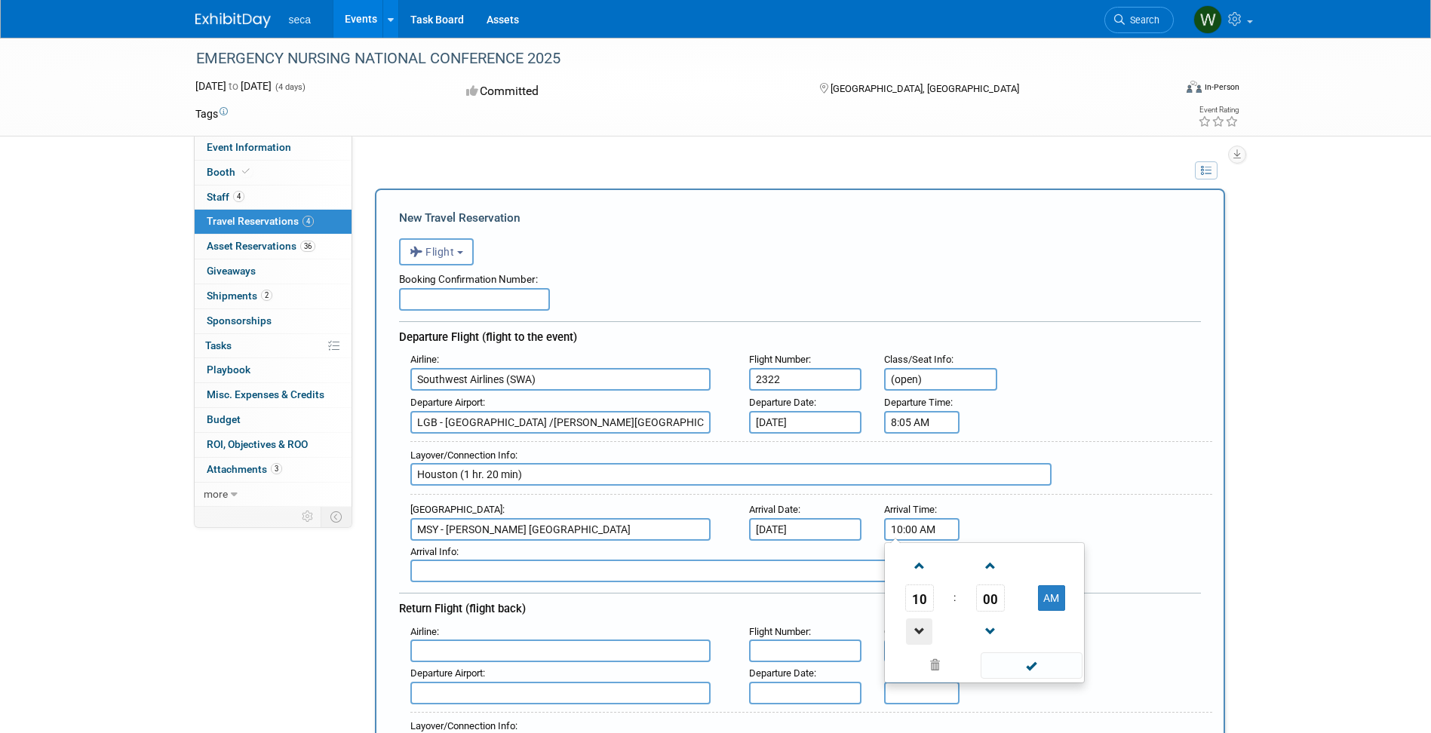
click at [917, 622] on span at bounding box center [919, 632] width 26 height 26
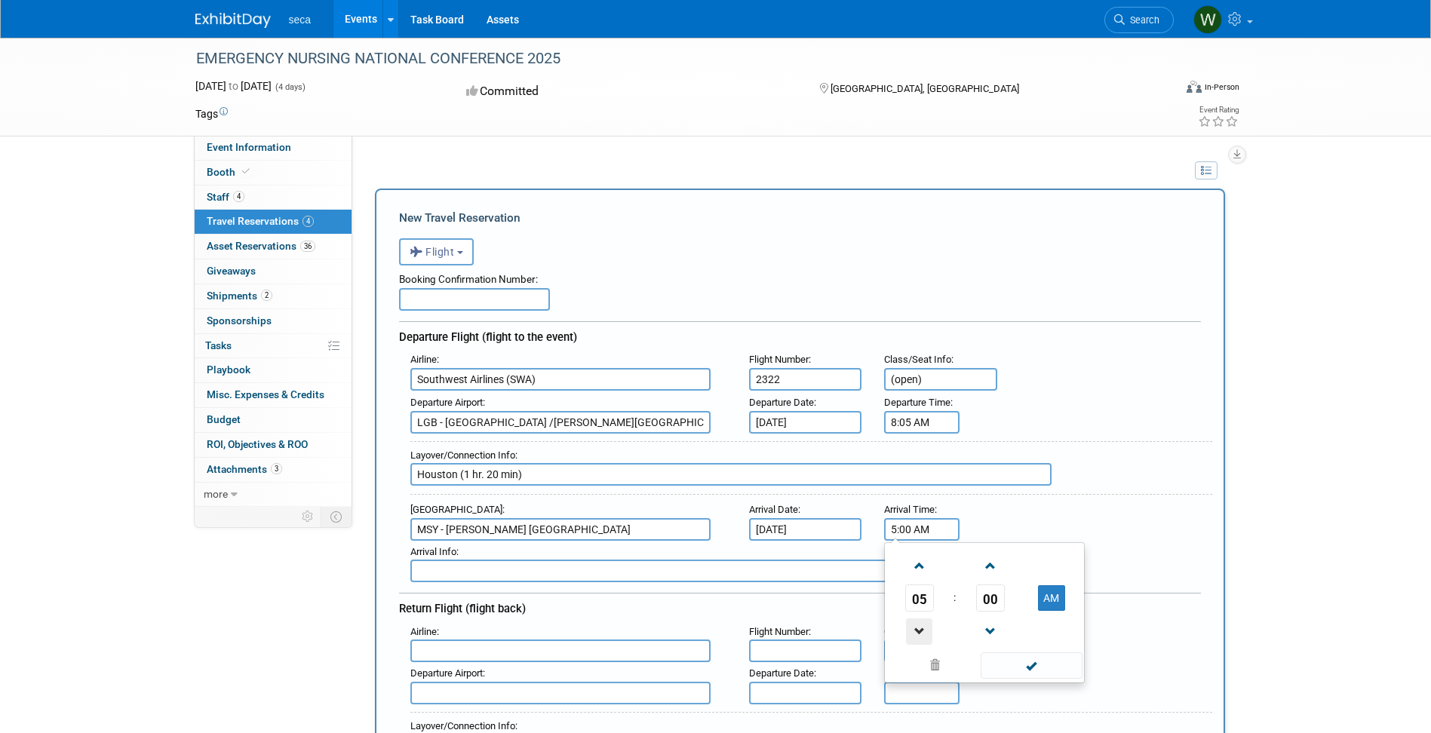
click at [917, 622] on span at bounding box center [919, 632] width 26 height 26
click at [988, 633] on span at bounding box center [990, 632] width 26 height 26
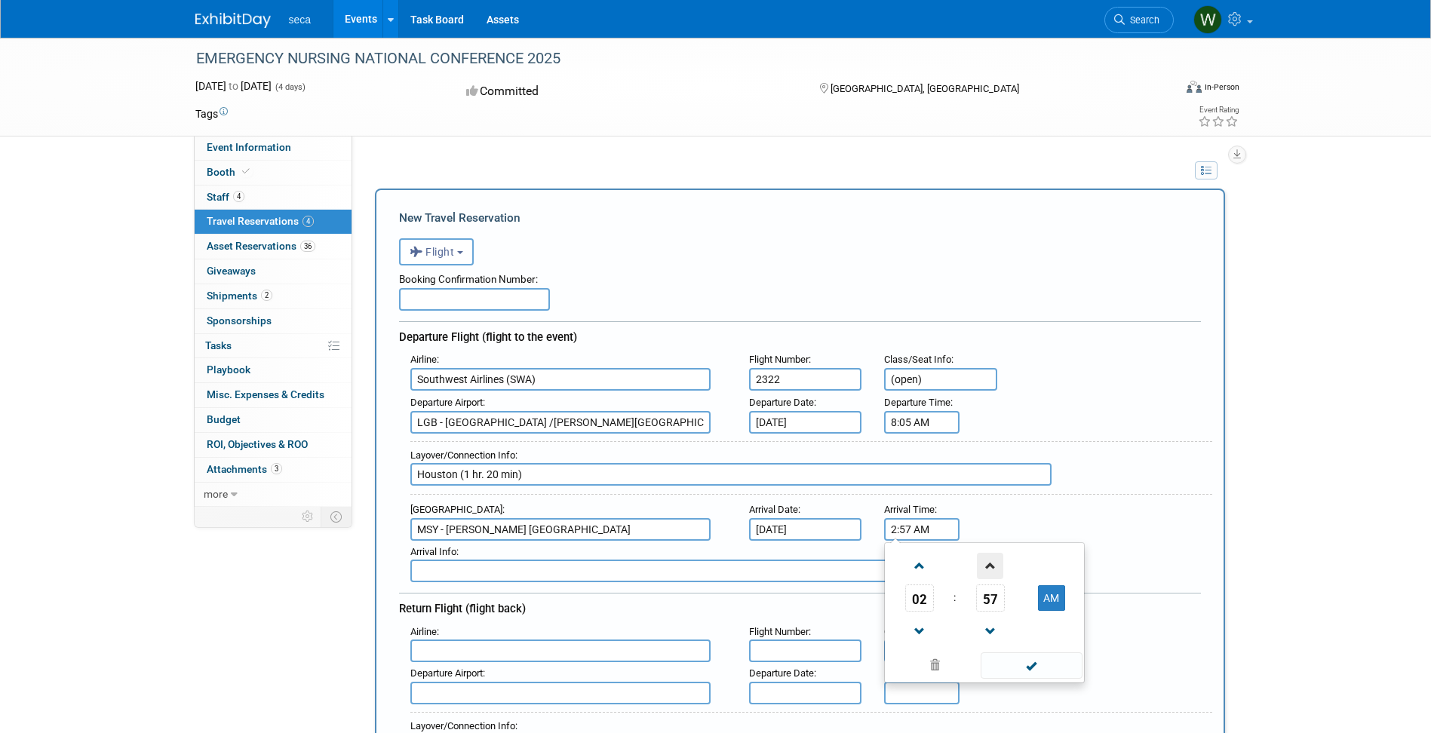
click at [992, 573] on span at bounding box center [990, 566] width 26 height 26
click at [918, 574] on span at bounding box center [919, 566] width 26 height 26
click at [991, 629] on span at bounding box center [990, 632] width 26 height 26
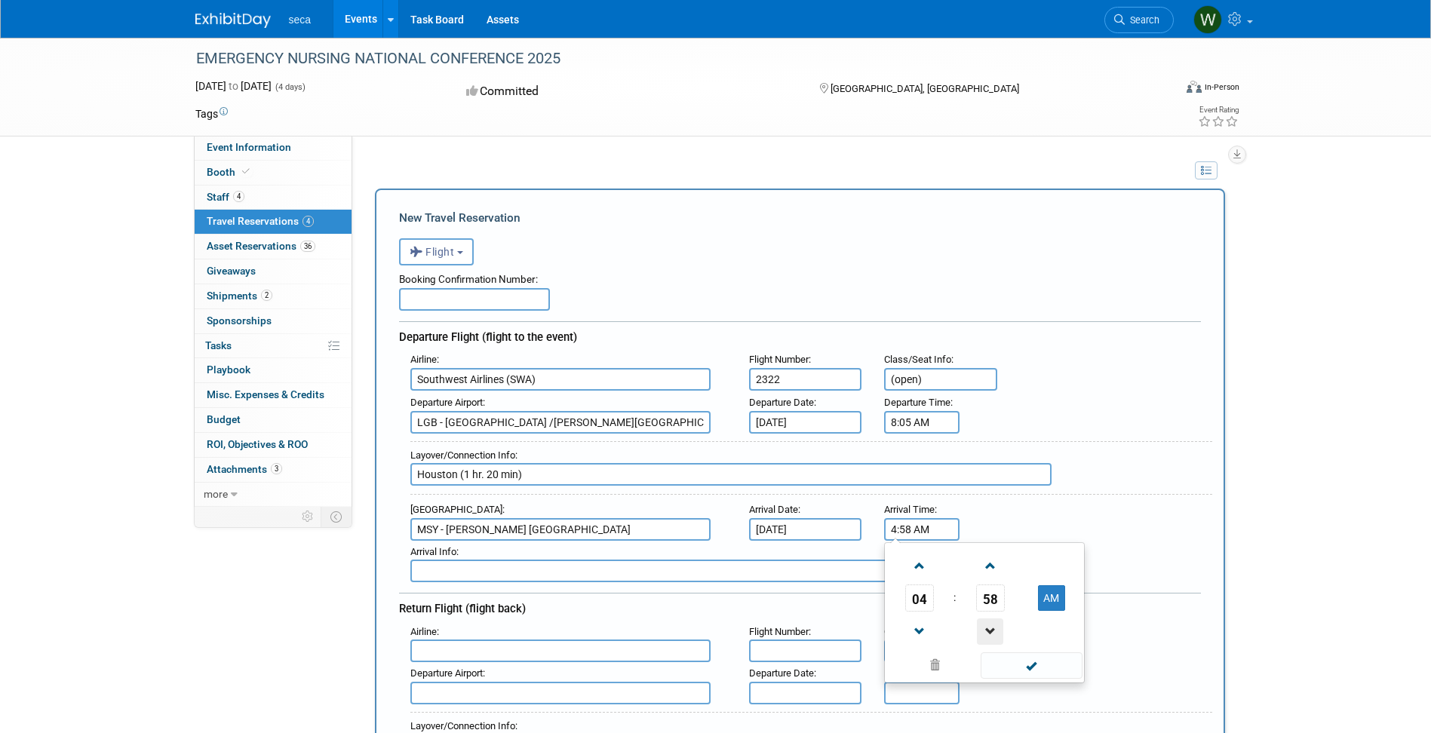
click at [991, 629] on span at bounding box center [990, 632] width 26 height 26
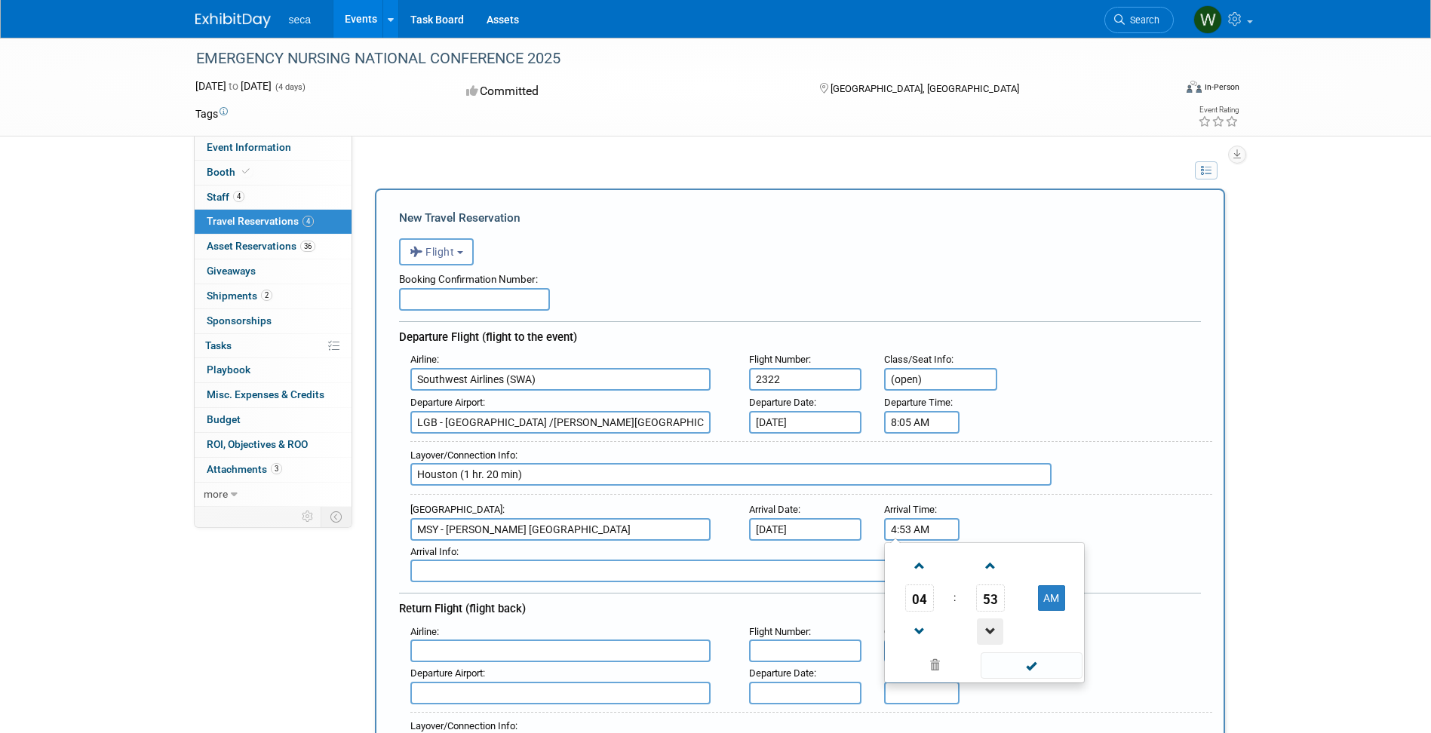
click at [991, 629] on span at bounding box center [990, 632] width 26 height 26
click at [916, 635] on span at bounding box center [919, 632] width 26 height 26
click at [1049, 602] on button "AM" at bounding box center [1051, 598] width 27 height 26
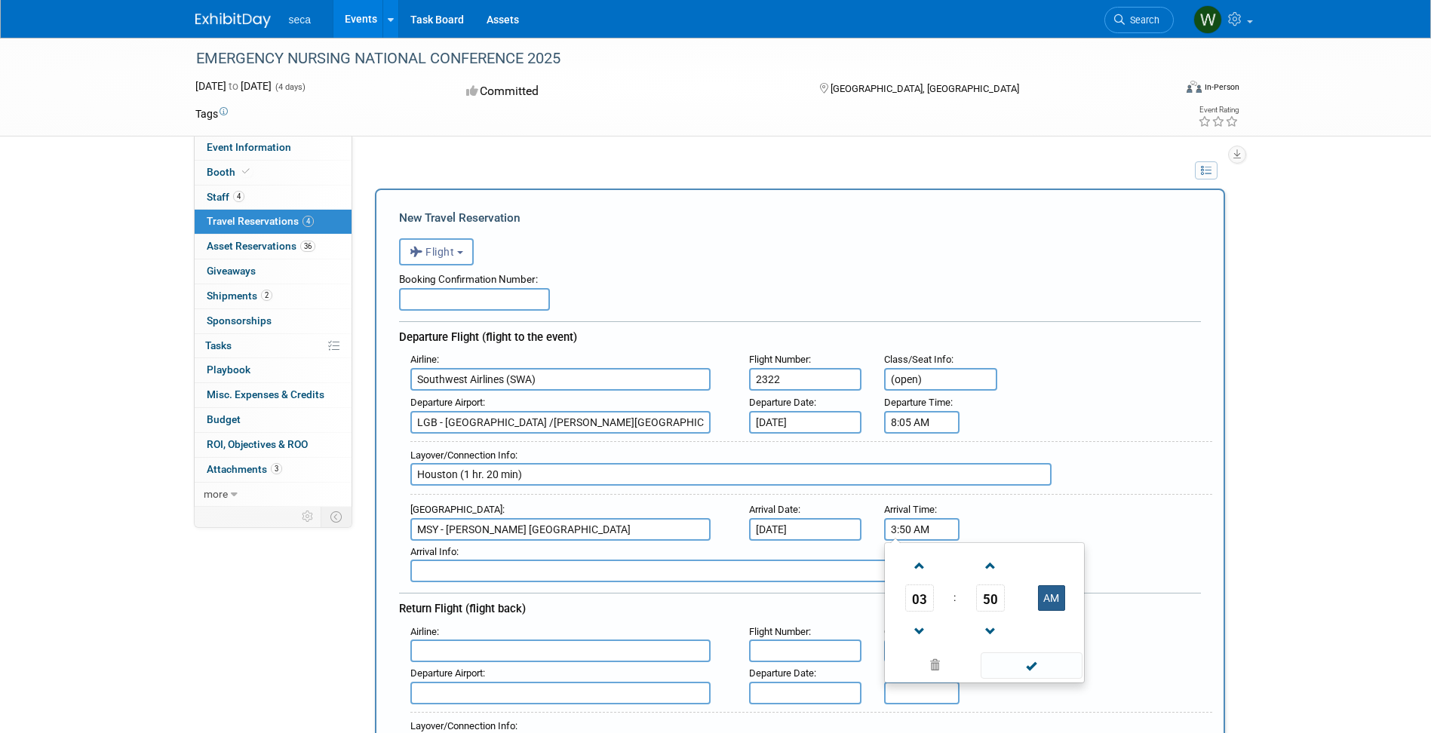
type input "3:50 PM"
click at [1045, 673] on span at bounding box center [1032, 666] width 102 height 26
click at [518, 478] on input "Houston (1 hr. 20 min)" at bounding box center [730, 474] width 641 height 23
type input "Houston (1 hr. 20 min layover)"
click at [447, 567] on input "text" at bounding box center [730, 571] width 641 height 23
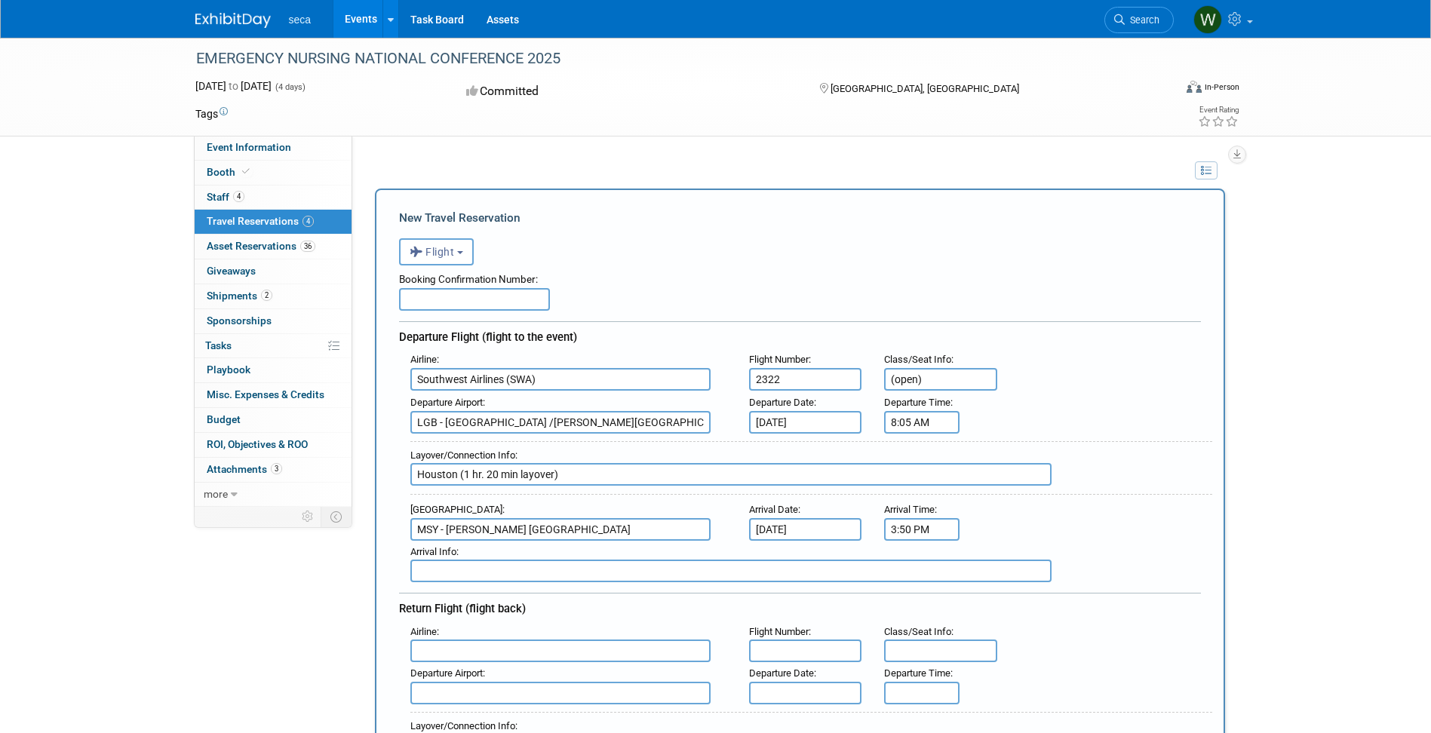
click at [1089, 524] on div "Arrival Airport : MSY - Louis Armstrong New Orleans International Airport Arriv…" at bounding box center [805, 520] width 813 height 42
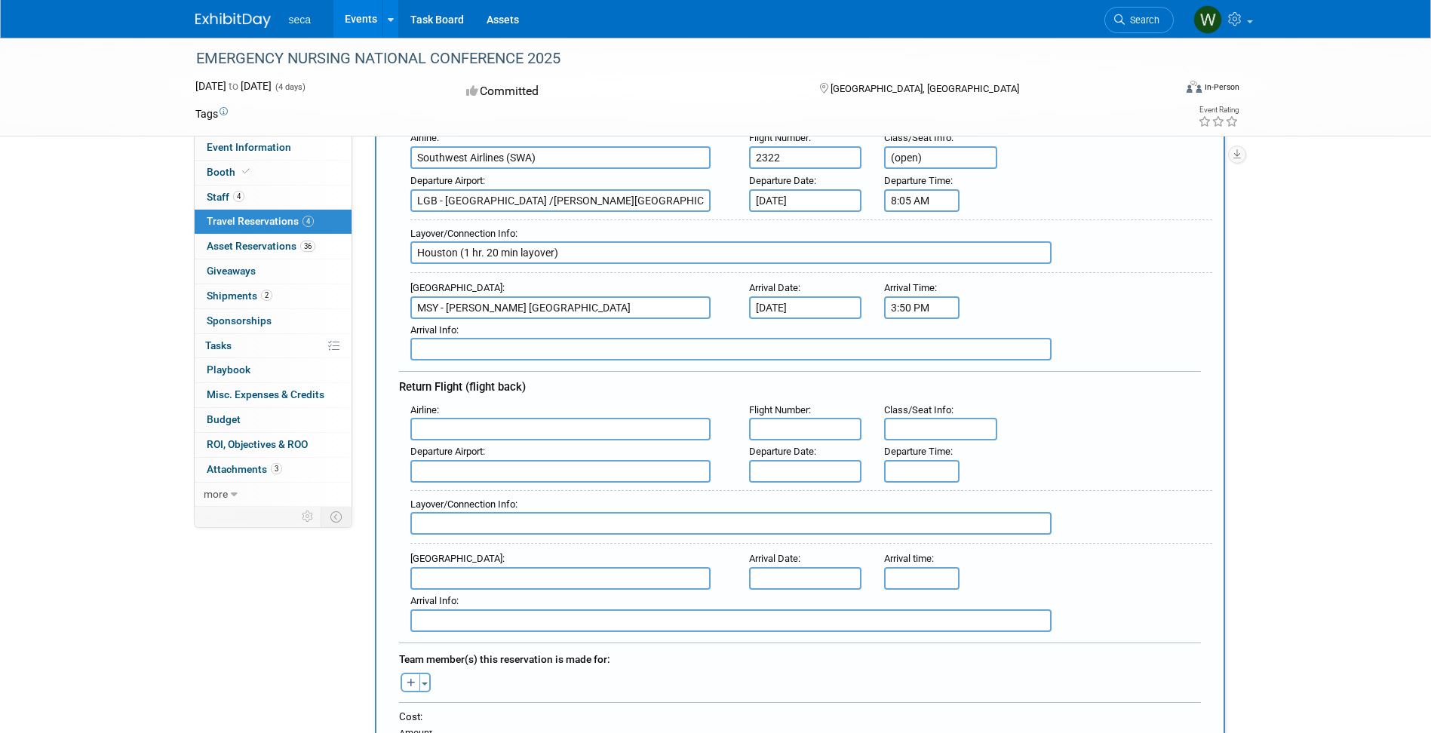
scroll to position [251, 0]
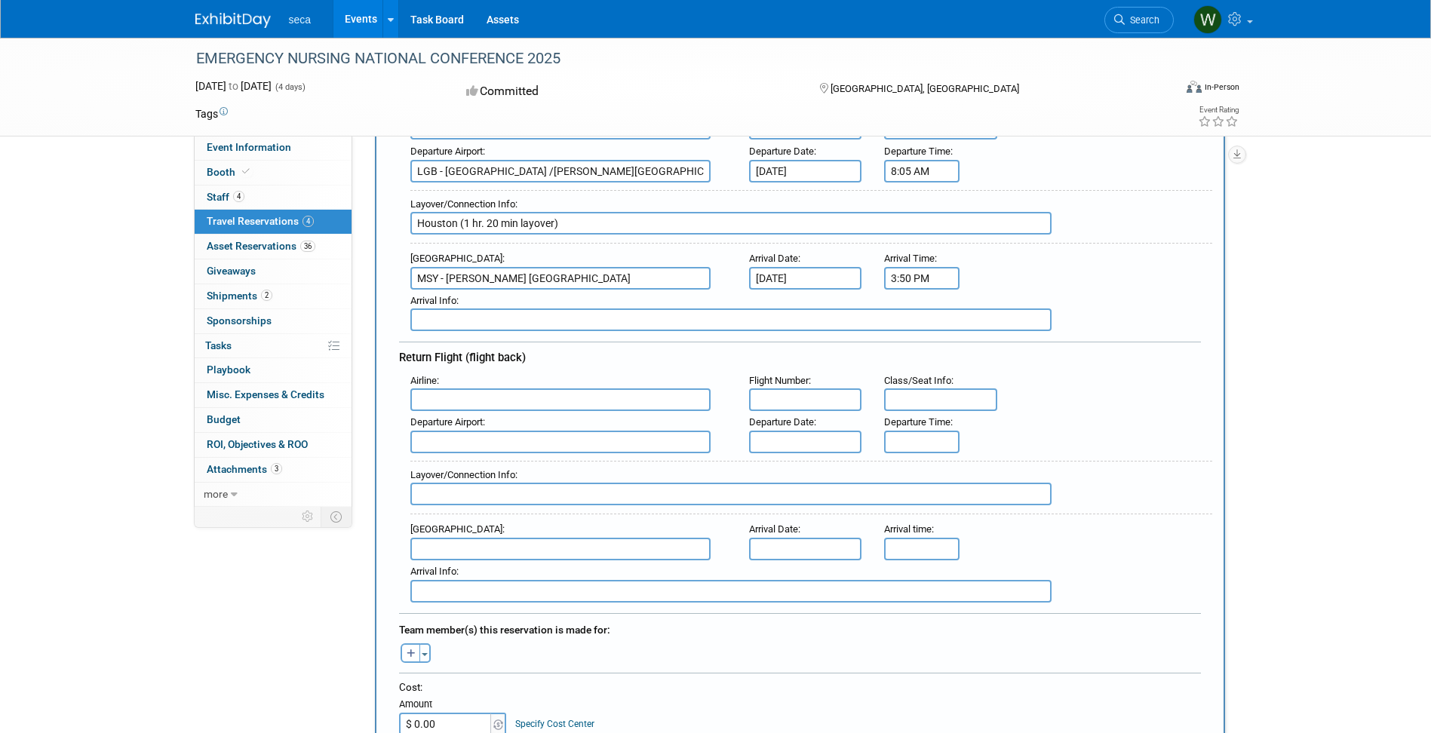
click at [454, 409] on input "text" at bounding box center [560, 400] width 300 height 23
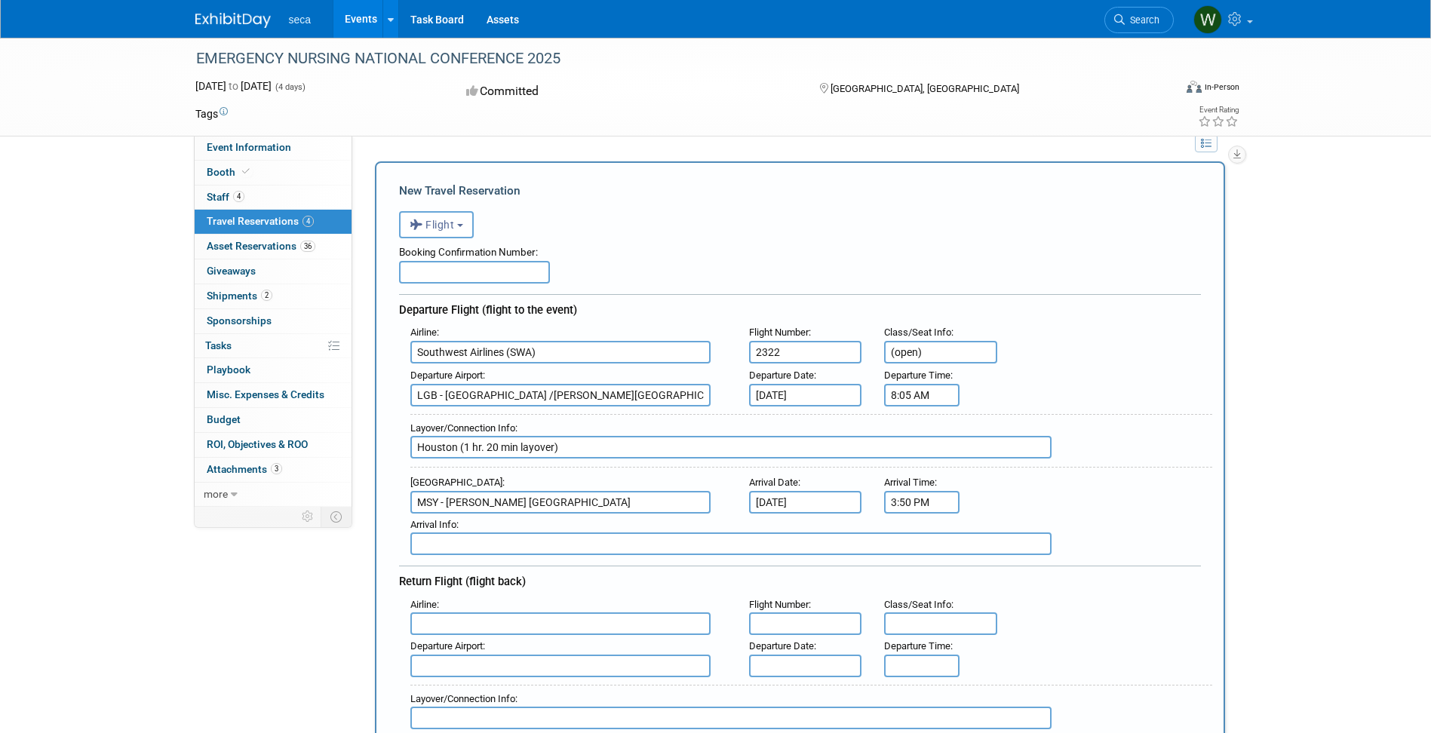
scroll to position [0, 0]
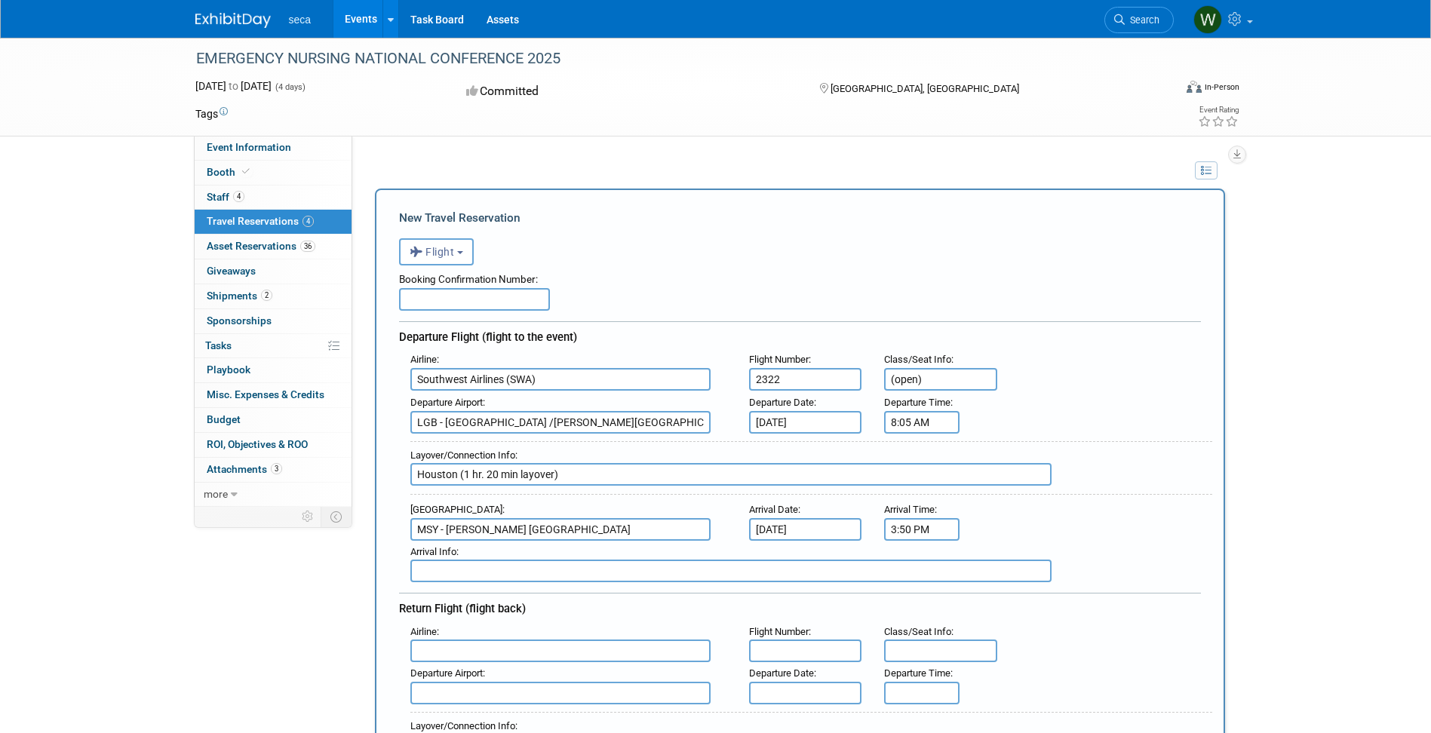
click at [493, 304] on input "text" at bounding box center [474, 299] width 151 height 23
type input "73217101347214"
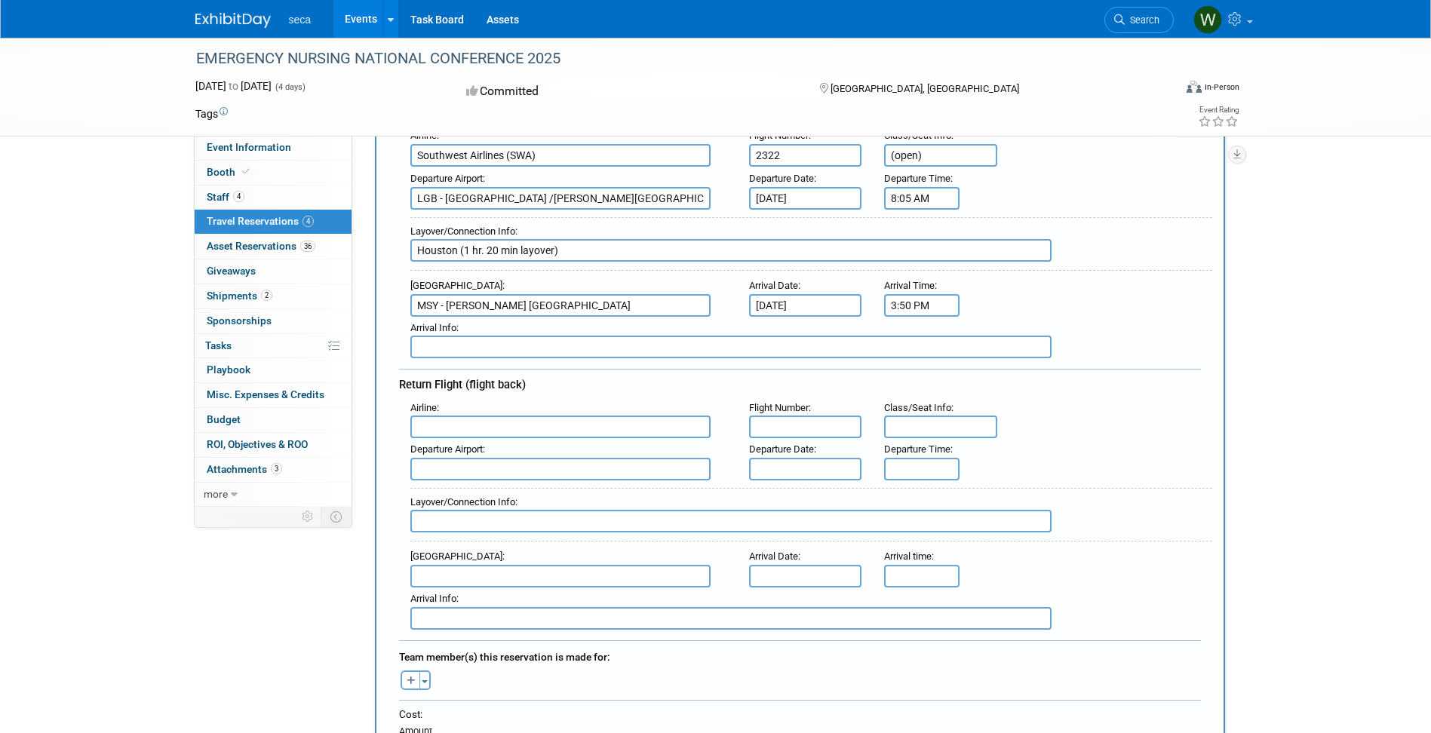
scroll to position [251, 0]
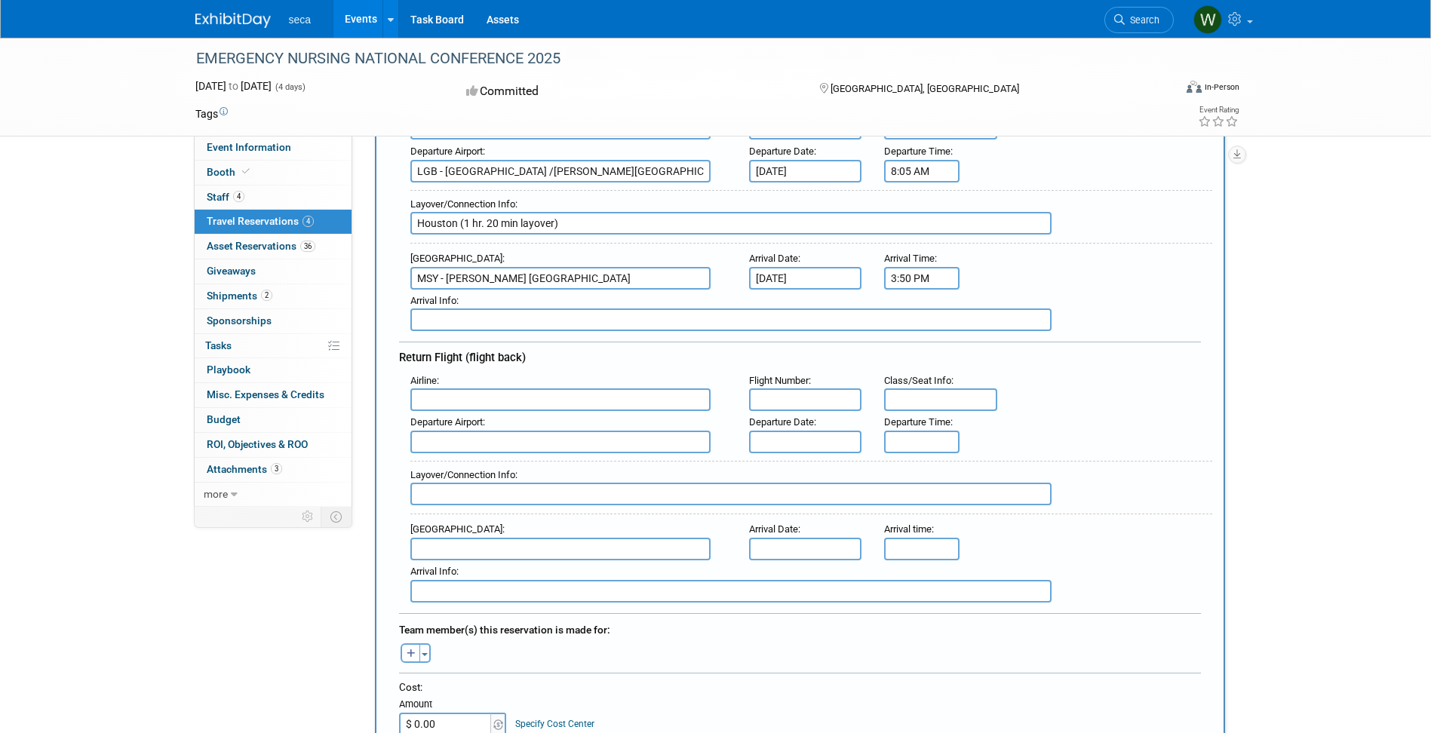
click at [449, 405] on input "text" at bounding box center [560, 400] width 300 height 23
click at [432, 430] on span "Southwest Airlines (SWA)" at bounding box center [568, 424] width 314 height 24
type input "Southwest Airlines (SWA)"
click at [795, 405] on input "text" at bounding box center [805, 400] width 113 height 23
type input "437"
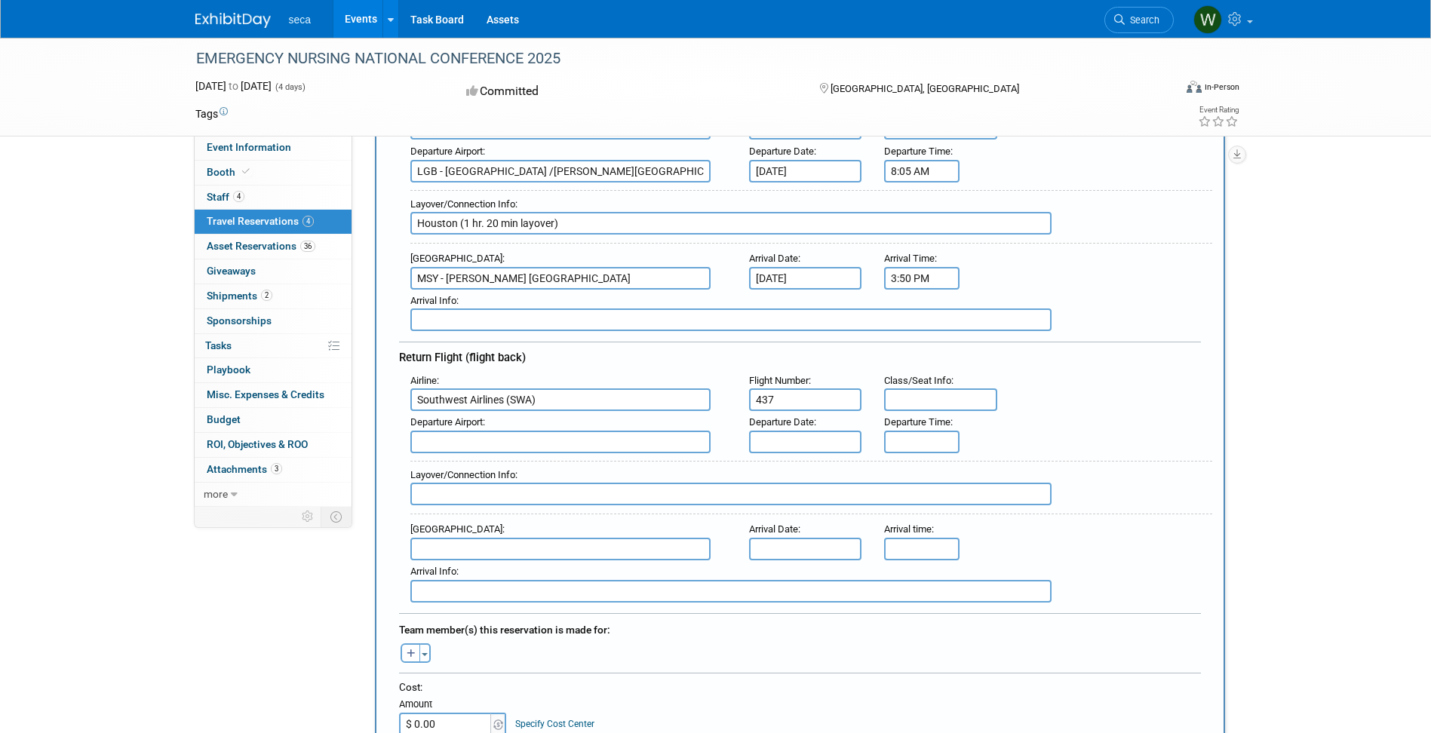
click at [948, 401] on input "text" at bounding box center [940, 400] width 113 height 23
type input "(open)"
click at [470, 443] on input "text" at bounding box center [560, 442] width 300 height 23
click at [486, 462] on span "MSY - Louis Armstrong New Orleans International Airport" at bounding box center [568, 466] width 314 height 24
type input "MSY - Louis Armstrong New Orleans International Airport"
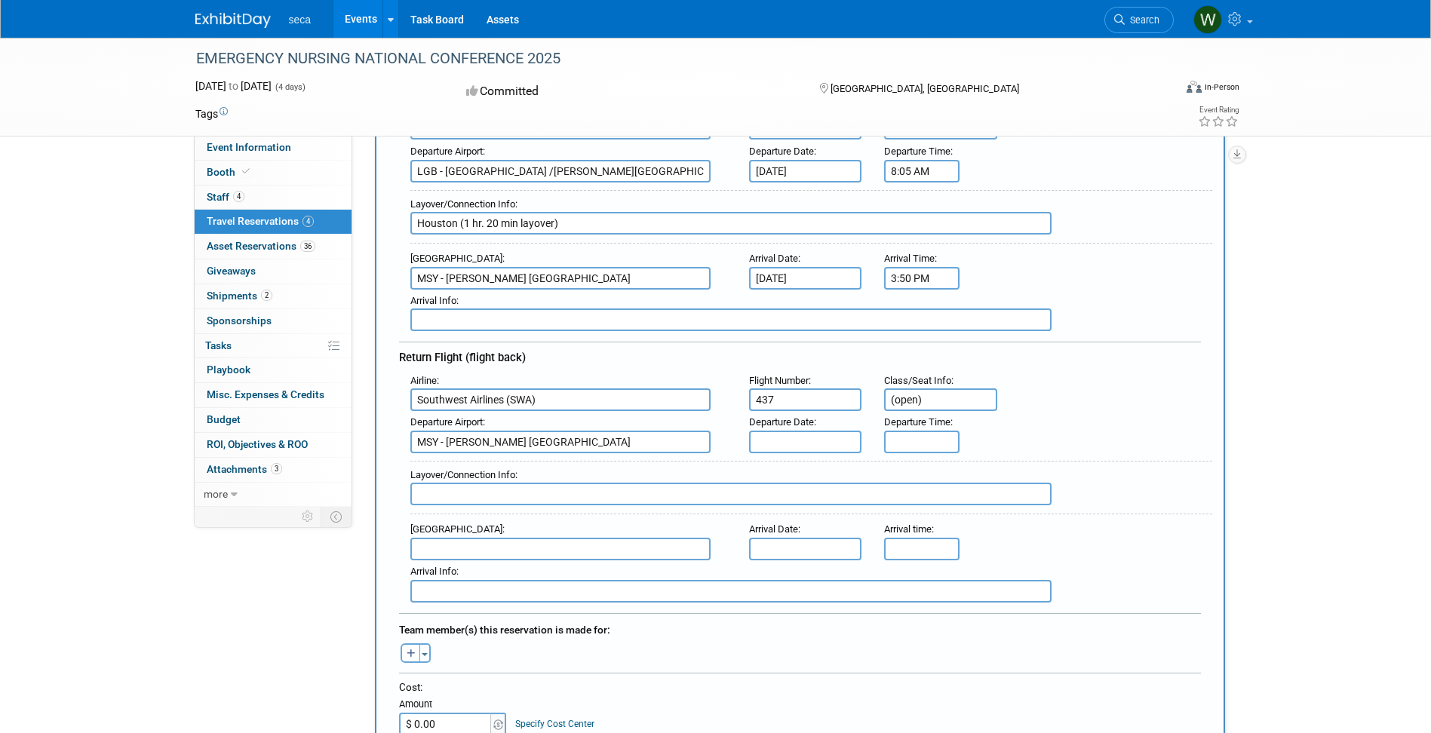
click at [795, 435] on input "text" at bounding box center [805, 442] width 113 height 23
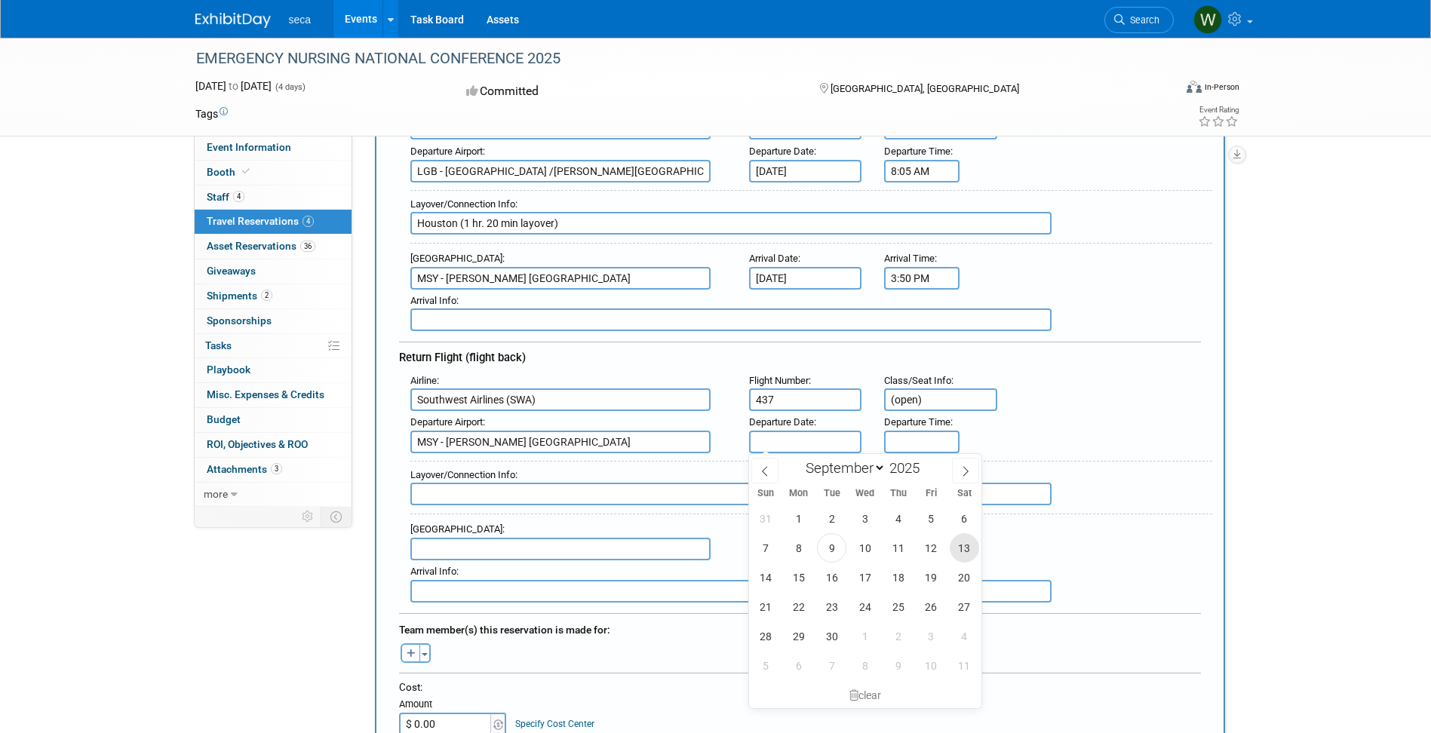
click at [955, 548] on span "13" at bounding box center [964, 547] width 29 height 29
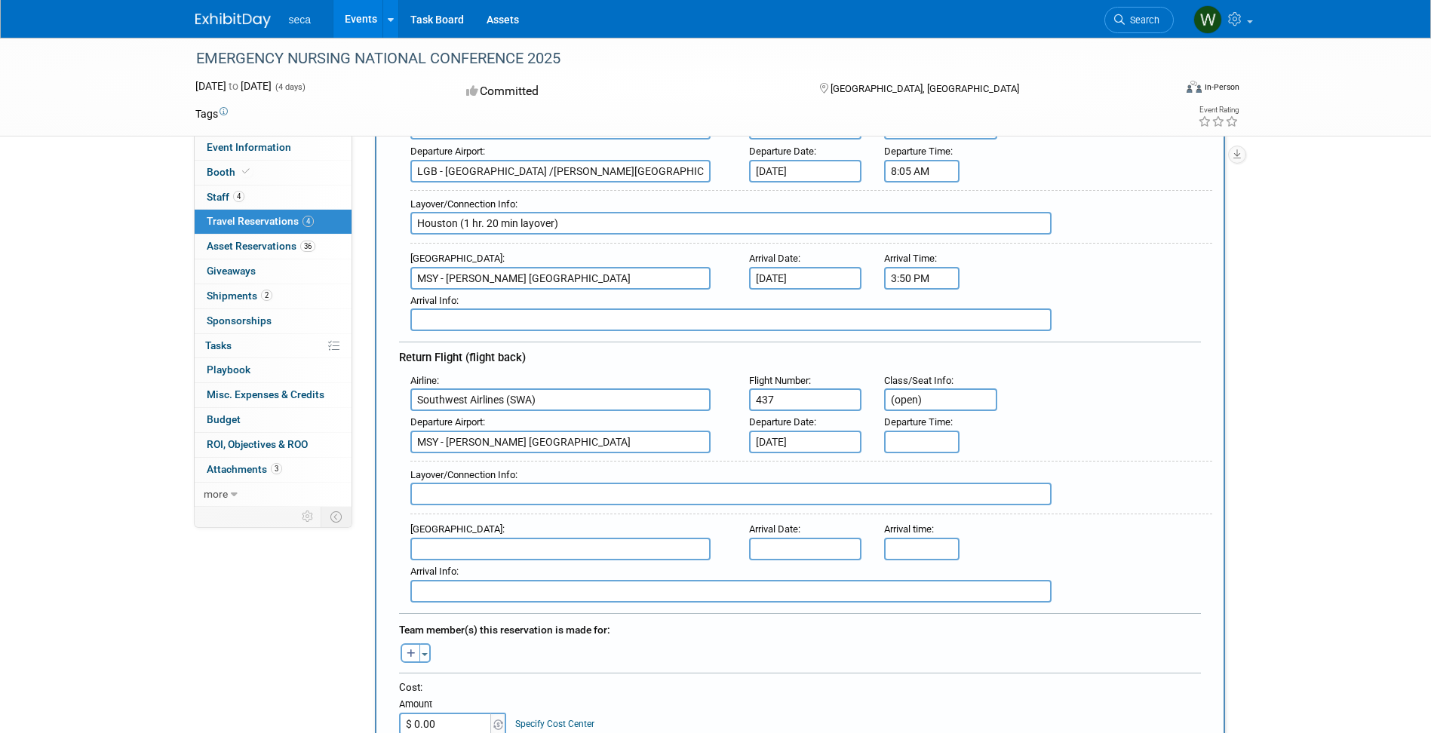
click at [809, 438] on input "Sep 13, 2025" at bounding box center [805, 442] width 113 height 23
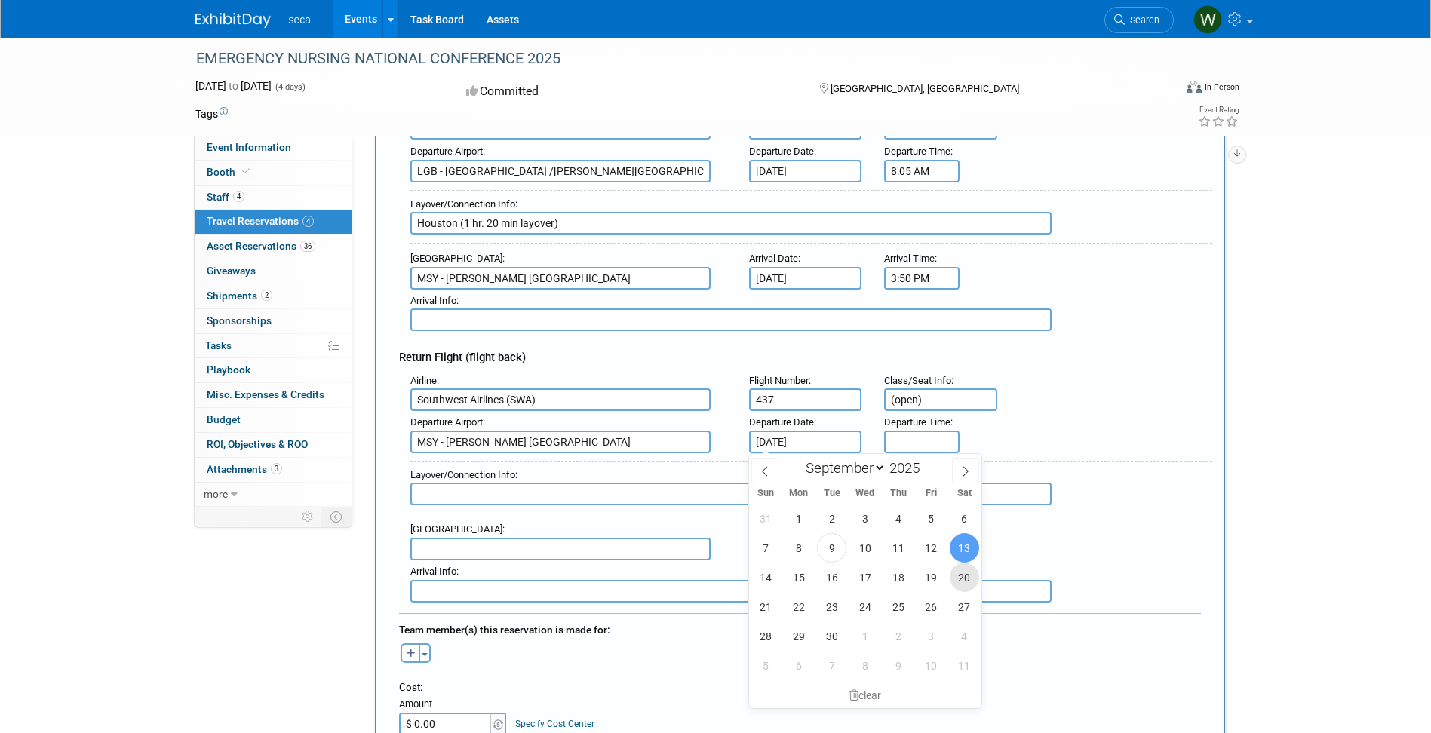
click at [962, 582] on span "20" at bounding box center [964, 577] width 29 height 29
type input "Sep 20, 2025"
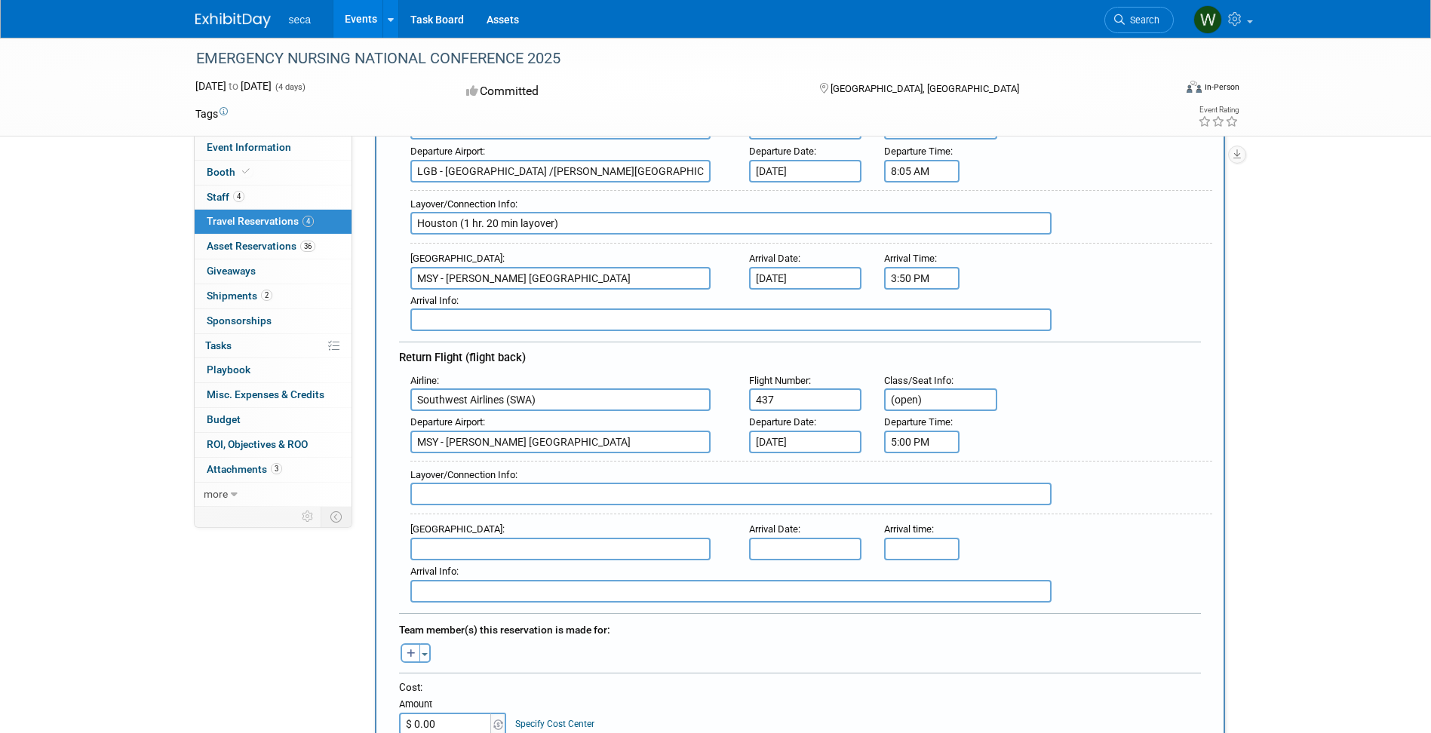
click at [912, 446] on input "5:00 PM" at bounding box center [921, 442] width 75 height 23
click at [923, 478] on span at bounding box center [919, 478] width 26 height 26
click at [1053, 509] on button "PM" at bounding box center [1051, 511] width 27 height 26
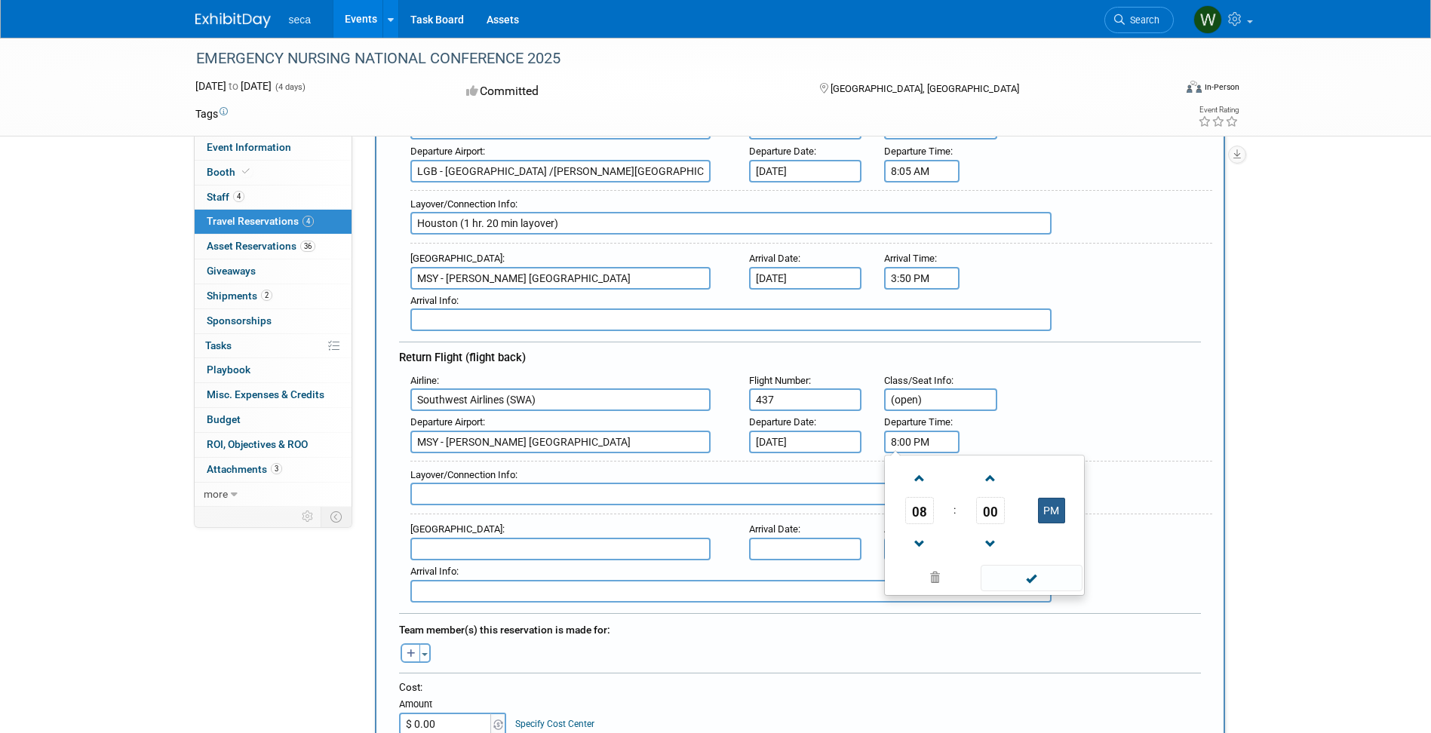
type input "8:00 AM"
click at [1047, 579] on span at bounding box center [1032, 578] width 102 height 26
click at [502, 496] on input "text" at bounding box center [730, 494] width 641 height 23
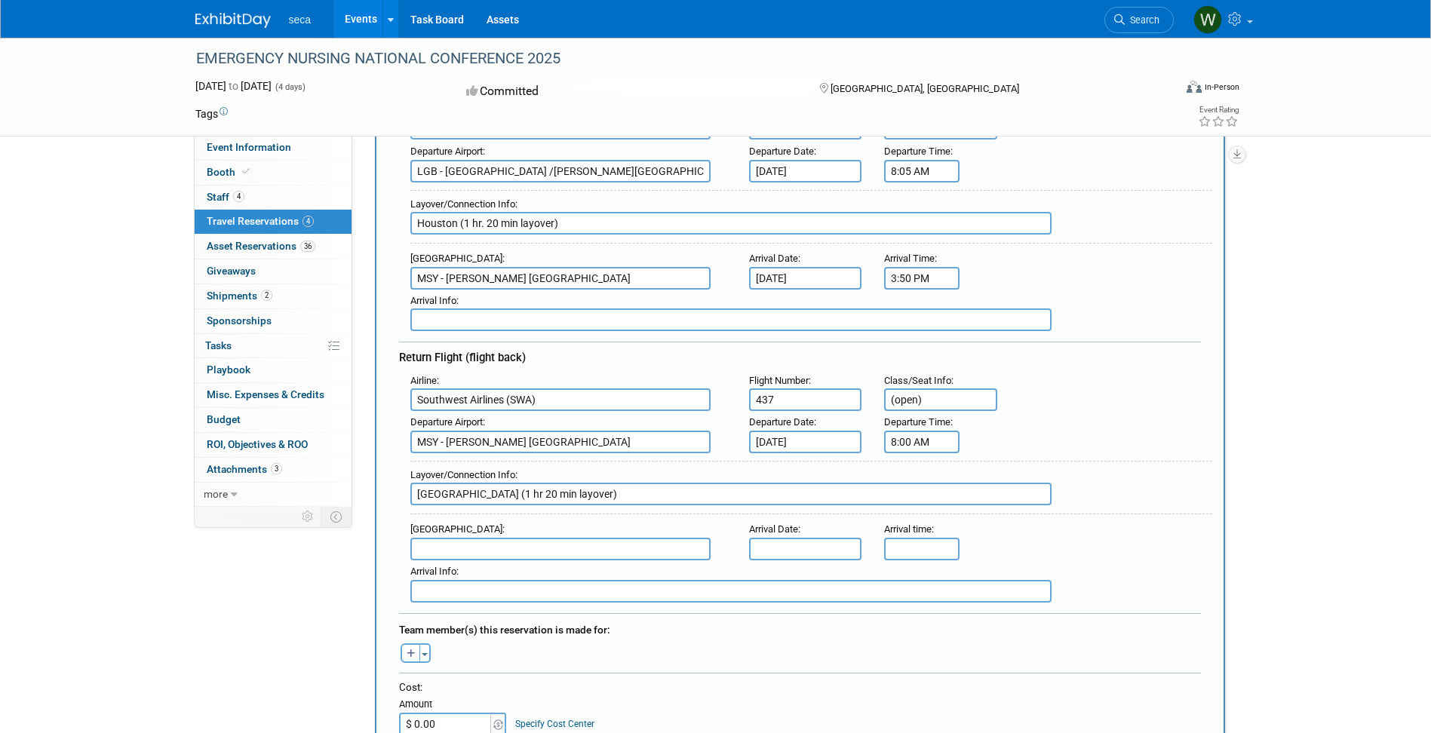
type input "Las Vegas (1 hr 20 min layover)"
click at [469, 548] on input "text" at bounding box center [560, 549] width 300 height 23
click at [499, 570] on span "LGB - Long Beach /Daugherty Field/ Airport" at bounding box center [568, 579] width 314 height 36
type input "LGB - Long Beach /Daugherty Field/ Airport"
click at [798, 553] on input "text" at bounding box center [805, 549] width 113 height 23
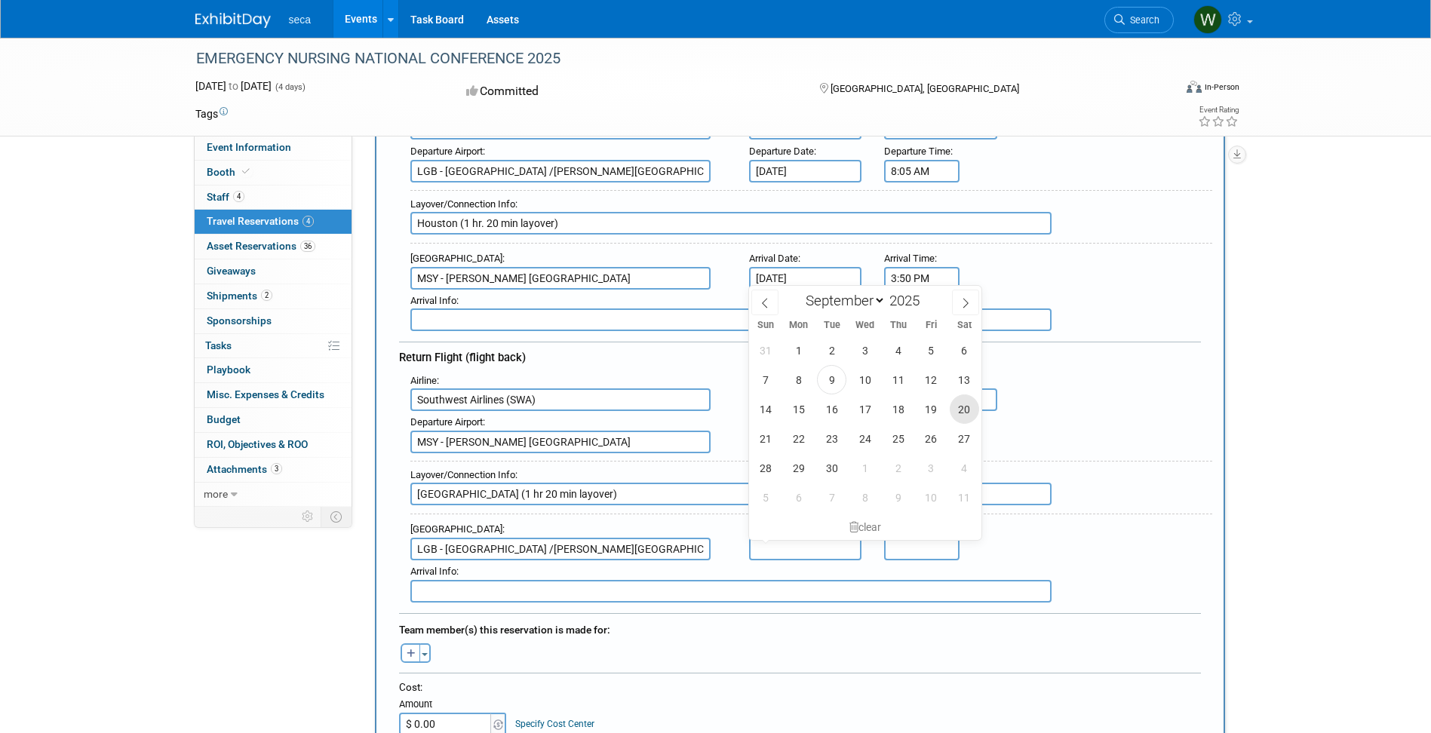
click at [966, 409] on span "20" at bounding box center [964, 409] width 29 height 29
type input "Sep 20, 2025"
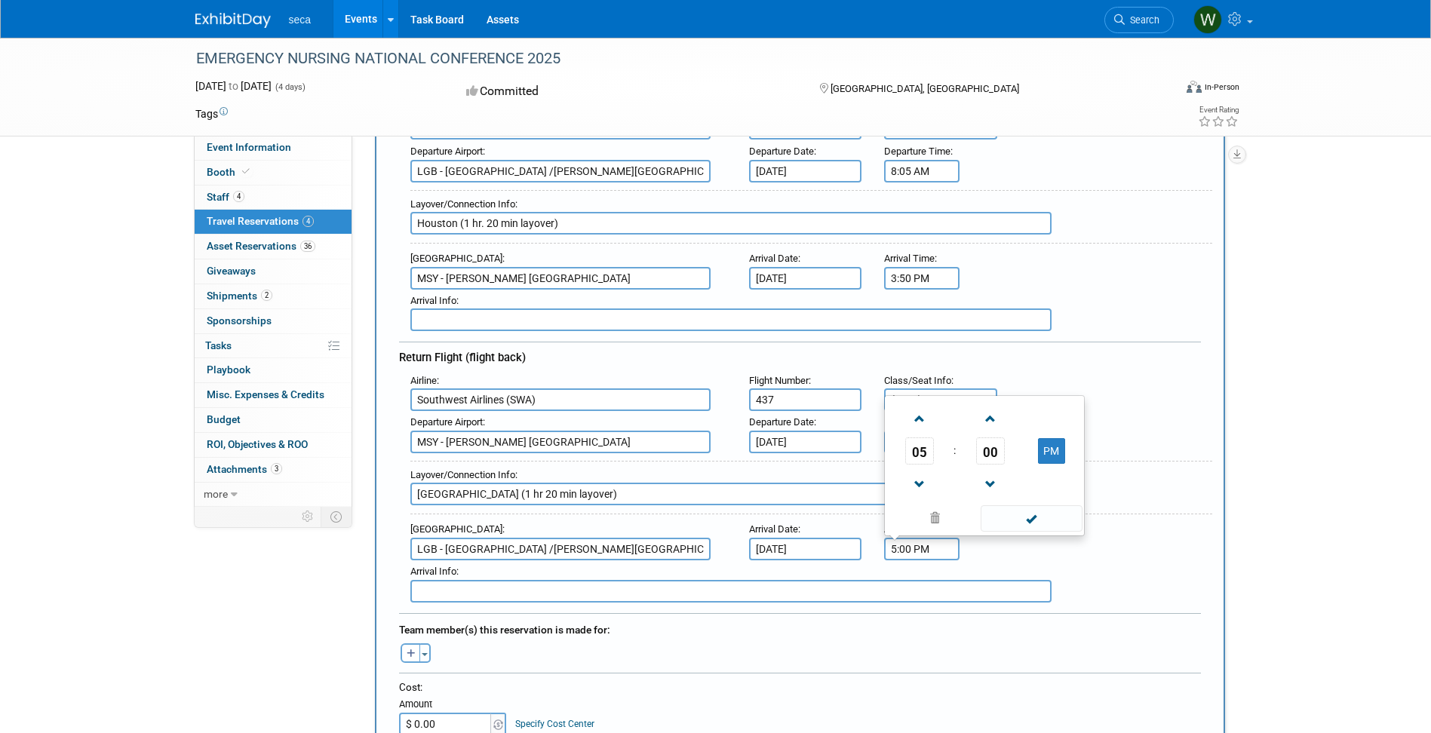
click at [931, 556] on input "5:00 PM" at bounding box center [921, 549] width 75 height 23
click at [920, 422] on span at bounding box center [919, 419] width 26 height 26
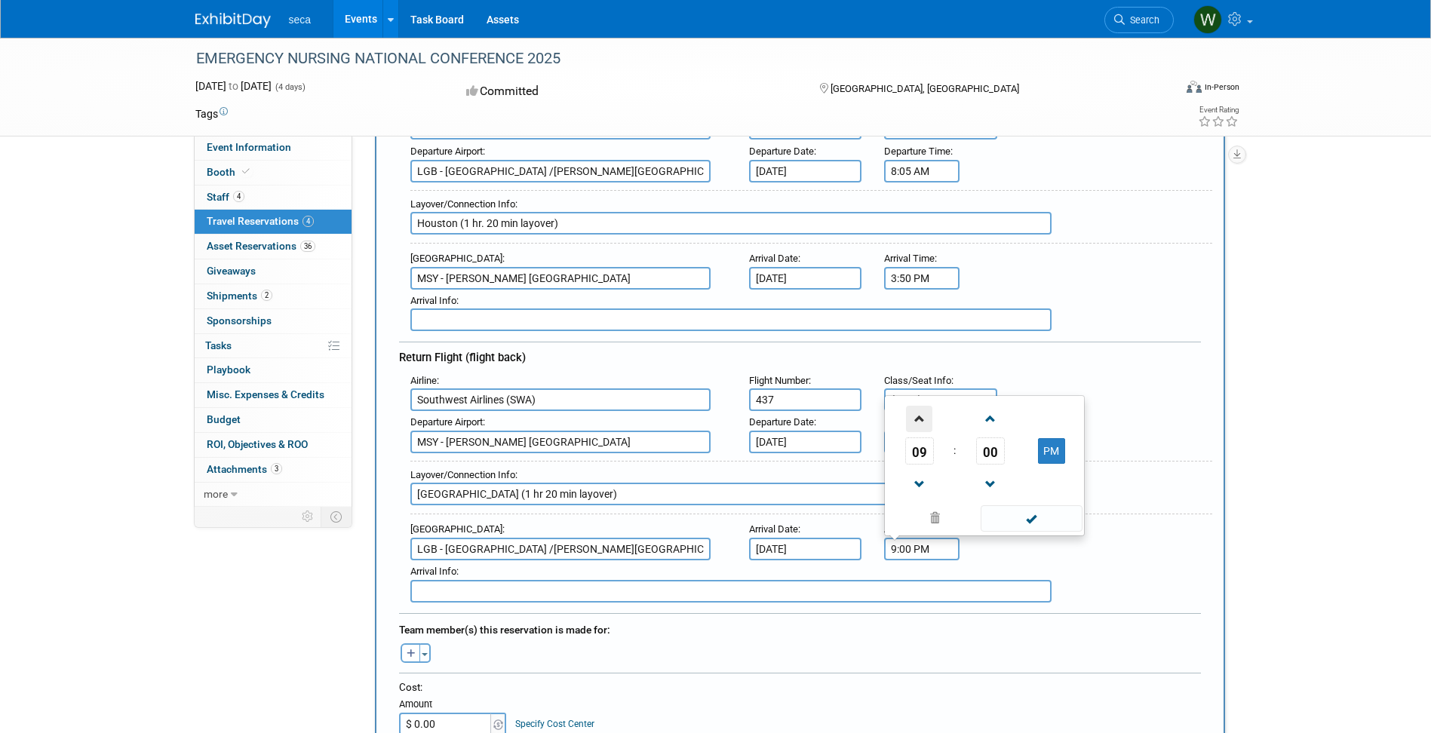
click at [920, 422] on span at bounding box center [919, 419] width 26 height 26
click at [988, 424] on span at bounding box center [990, 419] width 26 height 26
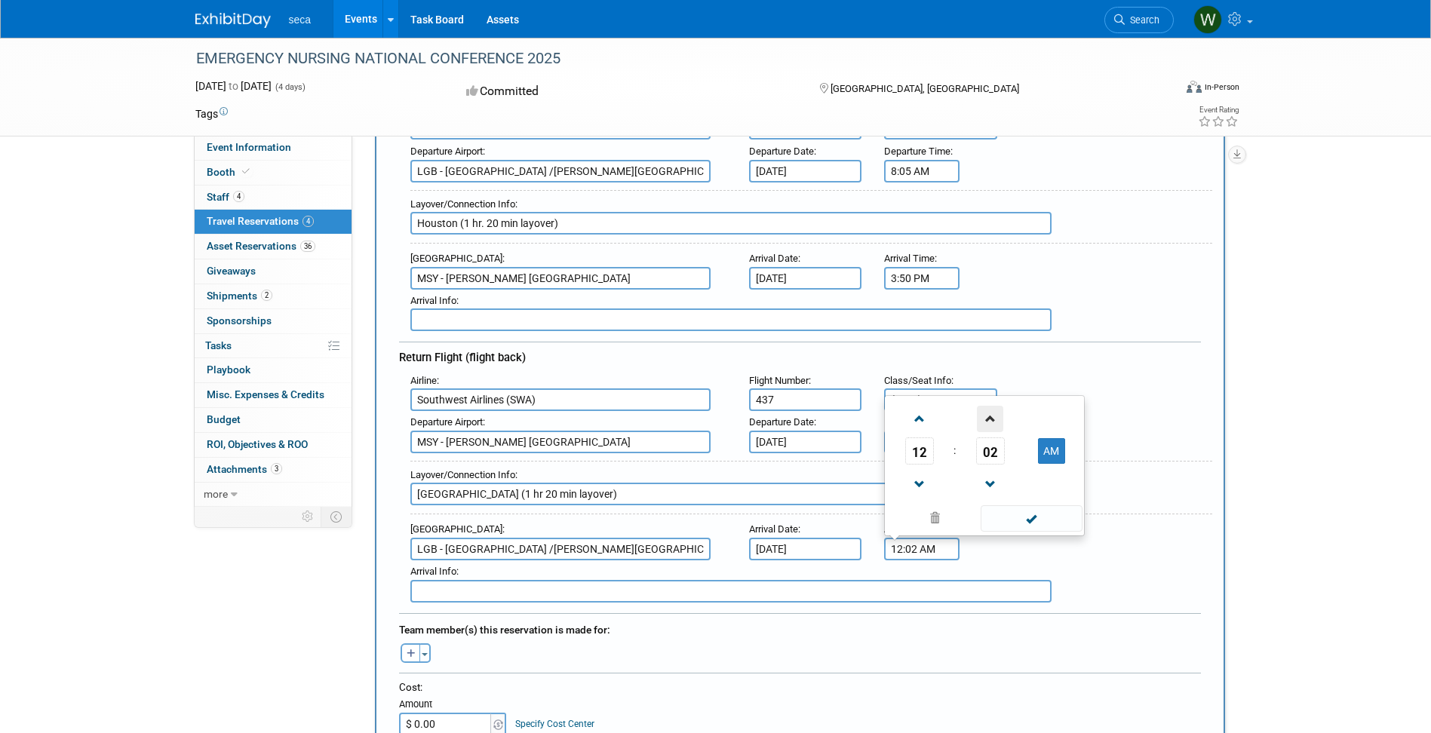
click at [988, 424] on span at bounding box center [990, 419] width 26 height 26
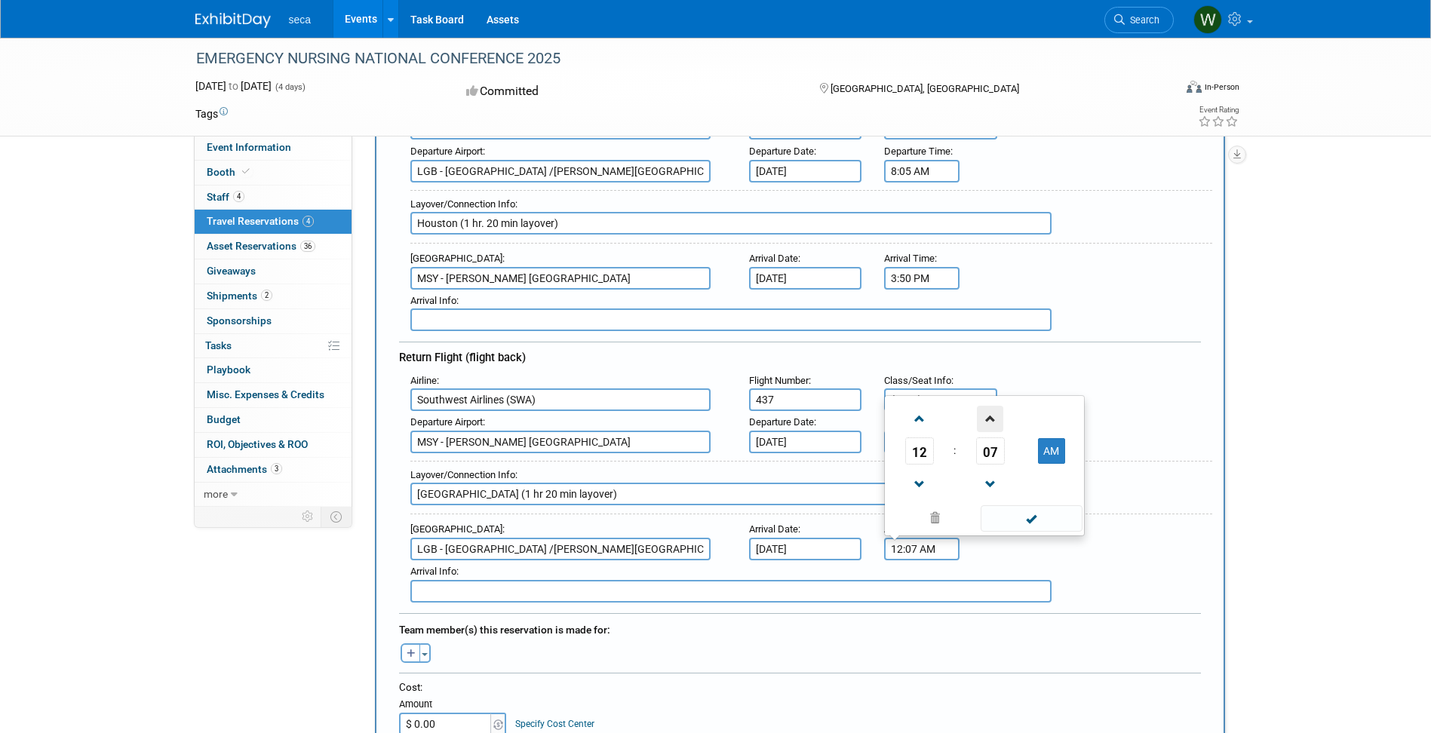
click at [988, 424] on span at bounding box center [990, 419] width 26 height 26
click at [994, 455] on span "08" at bounding box center [990, 451] width 29 height 27
click at [966, 449] on td "25" at bounding box center [960, 442] width 48 height 41
click at [1055, 457] on button "AM" at bounding box center [1051, 451] width 27 height 26
type input "12:25 PM"
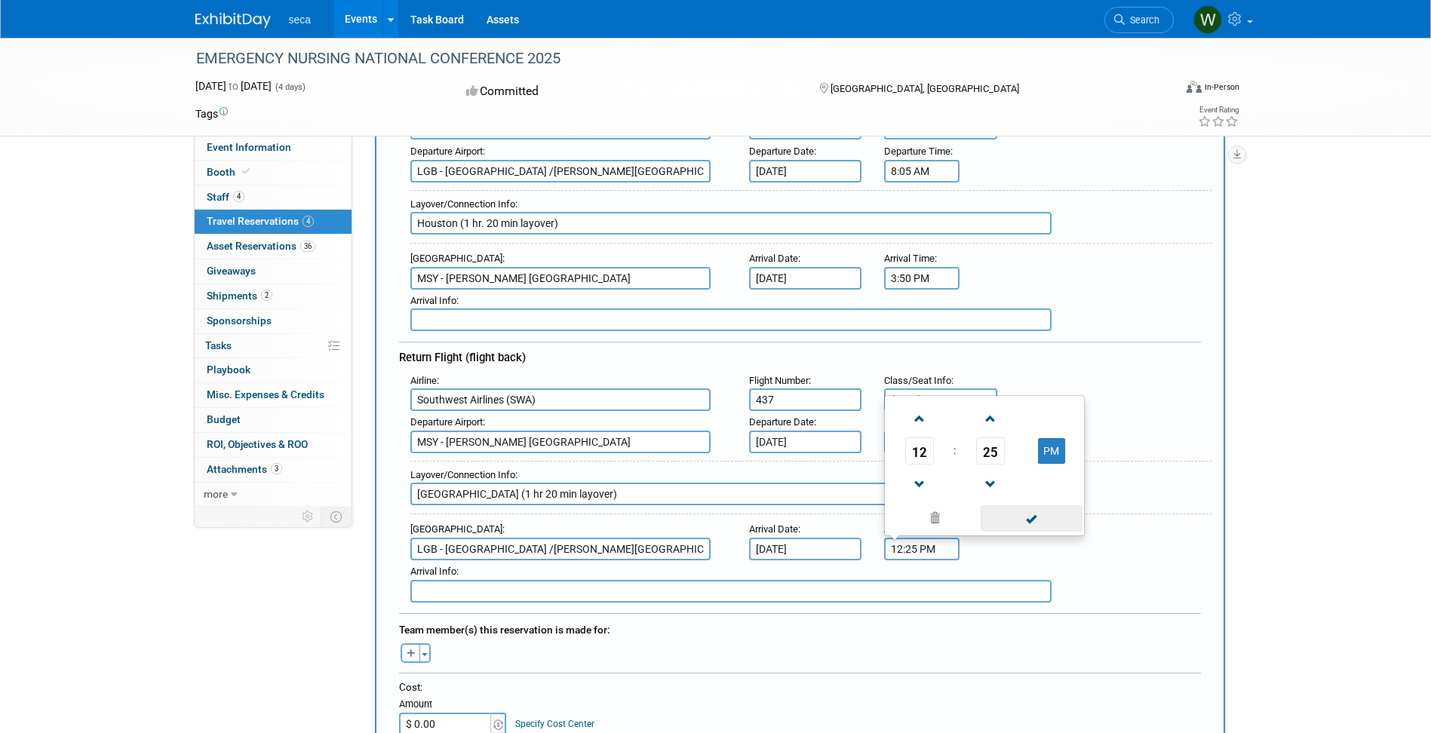
click at [1044, 519] on span at bounding box center [1032, 518] width 102 height 26
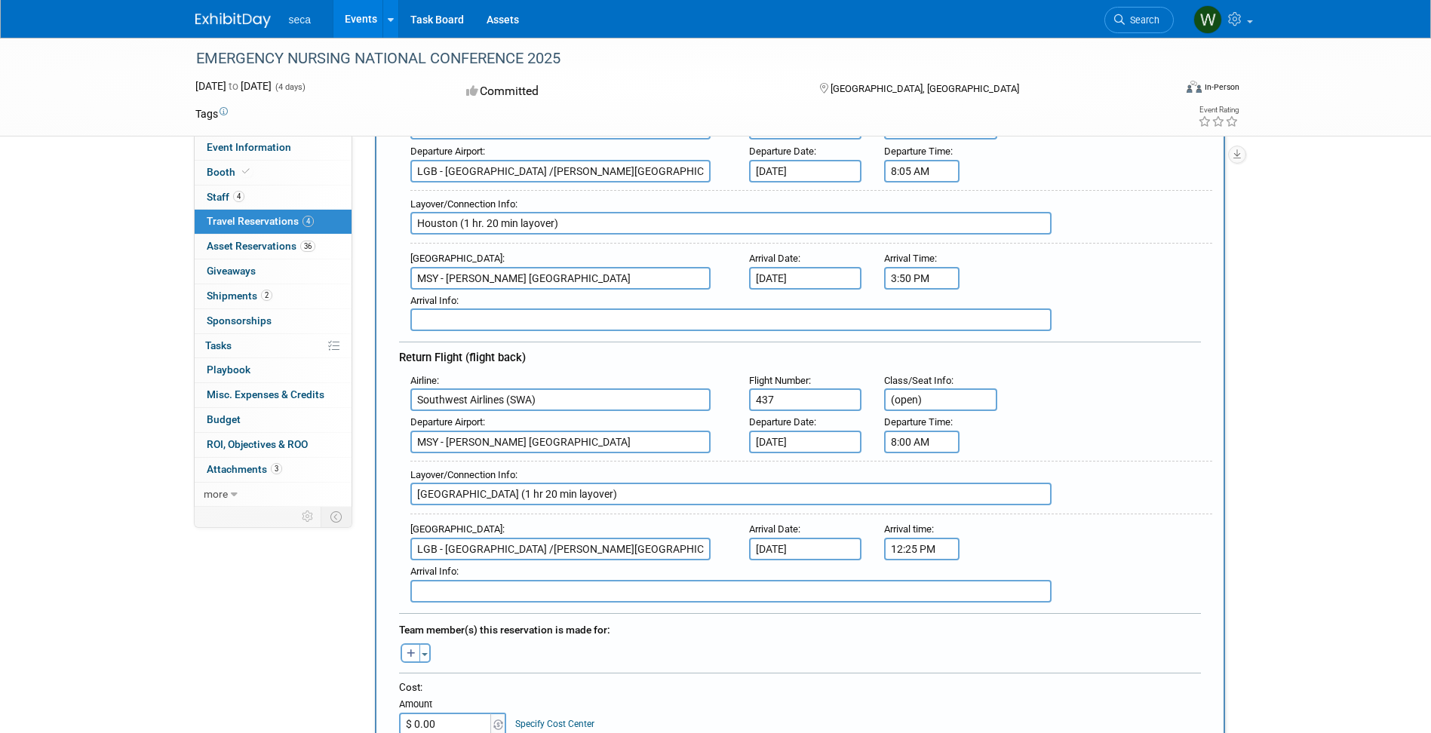
scroll to position [503, 0]
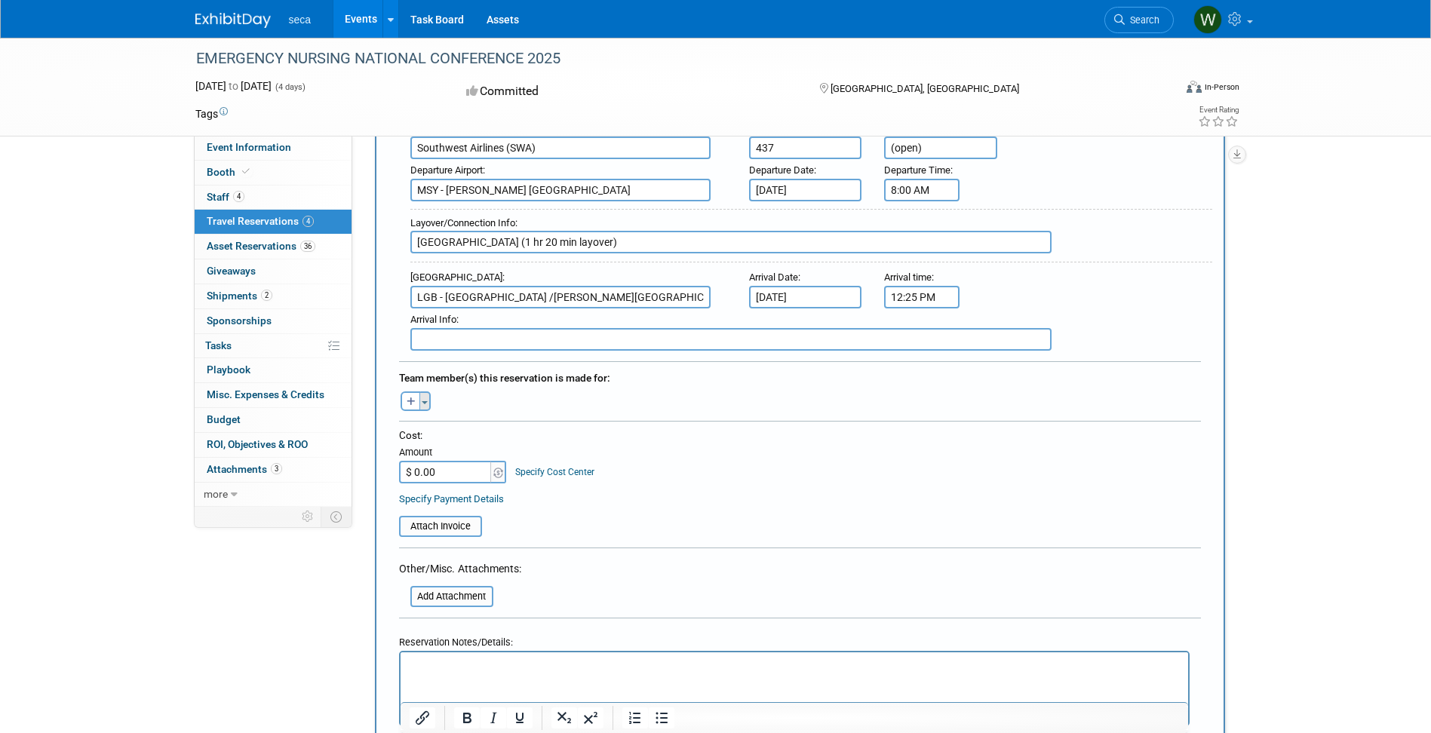
click at [425, 404] on button "Toggle Dropdown" at bounding box center [424, 402] width 11 height 20
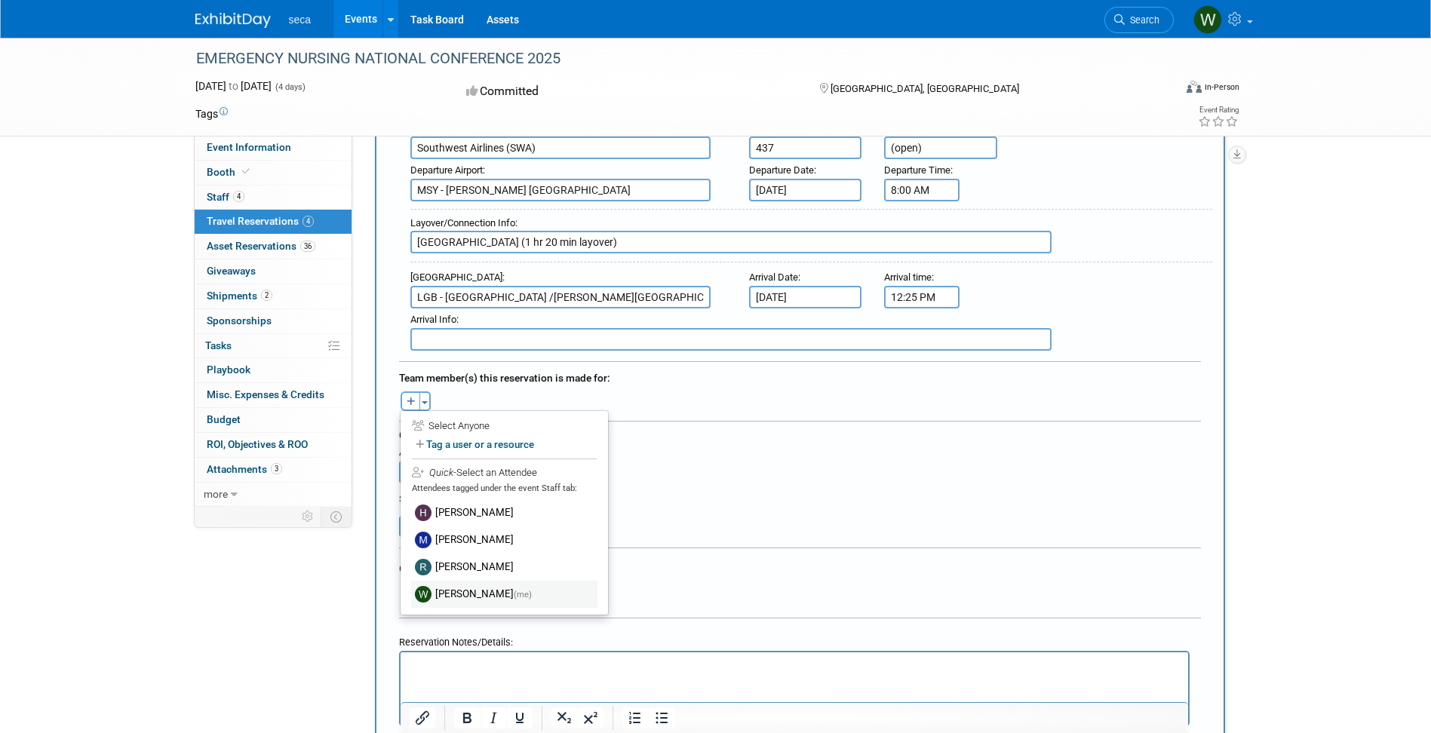
click at [478, 585] on label "William Morris (me)" at bounding box center [504, 594] width 186 height 27
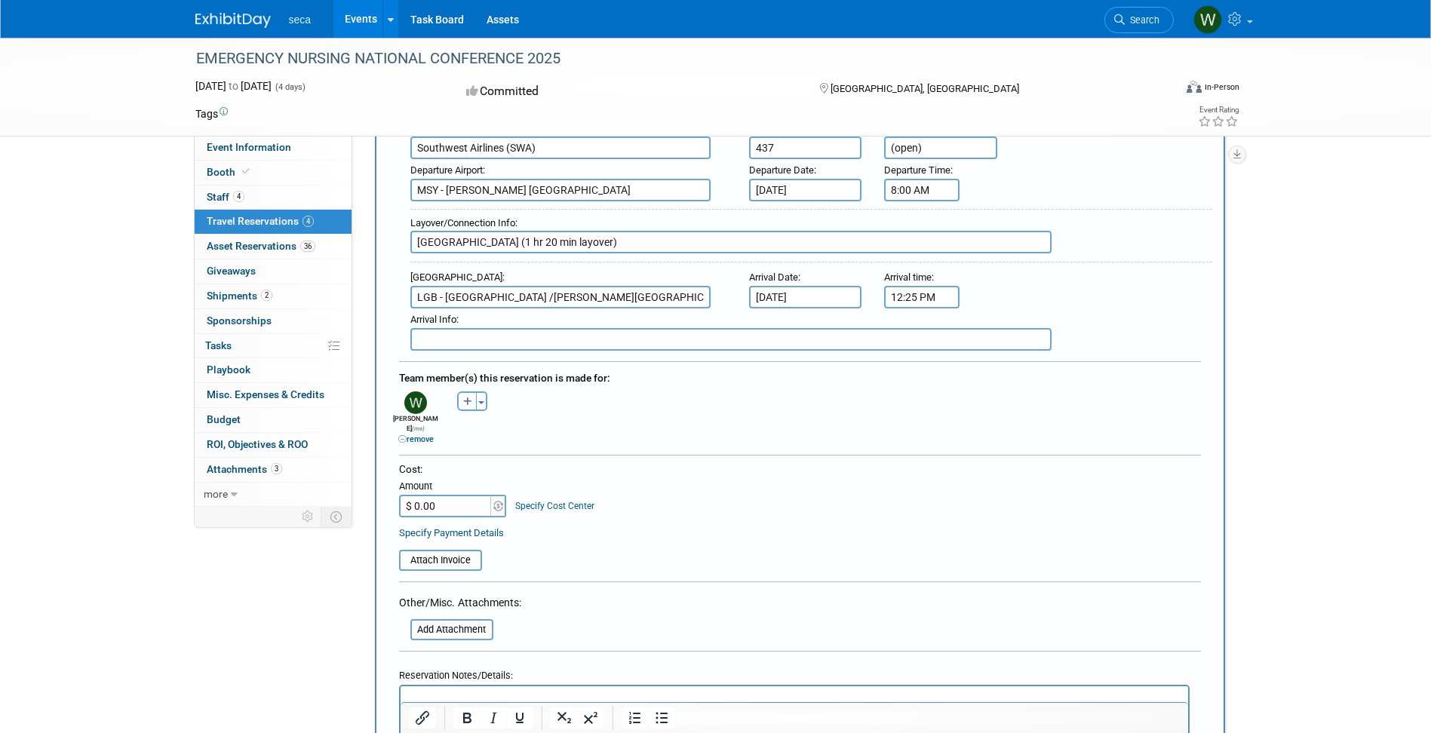
click at [458, 495] on input "$ 0.00" at bounding box center [446, 506] width 94 height 23
type input "$ 390.80"
click at [667, 525] on div "Specify Payment Details" at bounding box center [800, 533] width 802 height 16
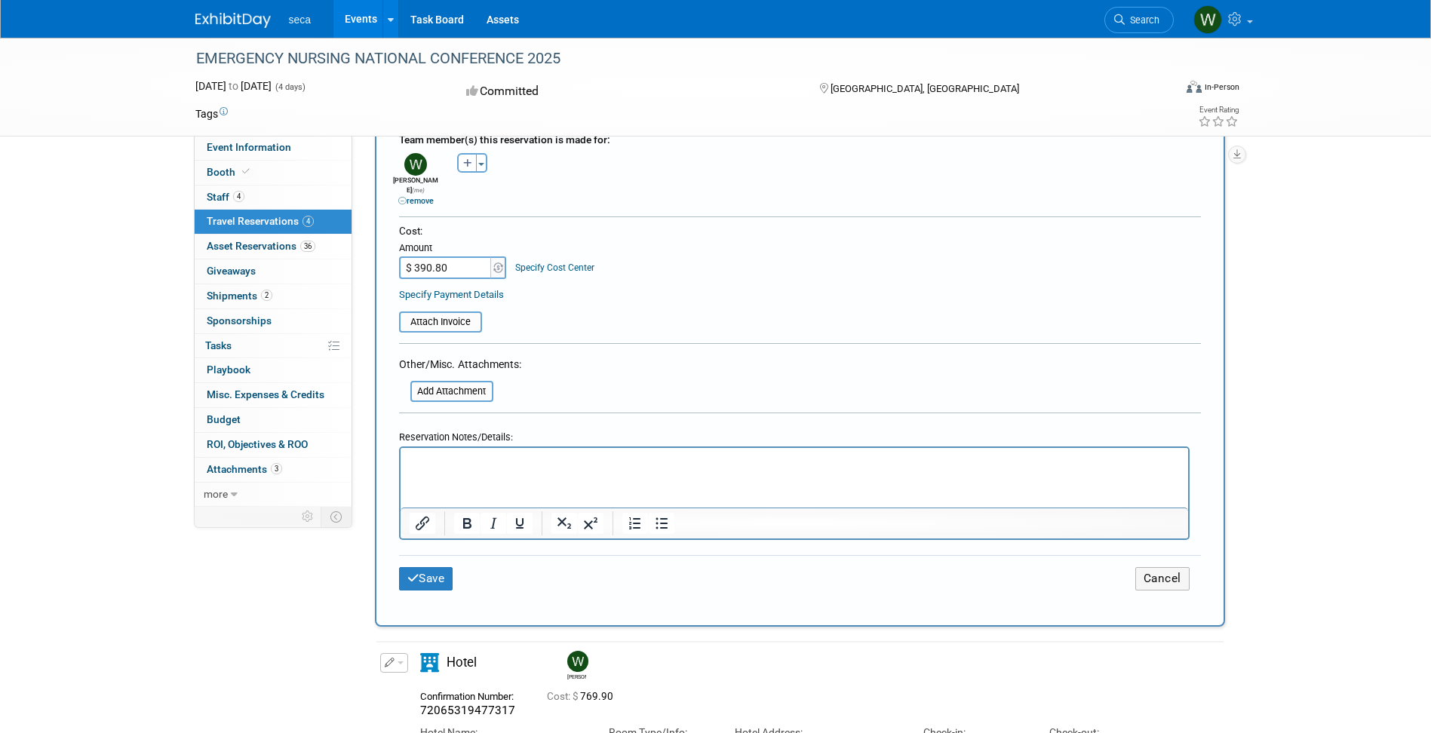
scroll to position [754, 0]
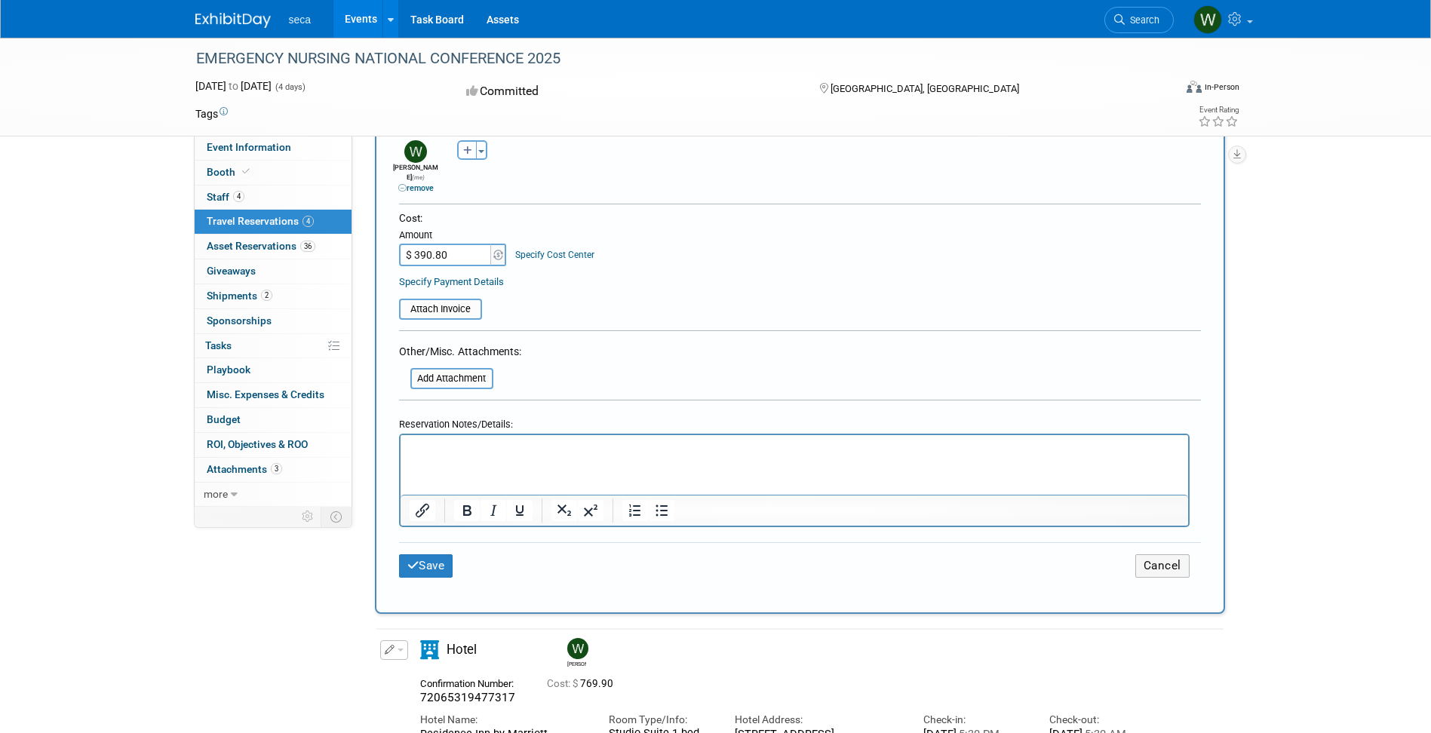
click at [538, 454] on p "Rich Text Area. Press ALT-0 for help." at bounding box center [794, 449] width 770 height 16
click at [411, 453] on p "Cost includes taxes and fees" at bounding box center [794, 449] width 770 height 16
click at [594, 443] on p "Total cost includes taxes and fees" at bounding box center [794, 449] width 770 height 16
click at [1330, 377] on div "EMERGENCY NURSING NATIONAL CONFERENCE 2025 Sep 17, 2025 to Sep 20, 2025 (4 days…" at bounding box center [715, 234] width 1431 height 1903
click at [441, 554] on button "Save" at bounding box center [426, 565] width 54 height 23
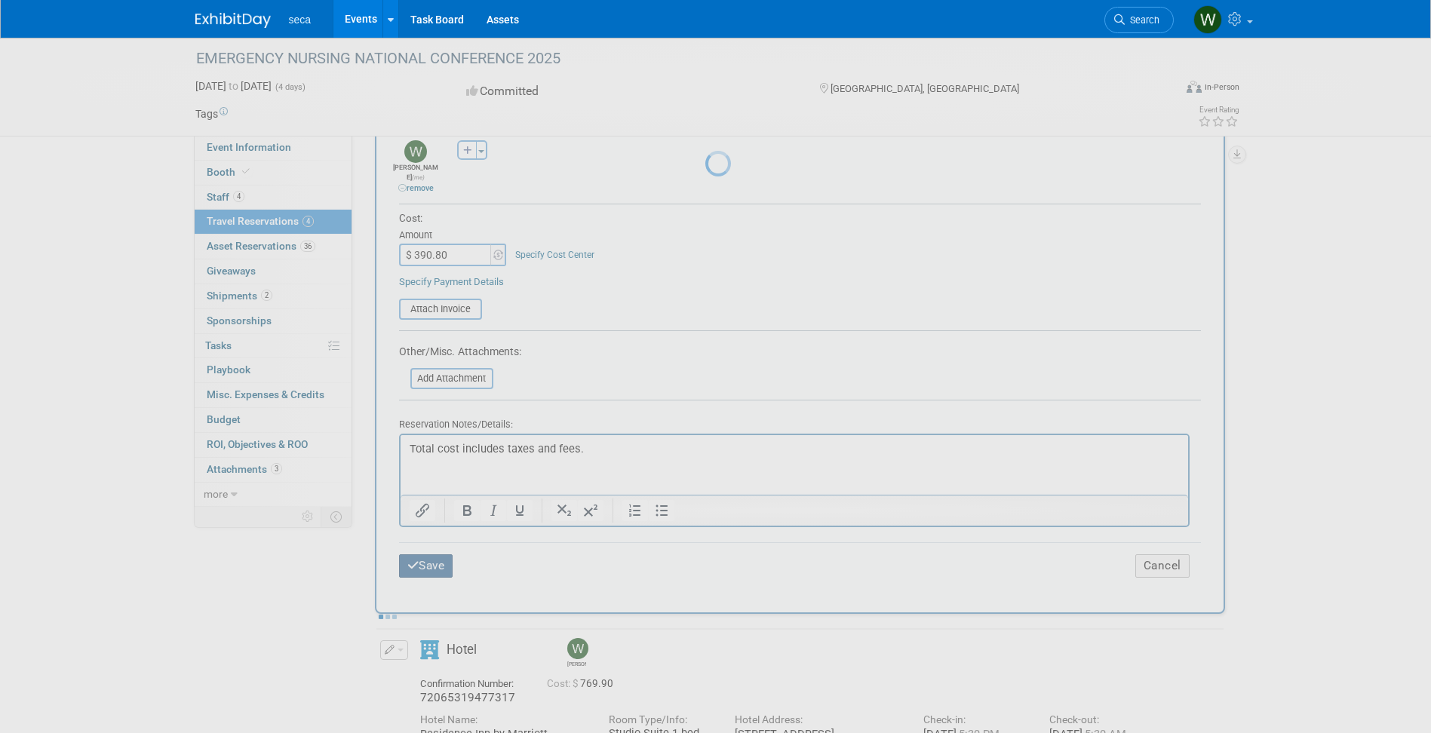
scroll to position [0, 0]
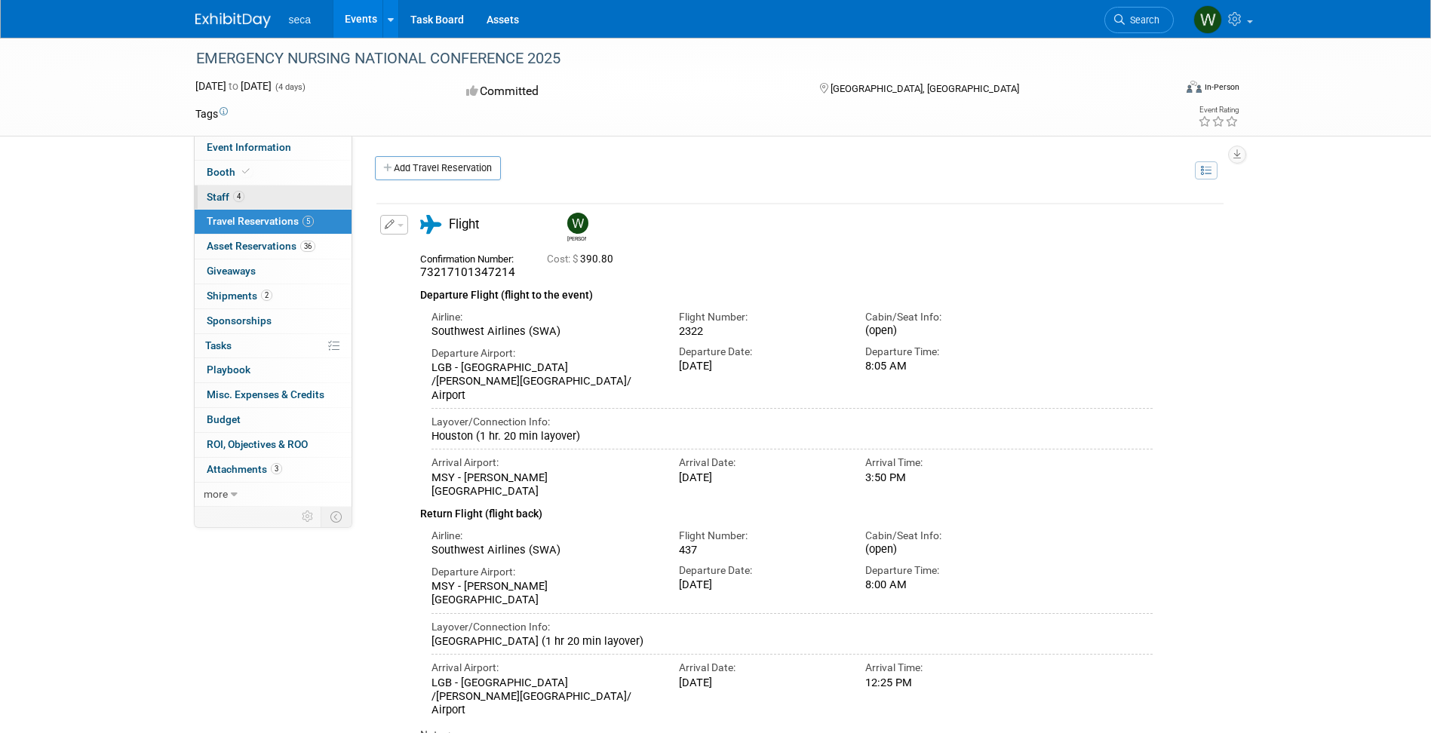
click at [217, 201] on span "Staff 4" at bounding box center [226, 197] width 38 height 12
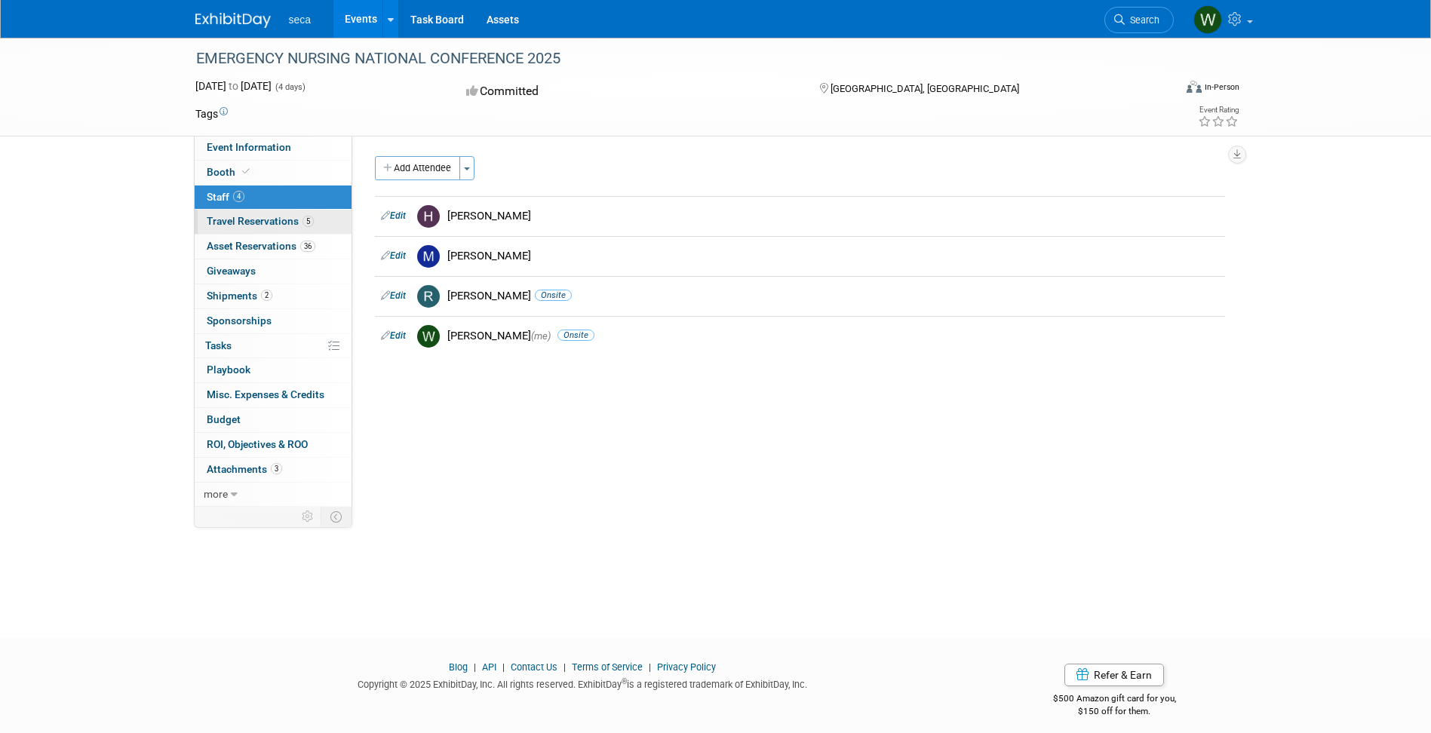
click at [250, 225] on span "Travel Reservations 5" at bounding box center [260, 221] width 107 height 12
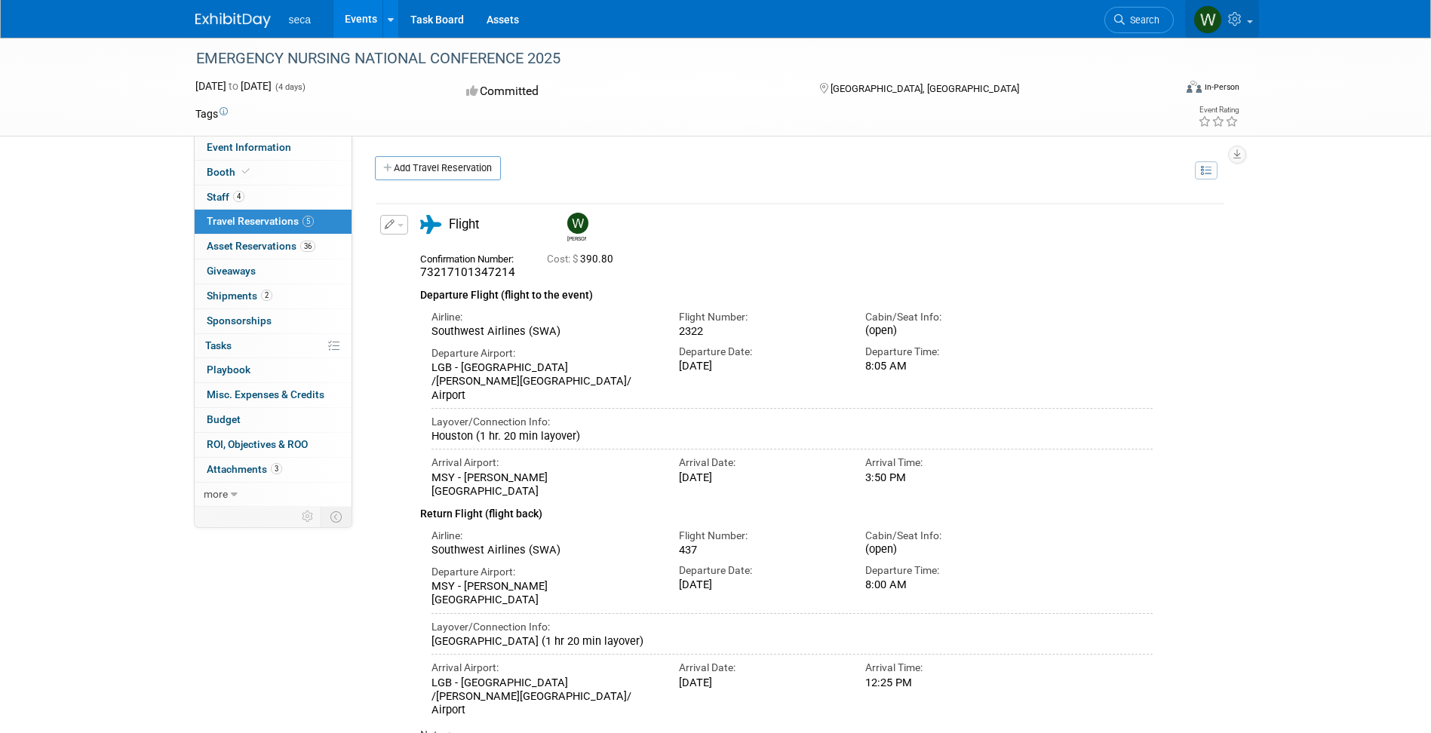
click at [1206, 23] on img at bounding box center [1207, 19] width 29 height 29
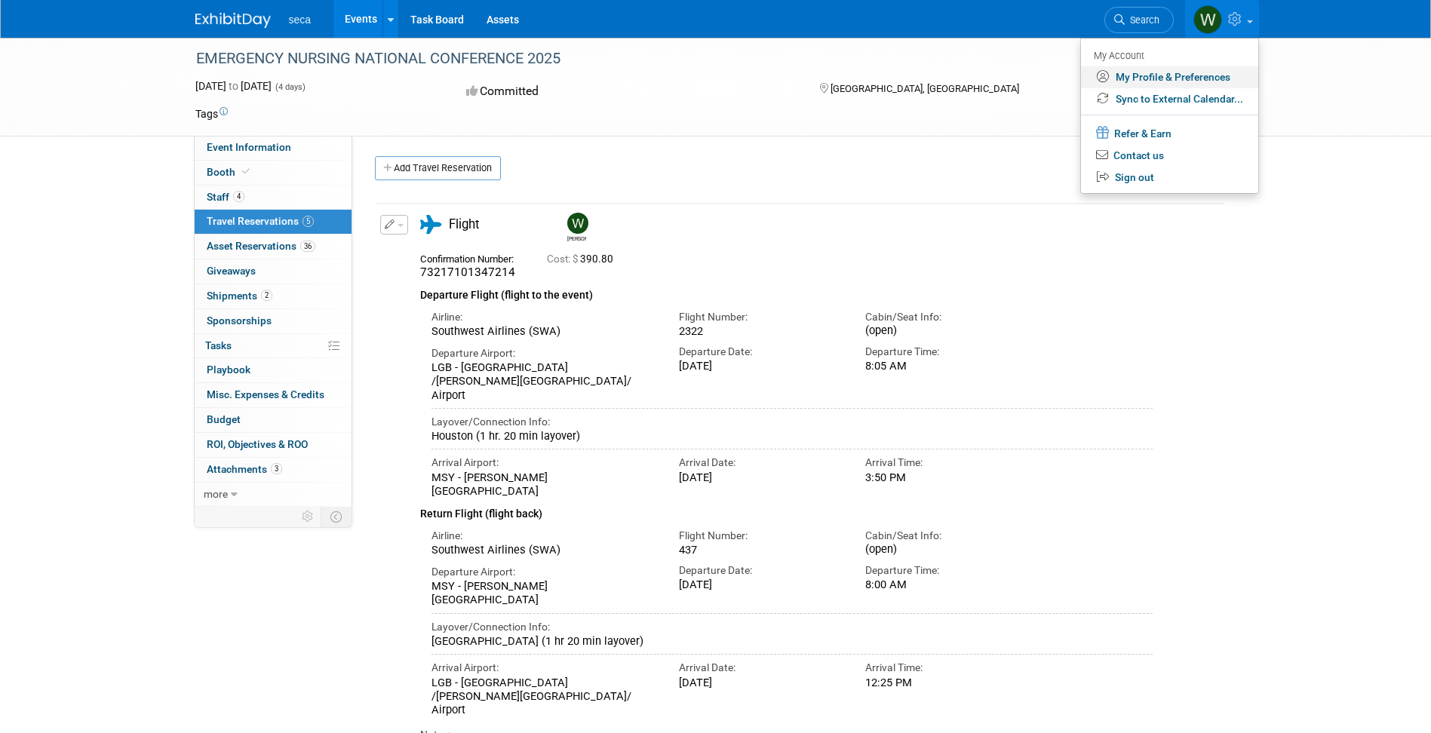
click at [1181, 78] on link "My Profile & Preferences" at bounding box center [1169, 77] width 177 height 22
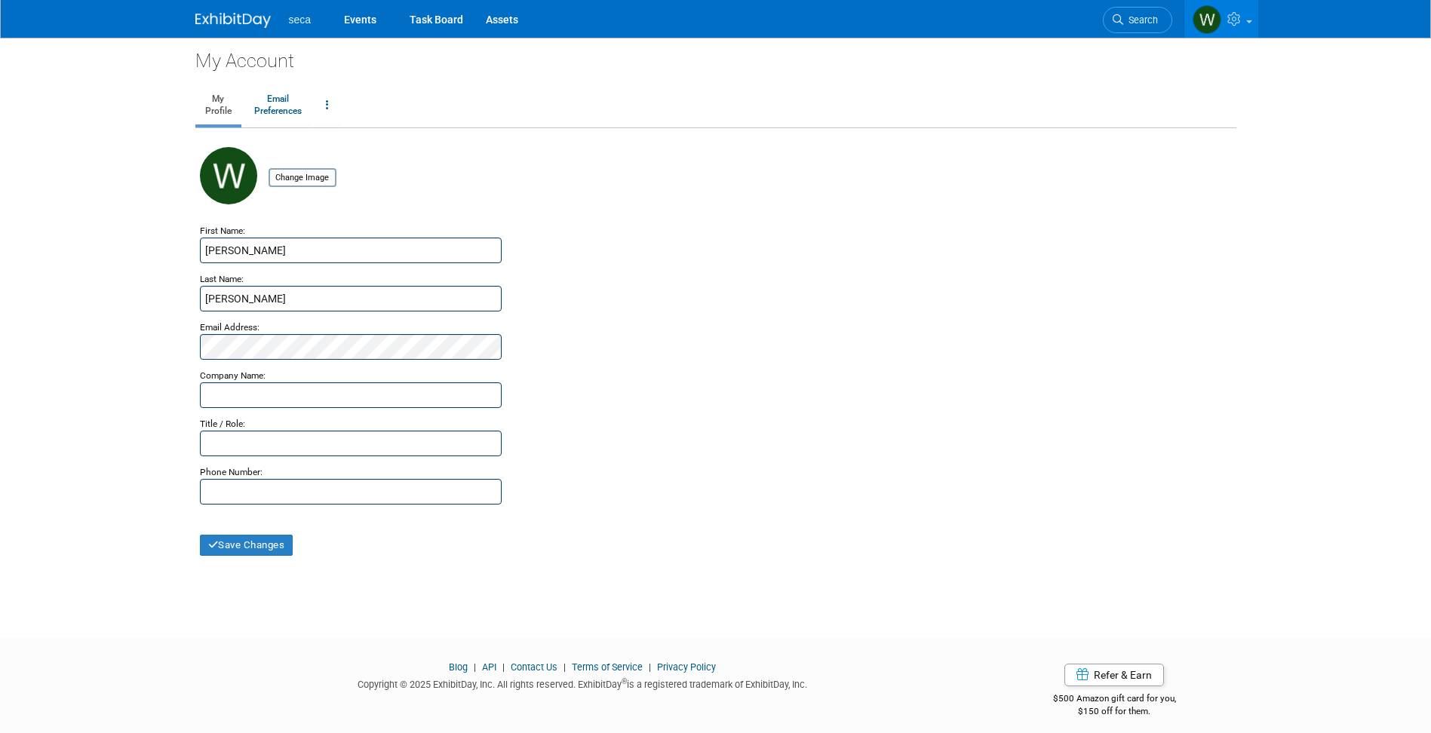
click at [305, 382] on div "Company Name:" at bounding box center [716, 371] width 1032 height 23
click at [283, 392] on input "text" at bounding box center [351, 395] width 302 height 26
click at [480, 395] on input "text" at bounding box center [351, 395] width 302 height 26
type input "seca"
click at [659, 345] on div at bounding box center [716, 347] width 1032 height 26
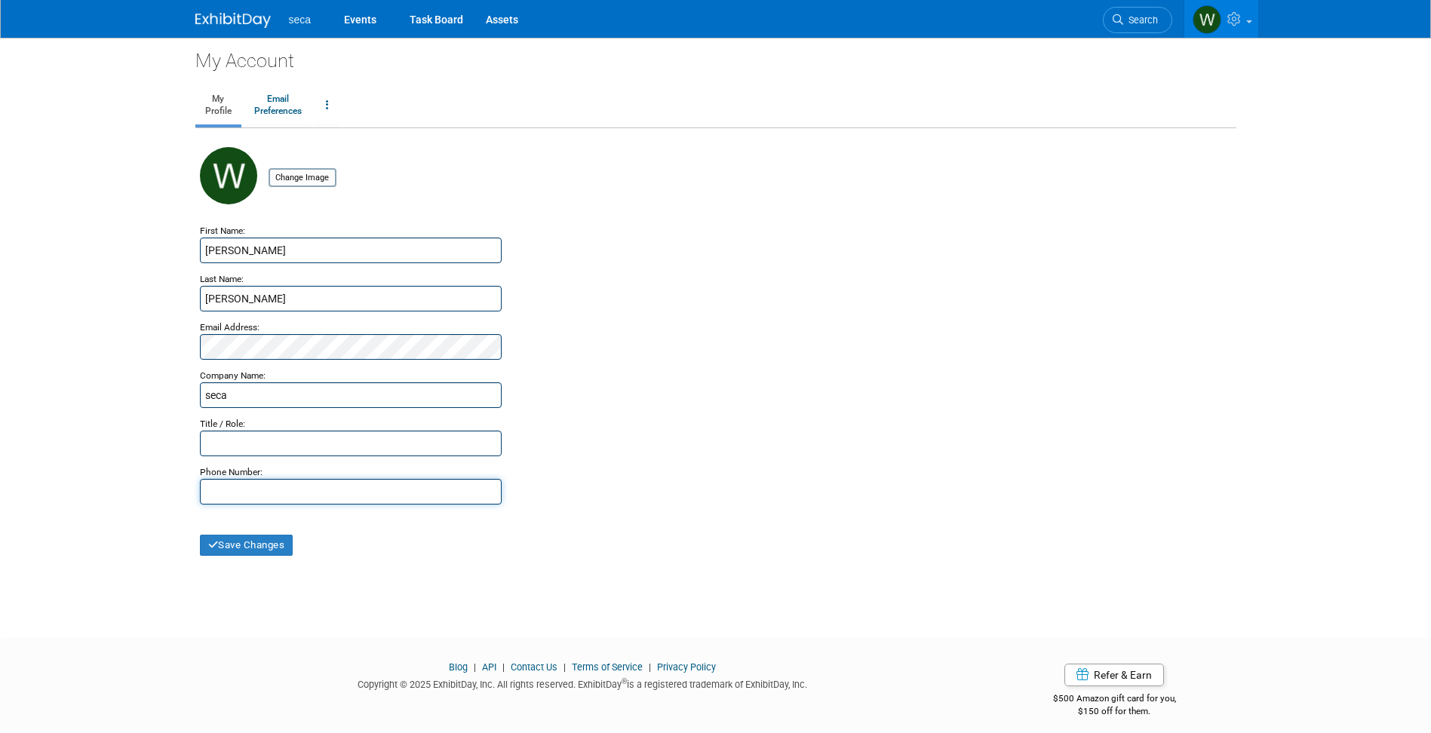
click at [258, 484] on input "text" at bounding box center [351, 492] width 302 height 26
type input "(714) 457-9060"
click at [259, 545] on button "Save Changes" at bounding box center [247, 545] width 94 height 21
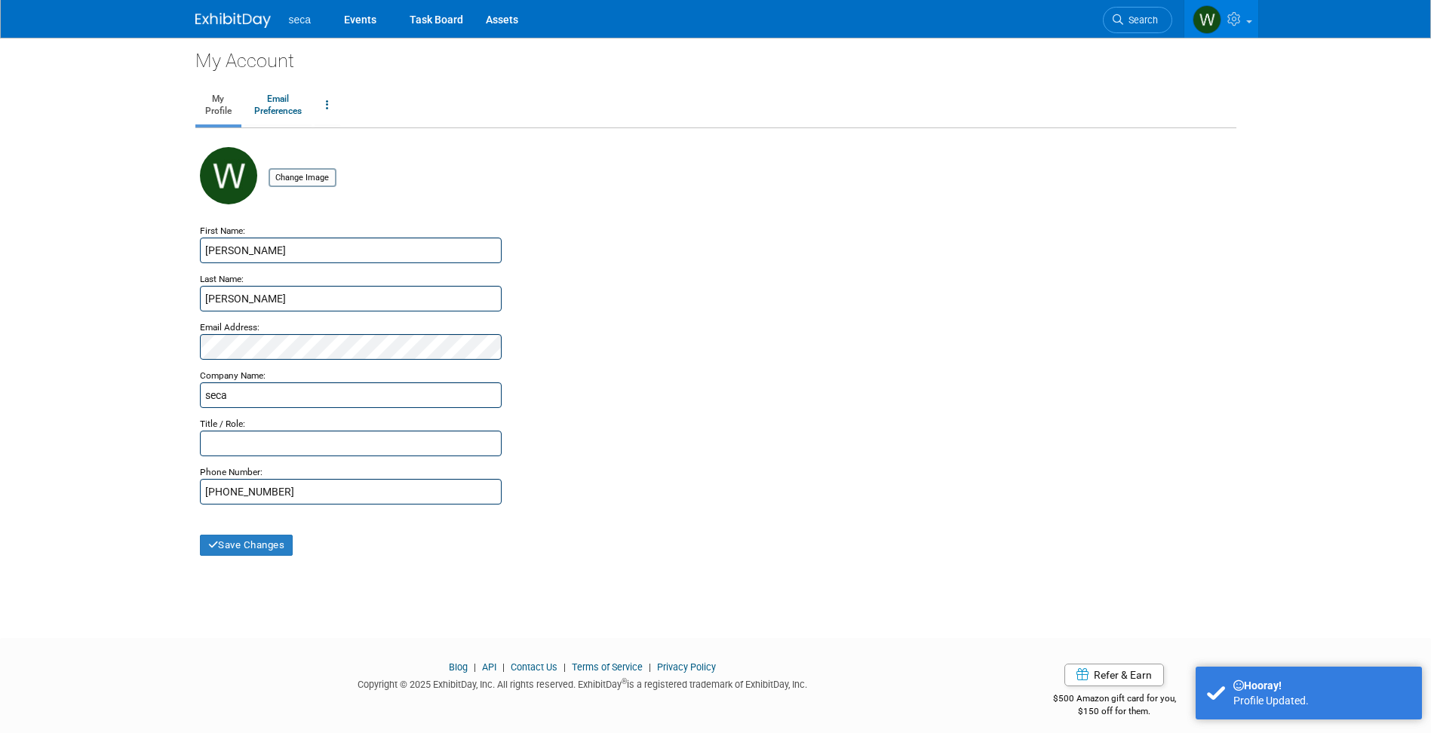
click at [218, 185] on img at bounding box center [228, 175] width 57 height 57
click at [225, 183] on img at bounding box center [228, 175] width 57 height 57
click at [297, 183] on input "file" at bounding box center [245, 178] width 180 height 17
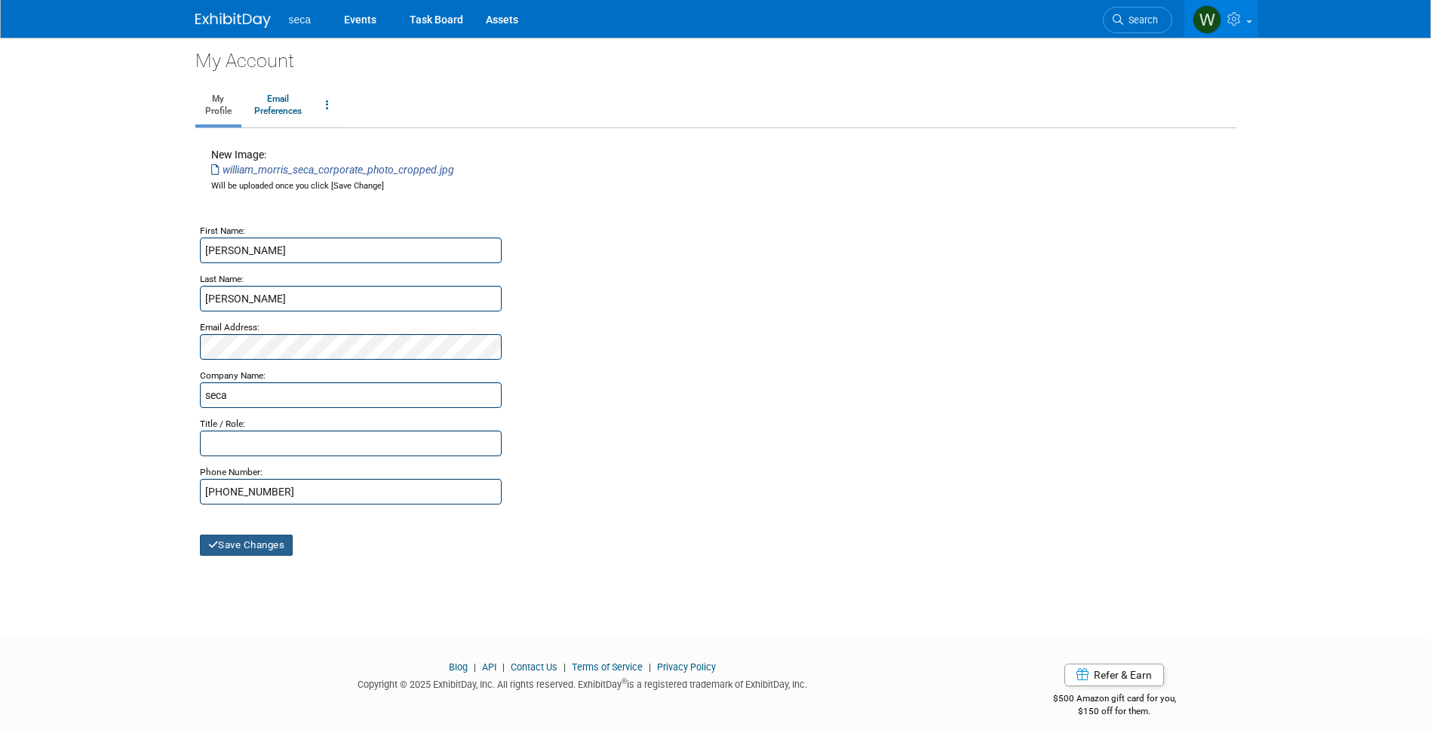
click at [242, 545] on button "Save Changes" at bounding box center [247, 545] width 94 height 21
click at [284, 115] on link "Email Preferences" at bounding box center [277, 106] width 67 height 38
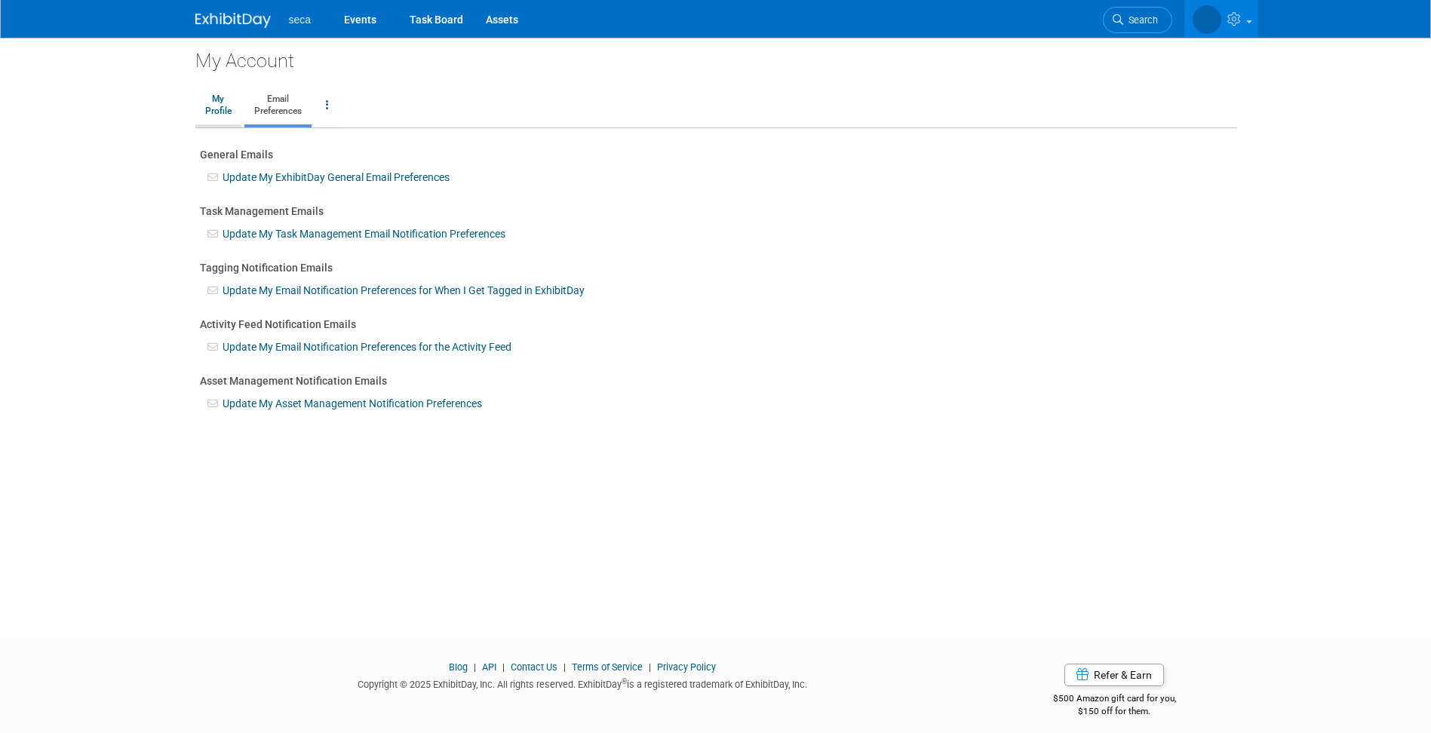
click at [220, 116] on link "My Profile" at bounding box center [218, 106] width 46 height 38
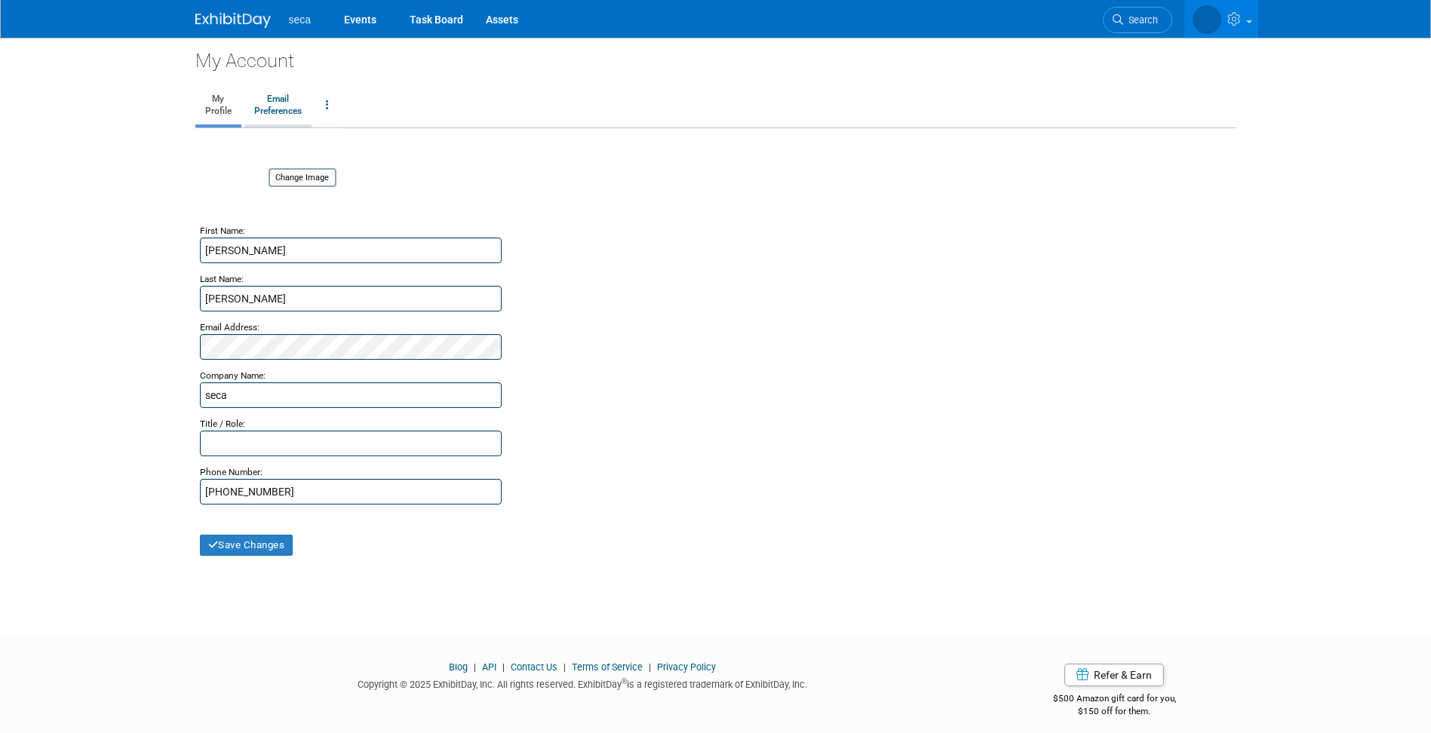
click at [276, 112] on link "Email Preferences" at bounding box center [277, 106] width 67 height 38
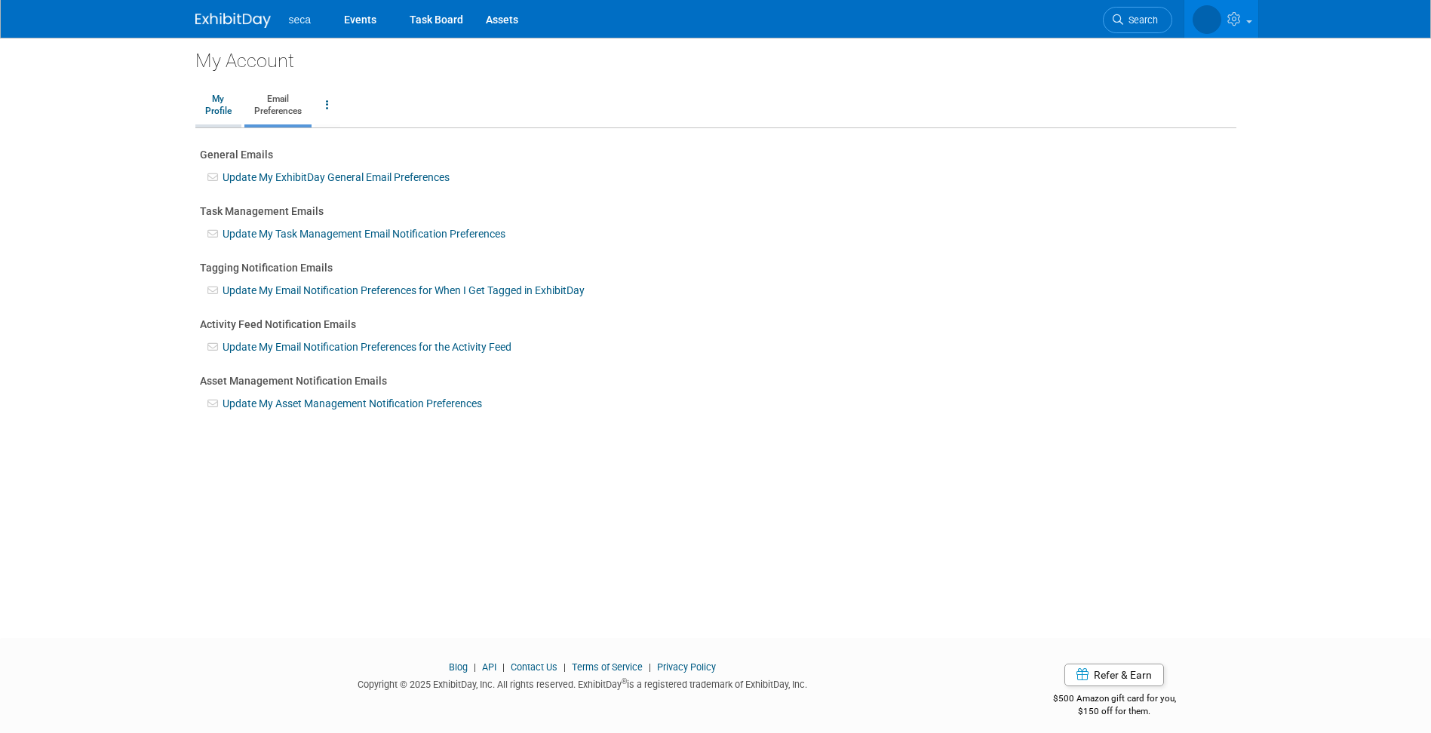
click at [211, 110] on link "My Profile" at bounding box center [218, 106] width 46 height 38
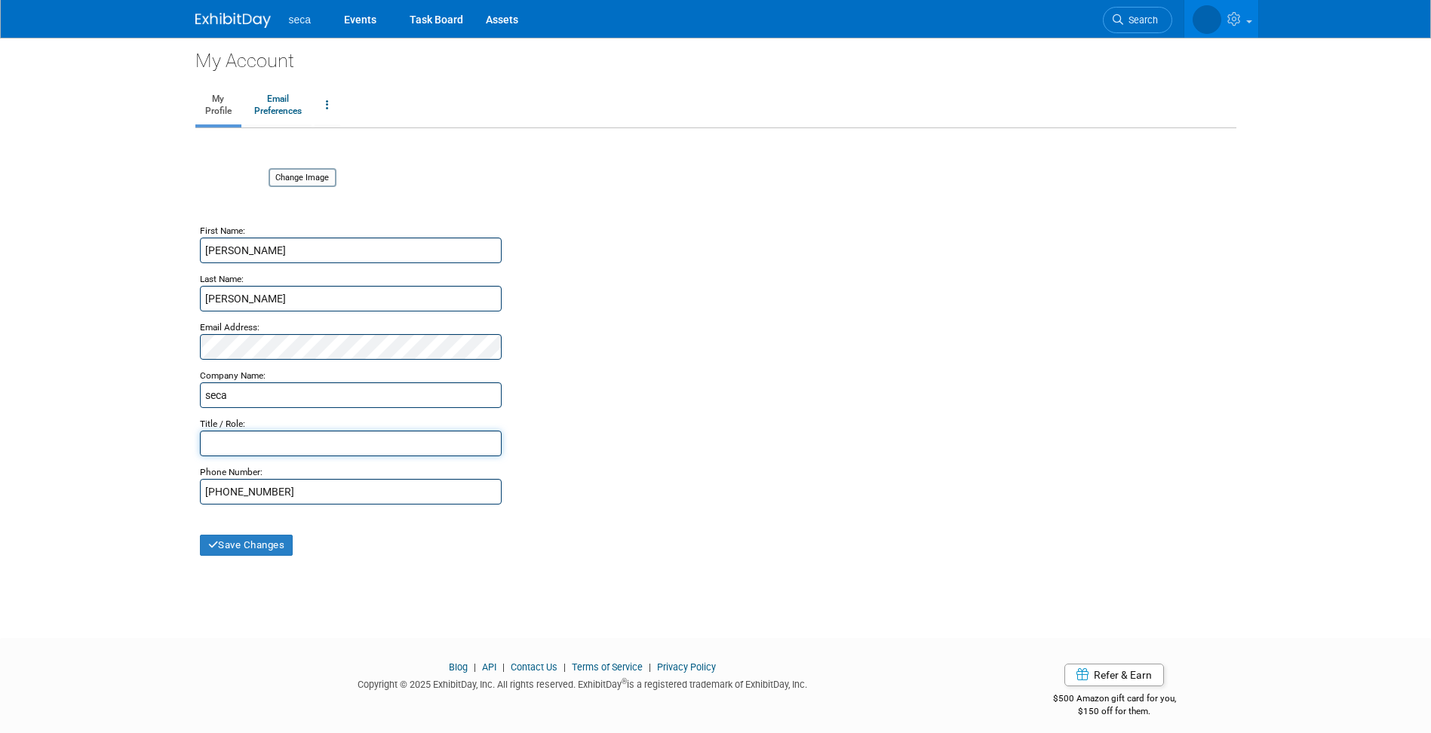
click at [285, 440] on input "text" at bounding box center [351, 444] width 302 height 26
paste input "Product Specialist & Senior Coordinator"
type input "Product Specialist & Senior Coordinator"
click at [268, 547] on button "Save Changes" at bounding box center [247, 545] width 94 height 21
click at [358, 20] on link "Events" at bounding box center [360, 19] width 55 height 38
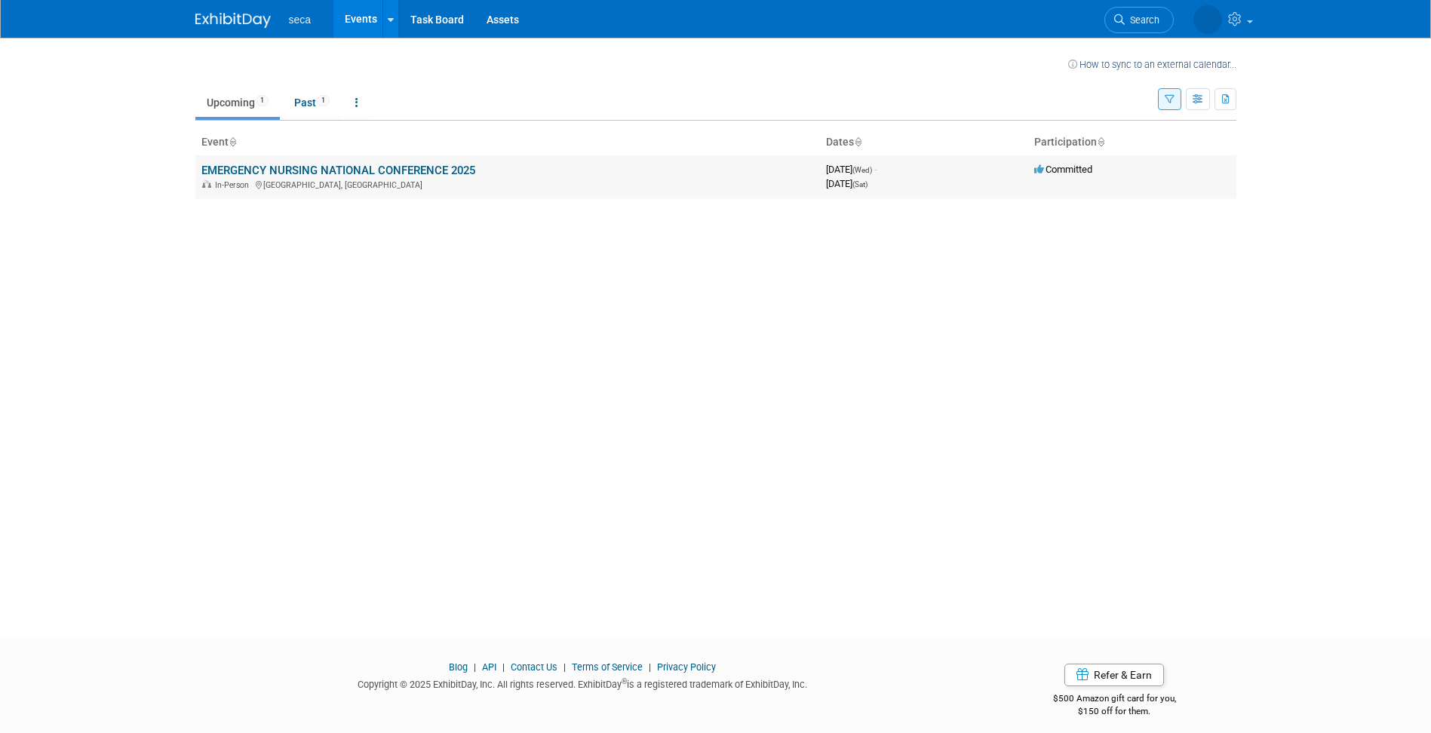
click at [554, 179] on div "In-Person [GEOGRAPHIC_DATA], [GEOGRAPHIC_DATA]" at bounding box center [507, 184] width 613 height 12
click at [416, 170] on link "EMERGENCY NURSING NATIONAL CONFERENCE 2025" at bounding box center [338, 171] width 274 height 14
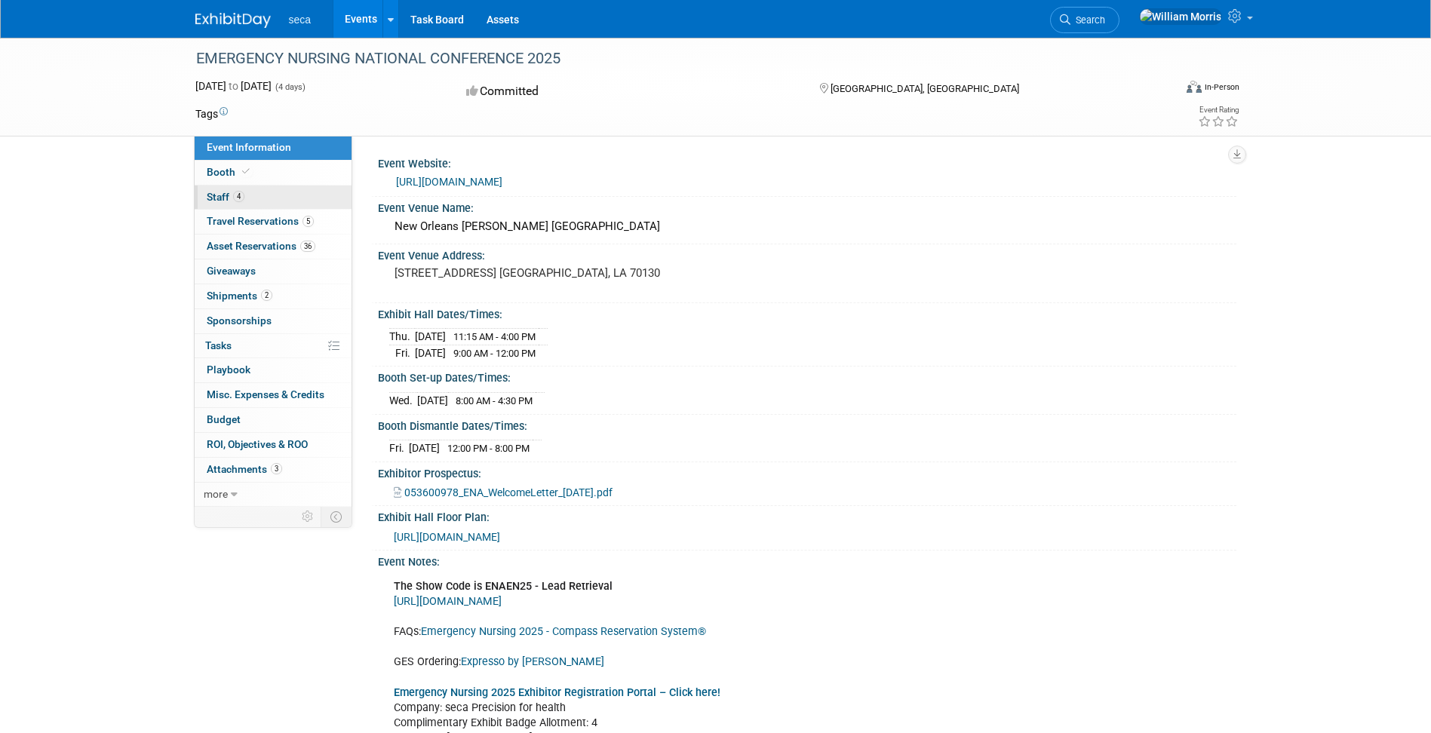
click at [212, 199] on span "Staff 4" at bounding box center [226, 197] width 38 height 12
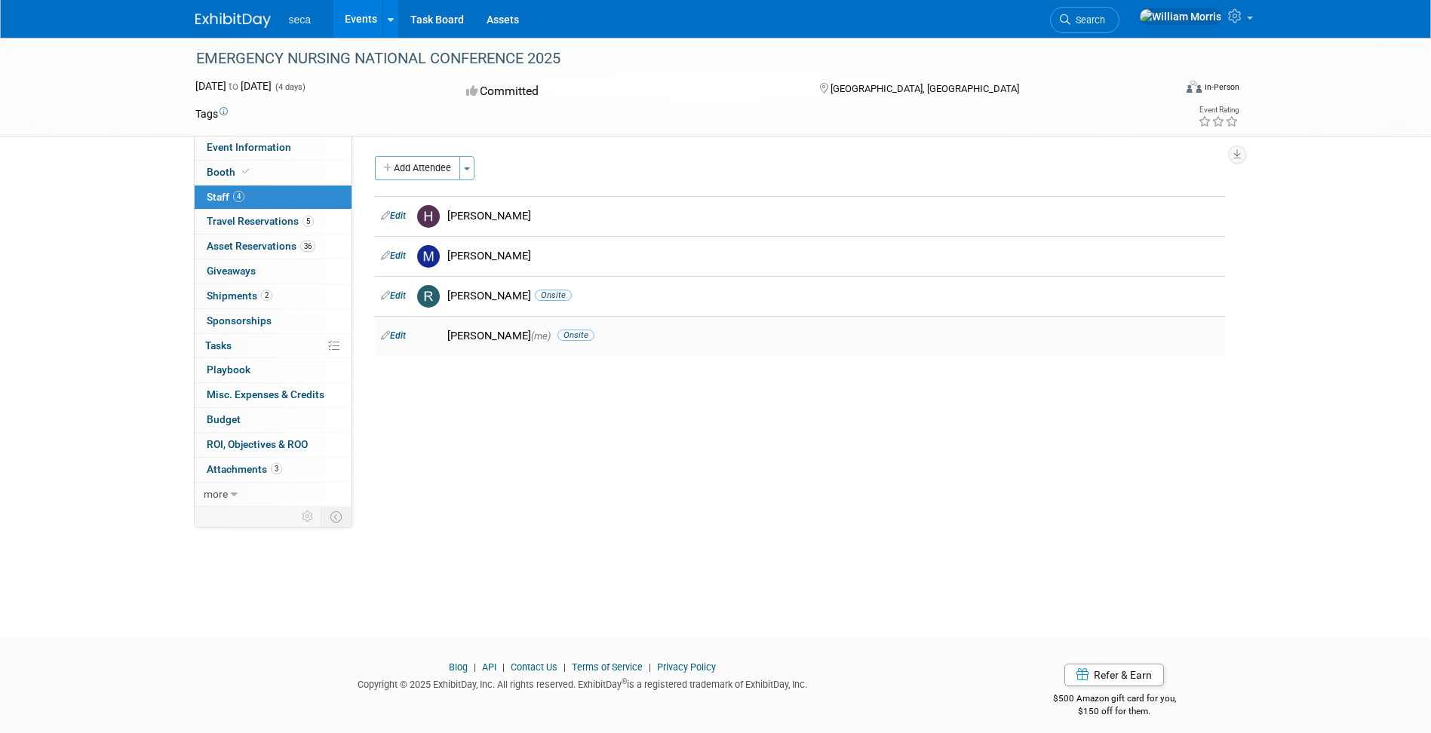
click at [744, 330] on div "William Morris (me) Onsite" at bounding box center [833, 336] width 772 height 14
click at [505, 342] on div "William Morris (me) Onsite" at bounding box center [833, 336] width 772 height 14
click at [403, 334] on link "Edit" at bounding box center [393, 335] width 25 height 11
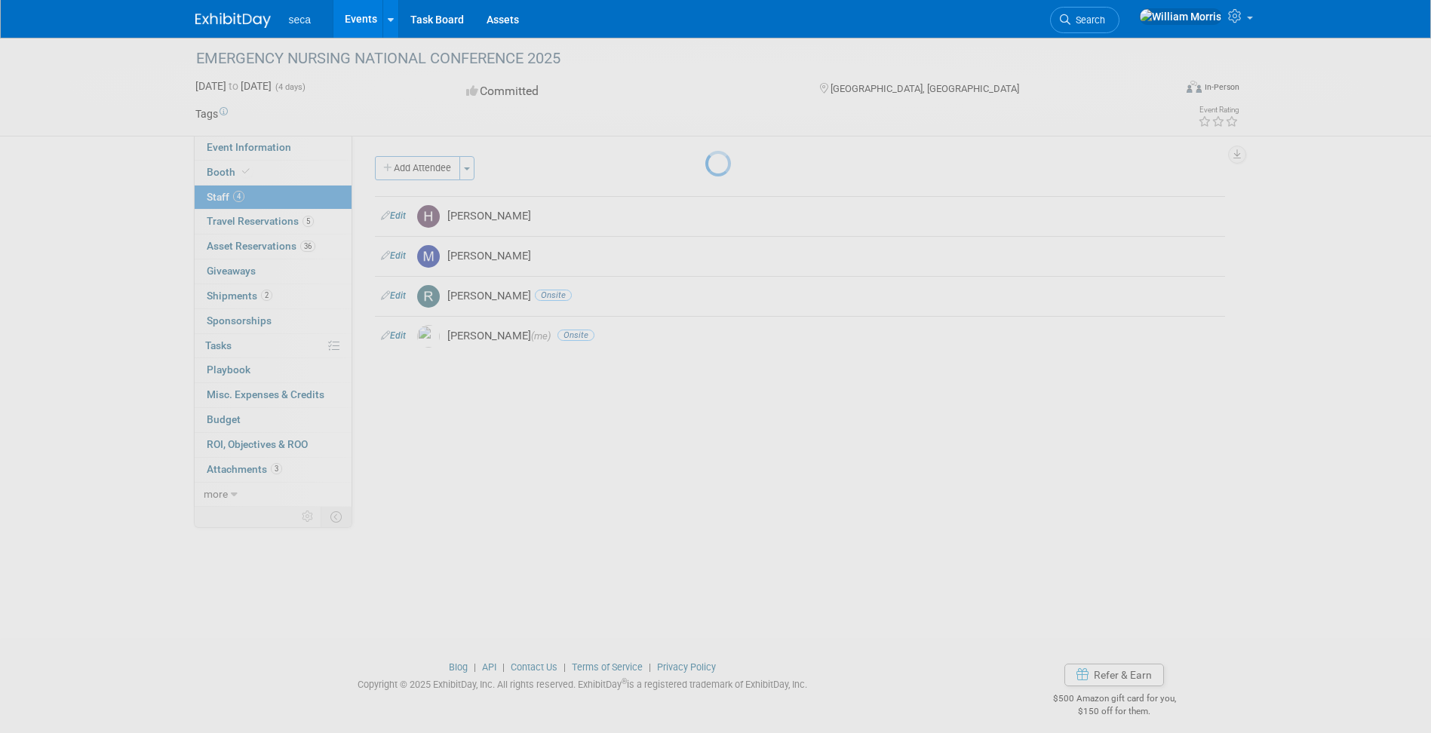
select select "cd671ae0-ec5f-42b8-b47e-4cfa937cc9e3"
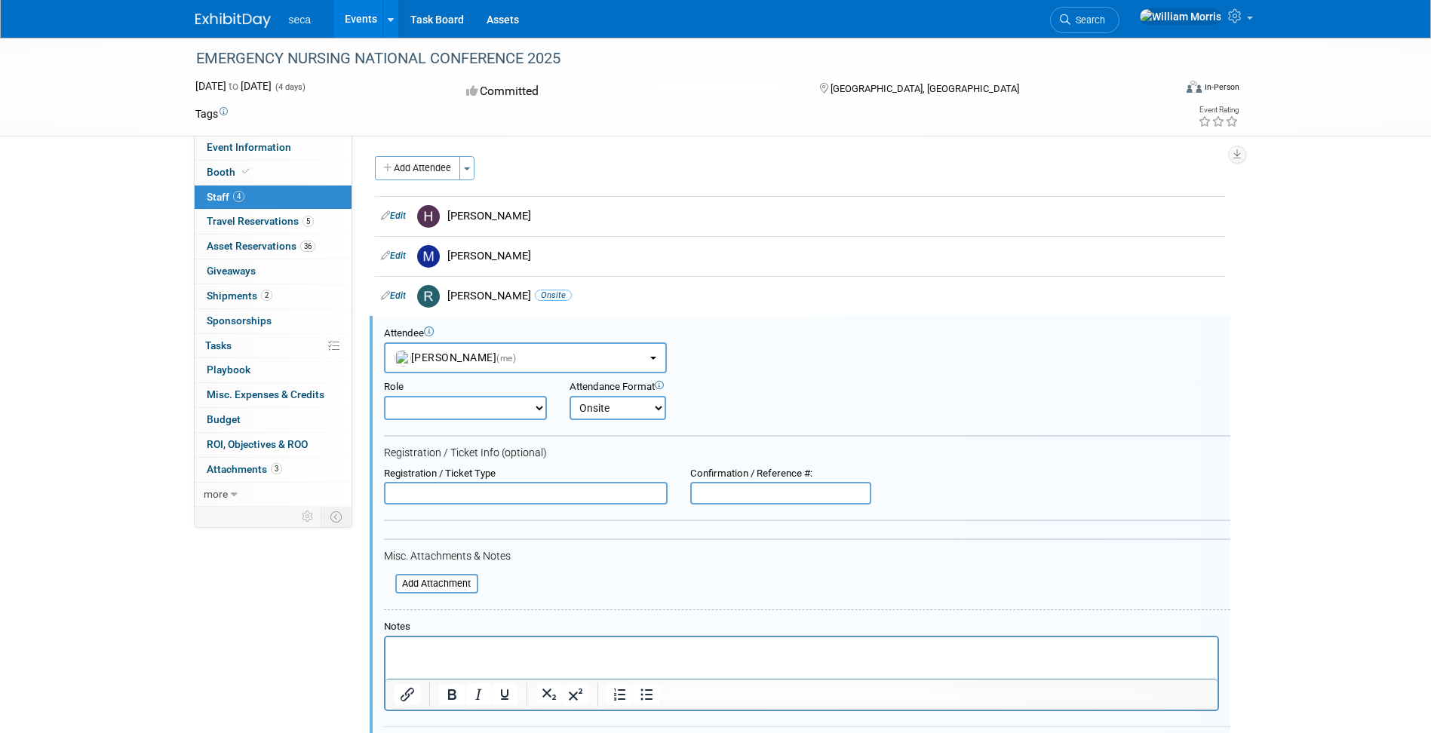
click at [539, 412] on select "Demonstrator Host Planner Presenter Sales Representative Set-up/Dismantle Crew …" at bounding box center [465, 408] width 163 height 24
select select "9"
click at [384, 396] on select "Demonstrator Host Planner Presenter Sales Representative Set-up/Dismantle Crew …" at bounding box center [465, 408] width 163 height 24
click at [1059, 364] on div "Attendee <img src="https://www.exhibitday.com/Images/Unassigned-User-Icon.png" …" at bounding box center [807, 350] width 846 height 46
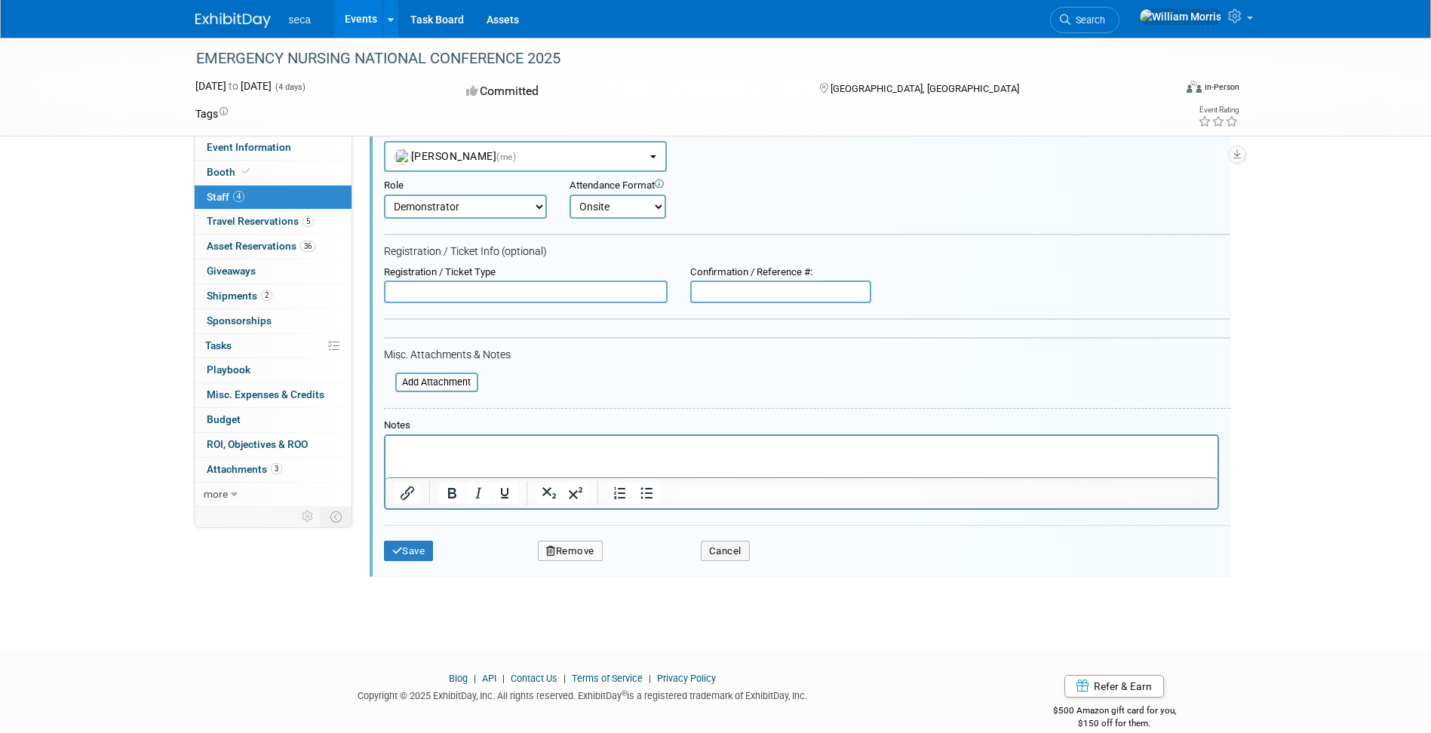
scroll to position [224, 0]
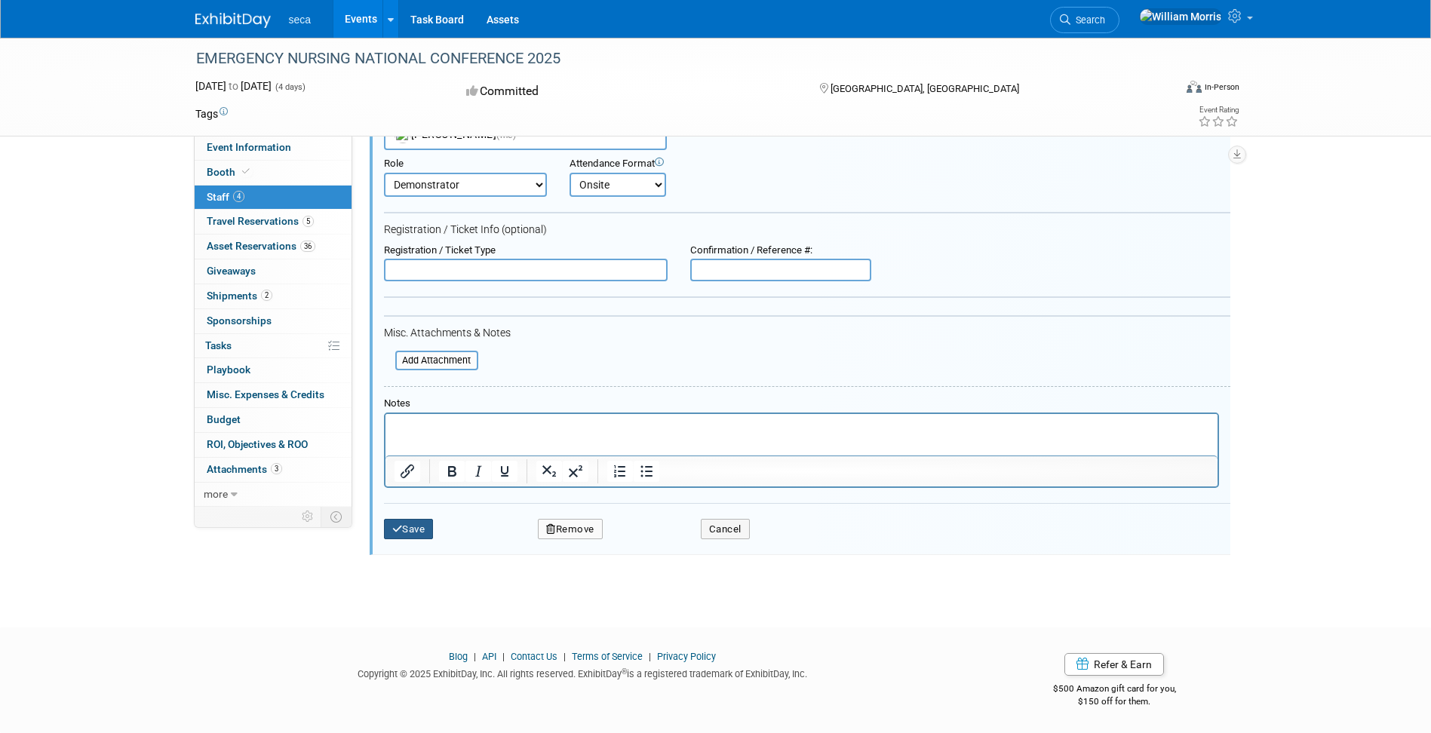
click at [422, 539] on button "Save" at bounding box center [409, 529] width 50 height 21
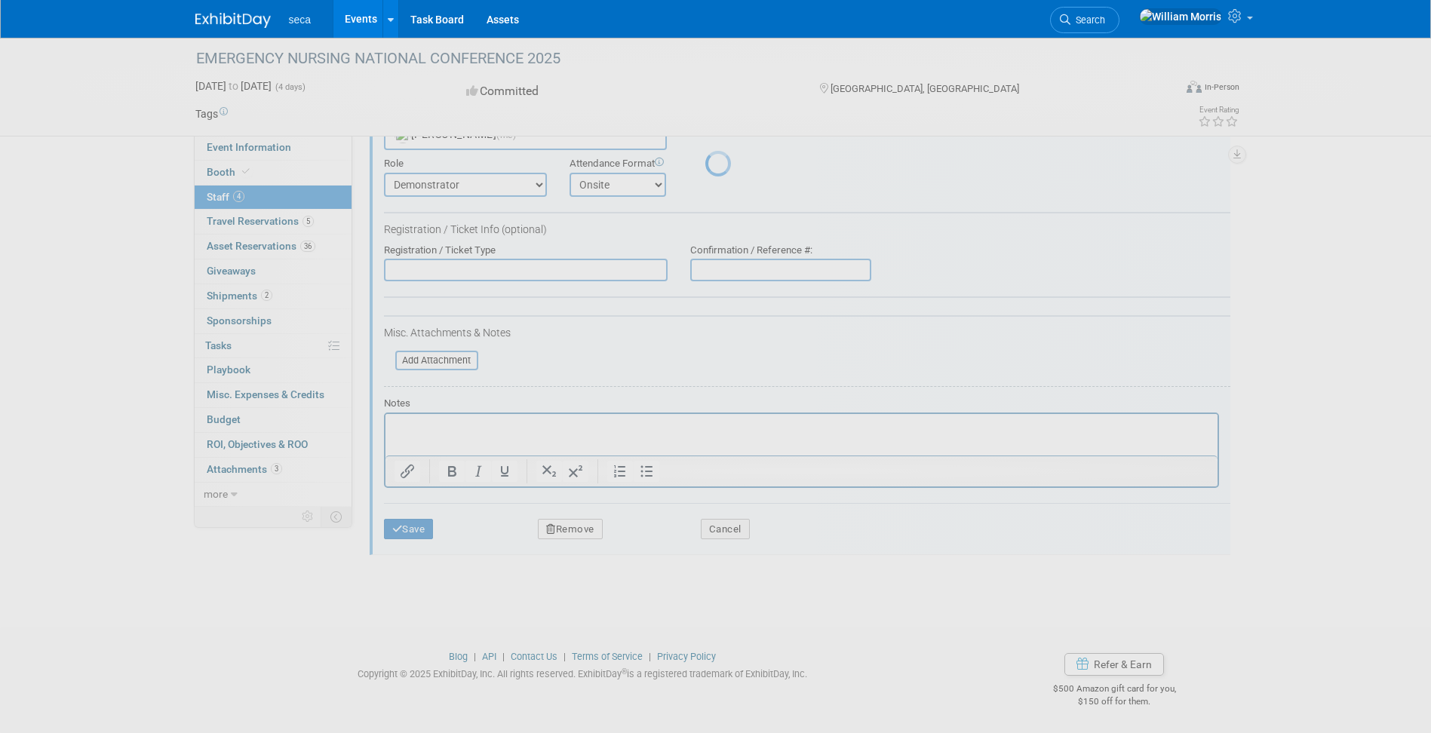
scroll to position [11, 0]
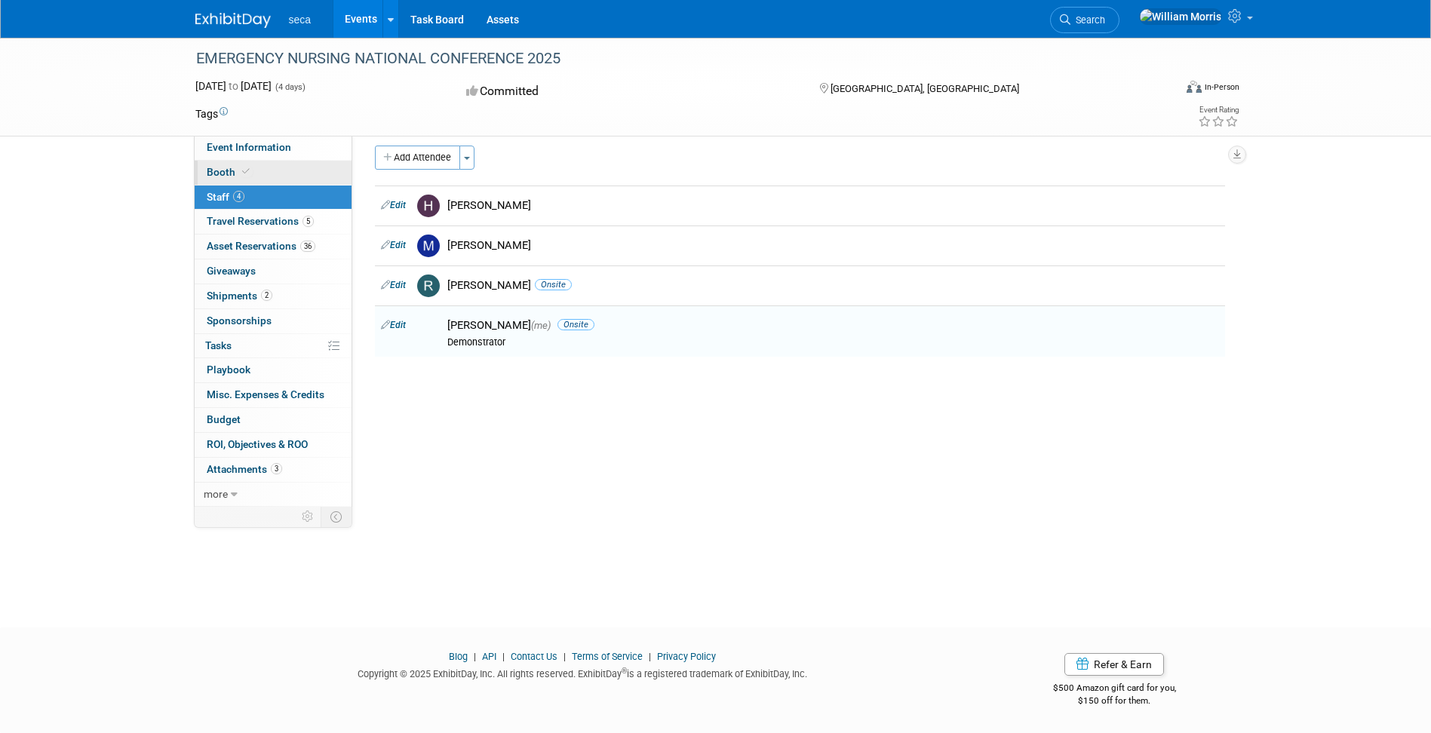
click at [226, 172] on span "Booth" at bounding box center [230, 172] width 46 height 12
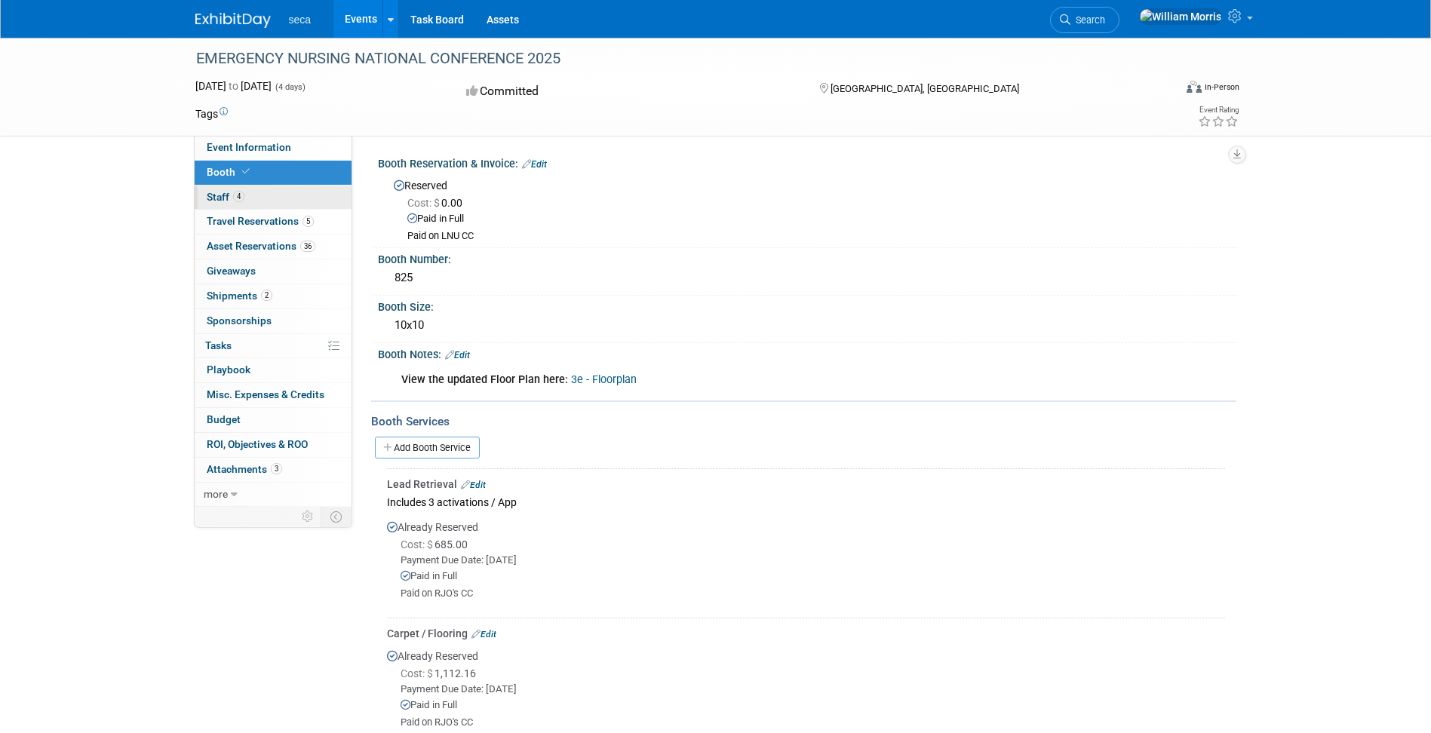
click at [226, 198] on span "Staff 4" at bounding box center [226, 197] width 38 height 12
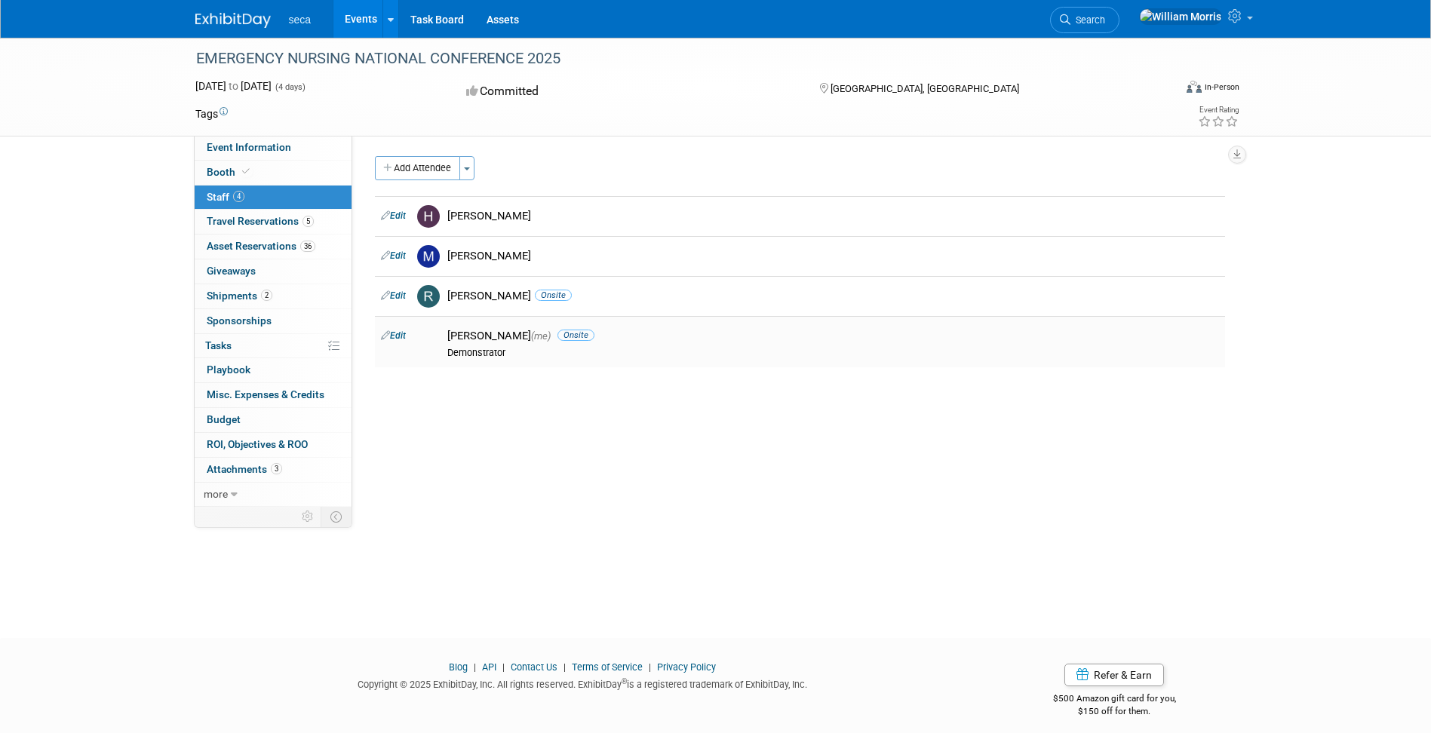
click at [707, 345] on div "William Morris (me) Onsite Demonstrator" at bounding box center [833, 344] width 772 height 30
click at [700, 339] on div "William Morris (me) Onsite" at bounding box center [833, 336] width 772 height 14
click at [487, 352] on div "Demonstrator" at bounding box center [833, 353] width 772 height 12
click at [388, 337] on icon at bounding box center [385, 335] width 9 height 16
select select "cd671ae0-ec5f-42b8-b47e-4cfa937cc9e3"
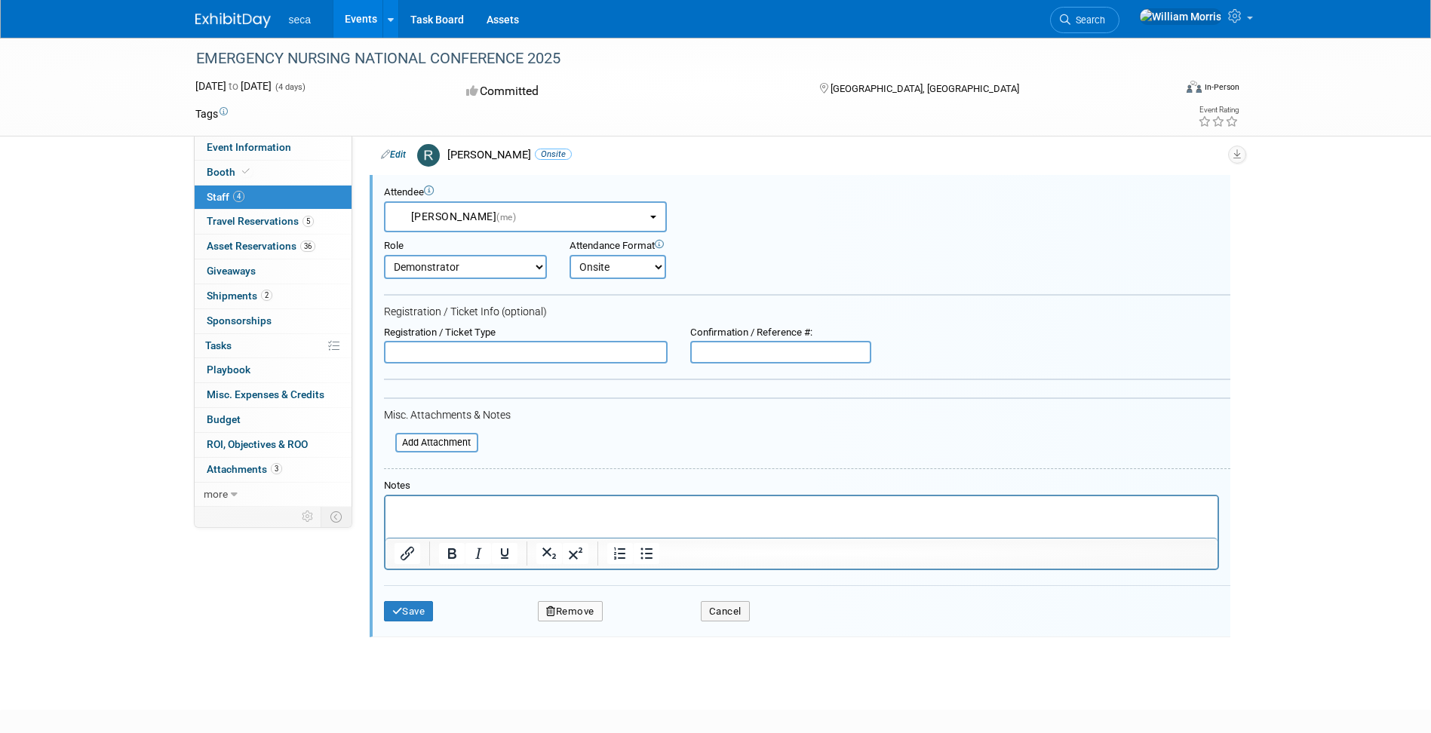
click at [539, 269] on select "Demonstrator Host Planner Presenter Sales Representative Set-up/Dismantle Crew …" at bounding box center [465, 267] width 163 height 24
select select "1"
click at [384, 255] on select "Demonstrator Host Planner Presenter Sales Representative Set-up/Dismantle Crew …" at bounding box center [465, 267] width 163 height 24
click at [417, 610] on button "Save" at bounding box center [409, 611] width 50 height 21
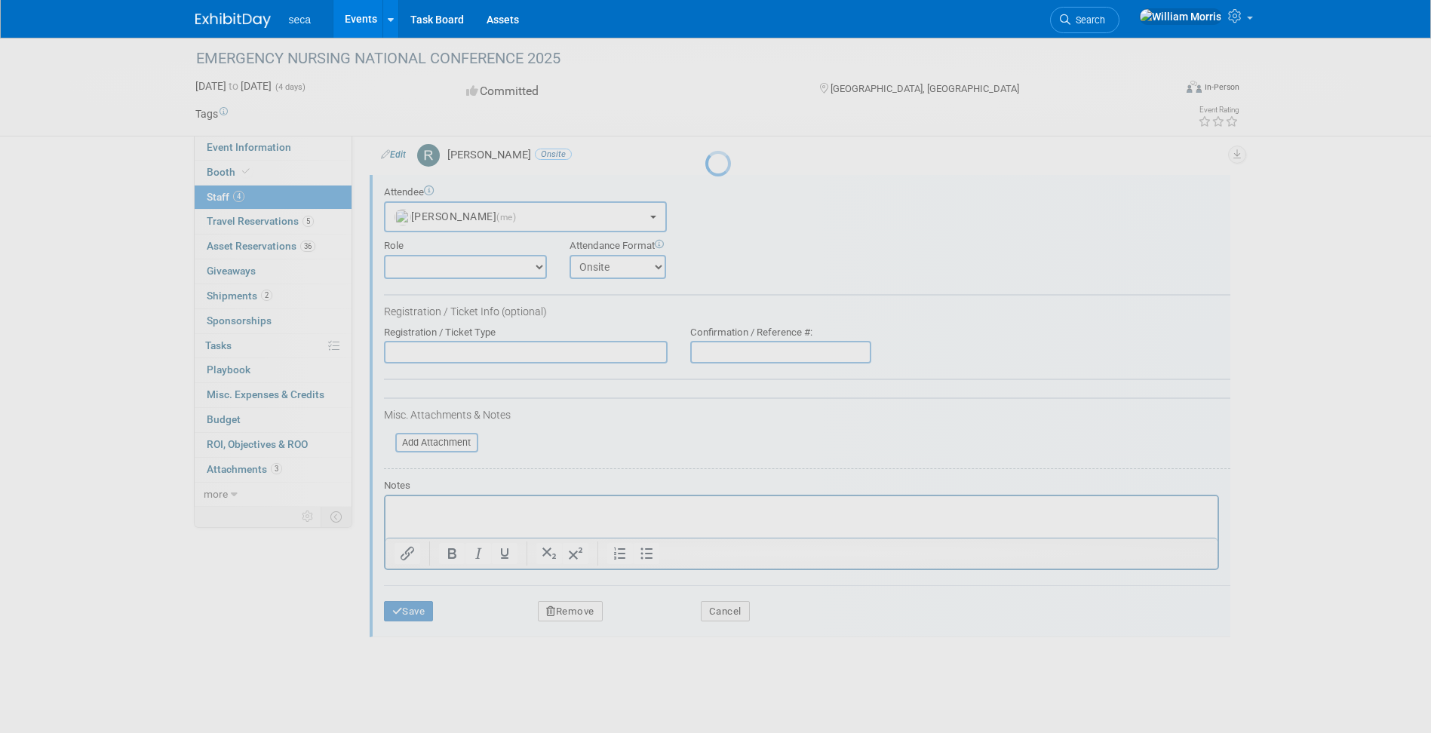
scroll to position [11, 0]
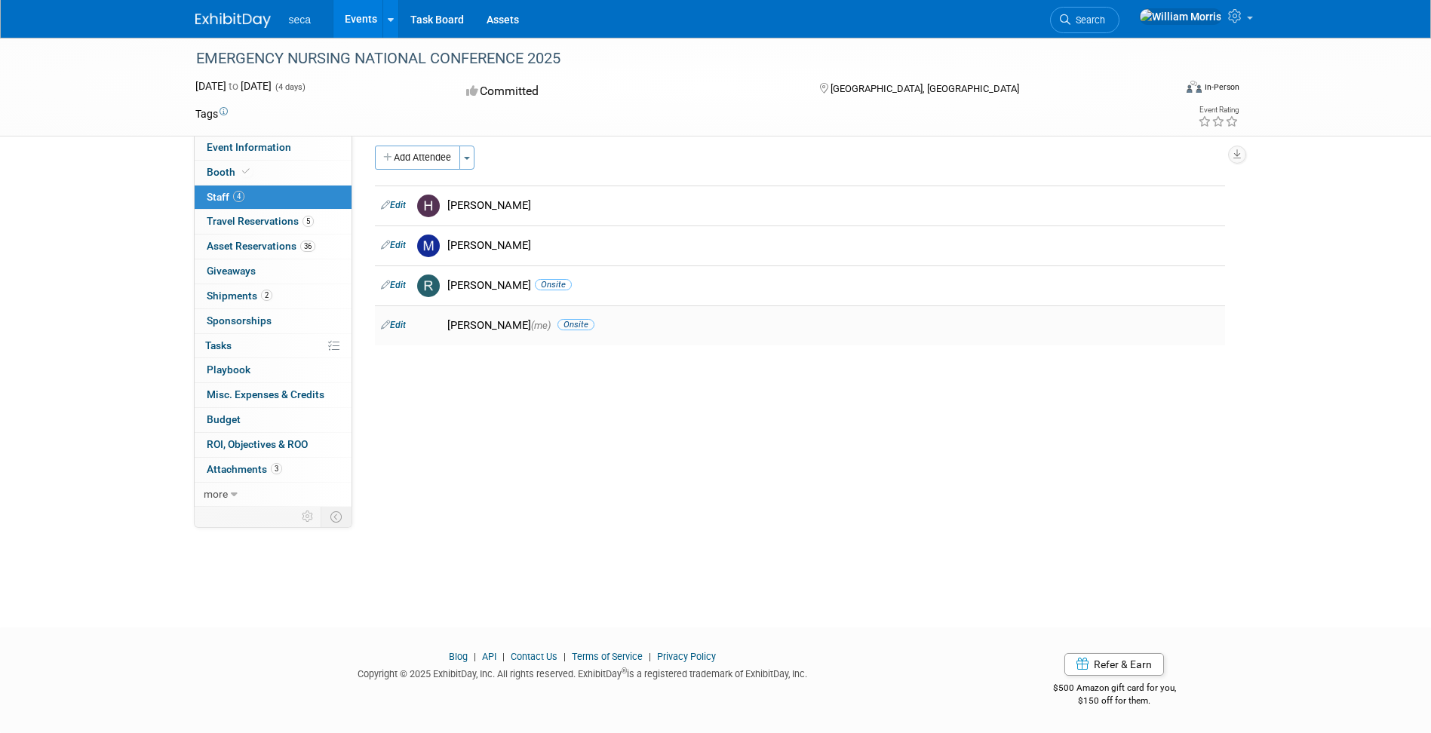
drag, startPoint x: 952, startPoint y: 338, endPoint x: 943, endPoint y: 334, distance: 9.8
click at [952, 337] on td "William Morris (me) Onsite" at bounding box center [833, 326] width 784 height 40
click at [851, 326] on div "William Morris (me) Onsite" at bounding box center [833, 325] width 772 height 14
click at [792, 315] on div "William Morris (me) Onsite" at bounding box center [833, 324] width 794 height 18
drag, startPoint x: 745, startPoint y: 327, endPoint x: 683, endPoint y: 334, distance: 61.5
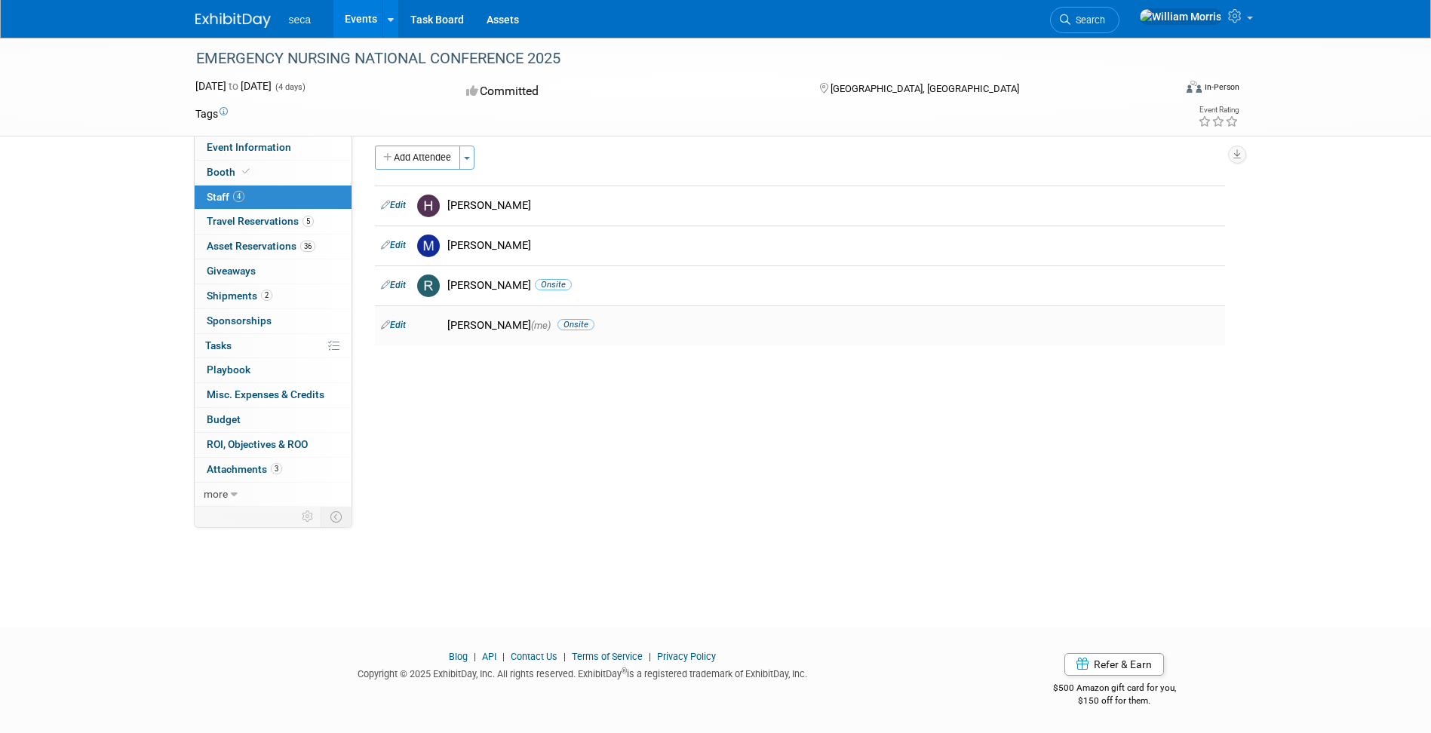
click at [731, 329] on div "William Morris (me) Onsite" at bounding box center [833, 325] width 772 height 14
click at [469, 323] on div "William Morris (me) Onsite" at bounding box center [833, 325] width 772 height 14
click at [269, 220] on span "Travel Reservations 5" at bounding box center [260, 221] width 107 height 12
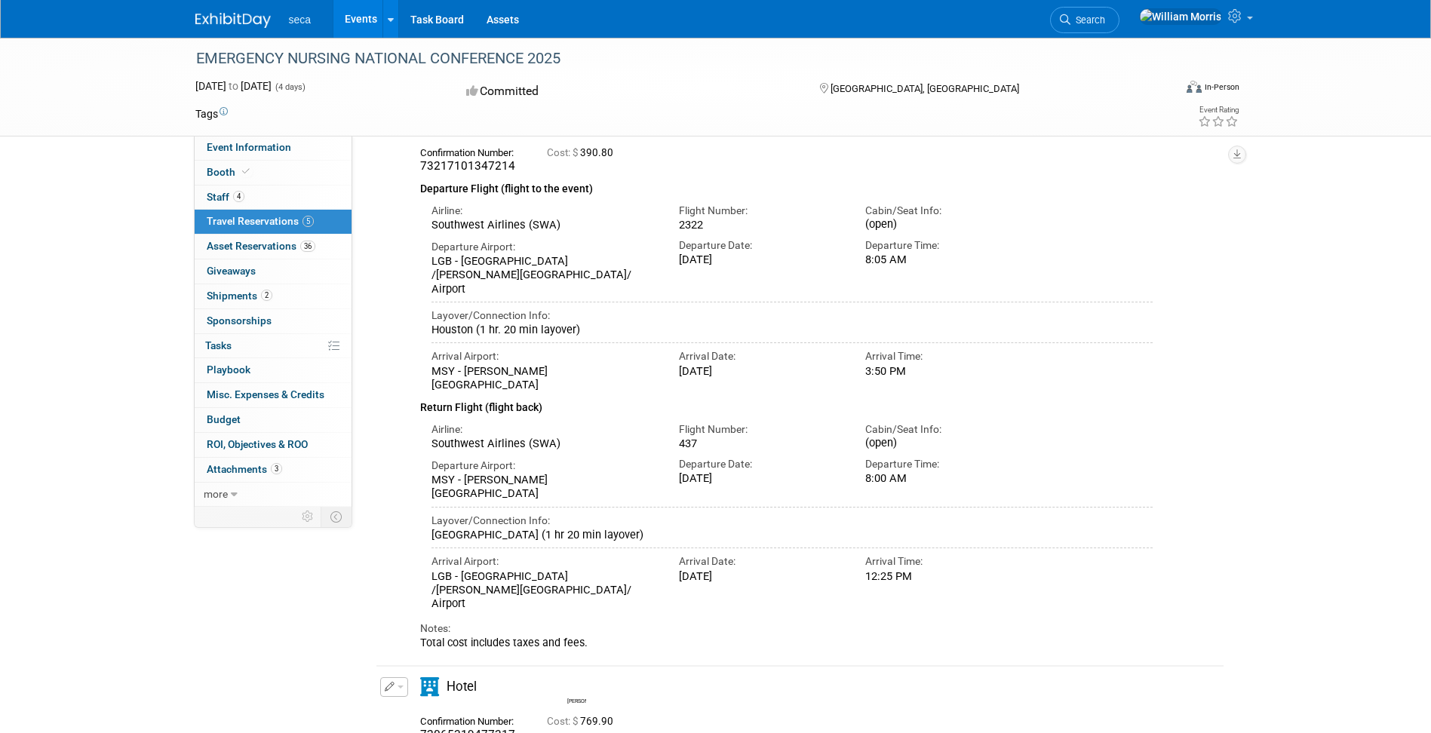
scroll to position [0, 0]
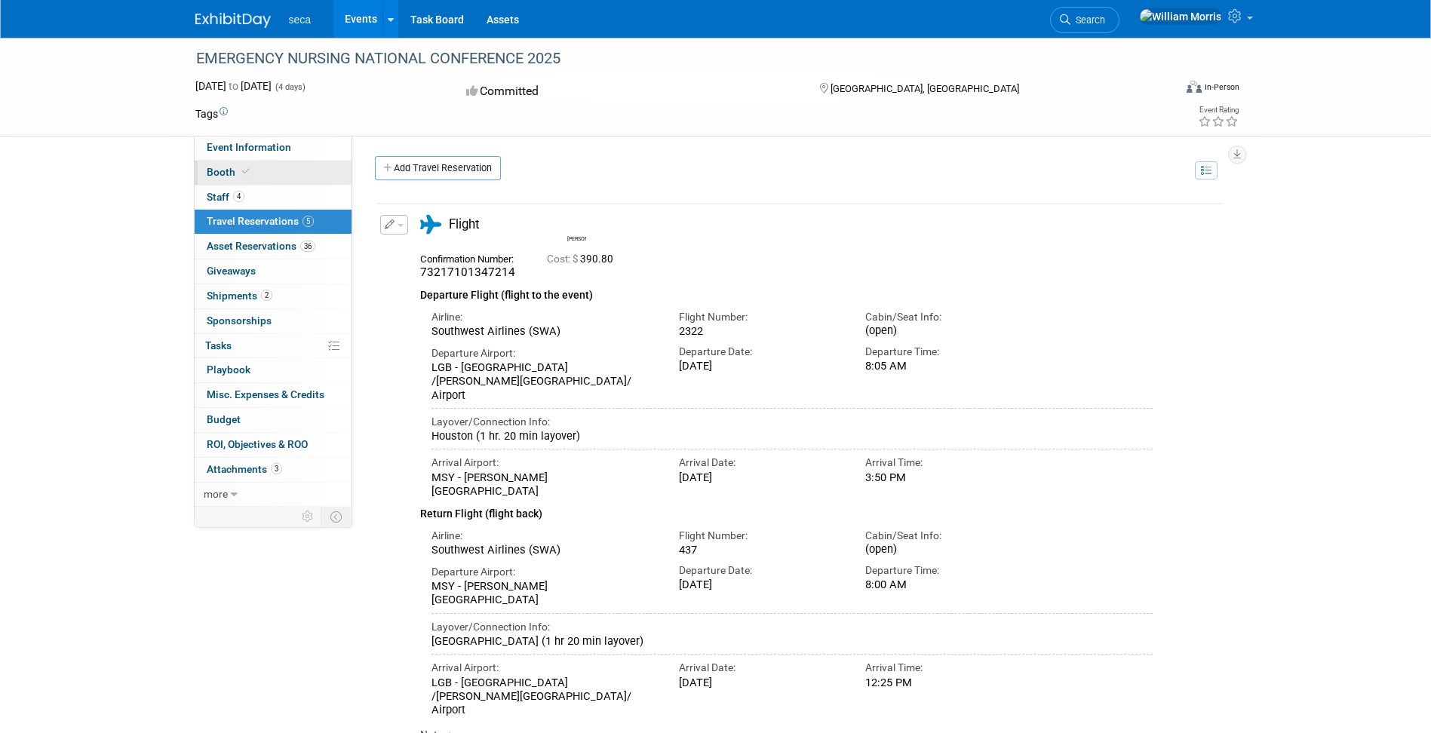
click at [219, 178] on link "Booth" at bounding box center [273, 173] width 157 height 24
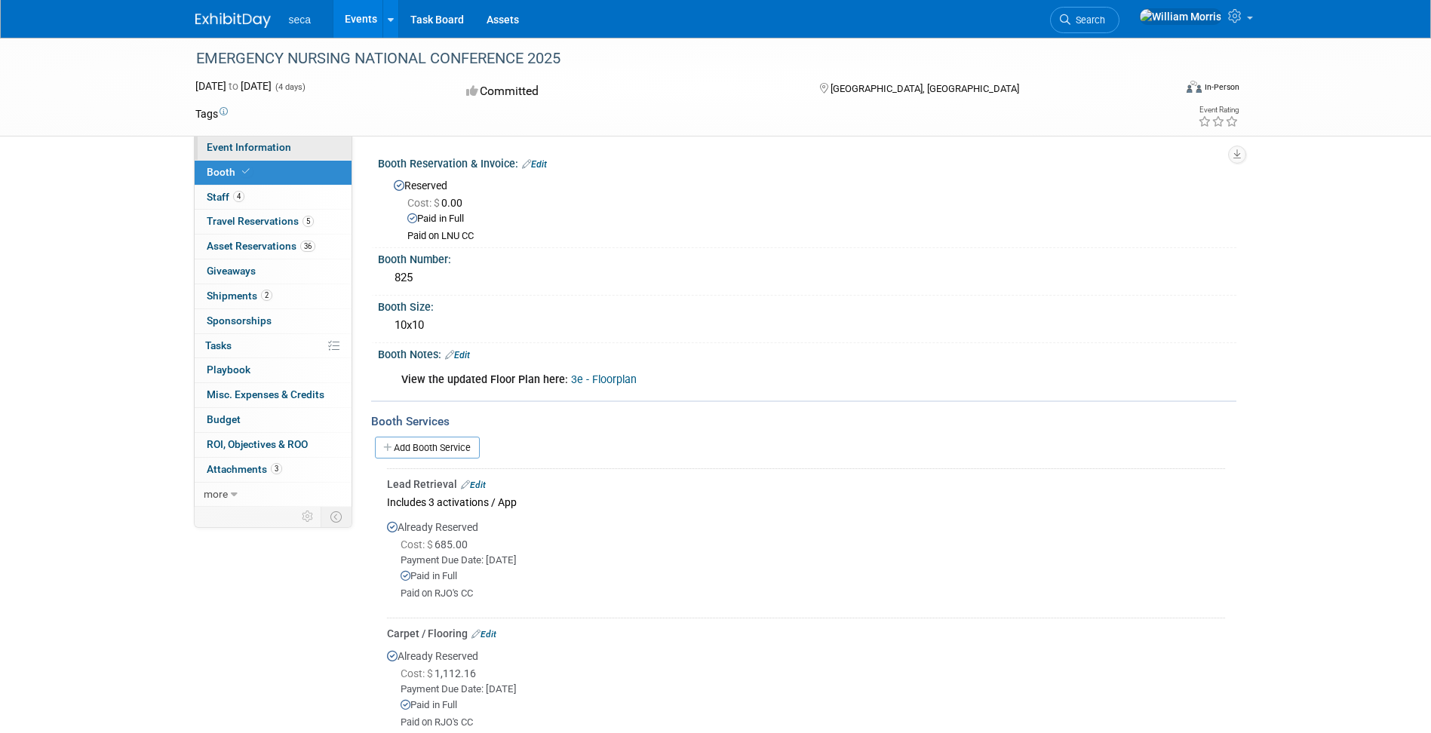
click at [266, 145] on span "Event Information" at bounding box center [249, 147] width 84 height 12
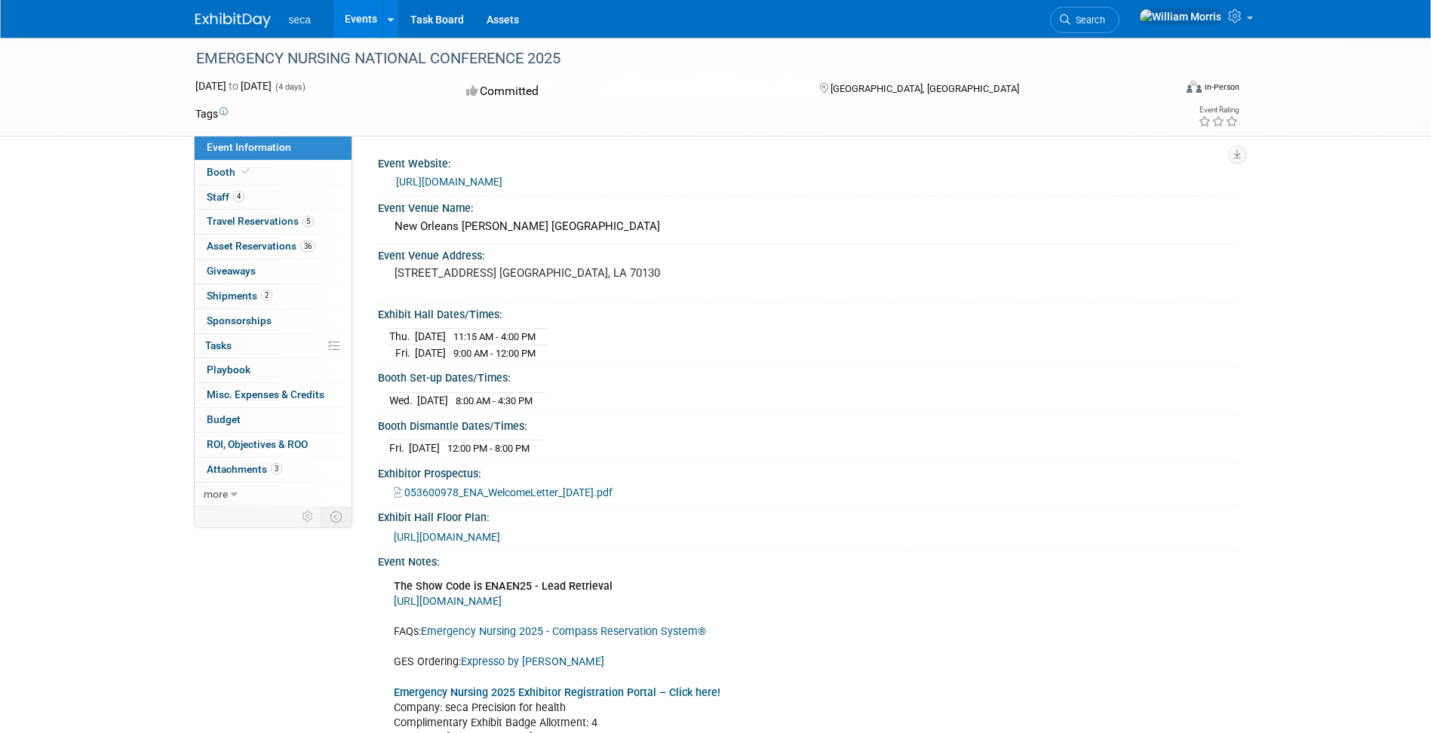
scroll to position [188, 0]
